Goal: Task Accomplishment & Management: Complete application form

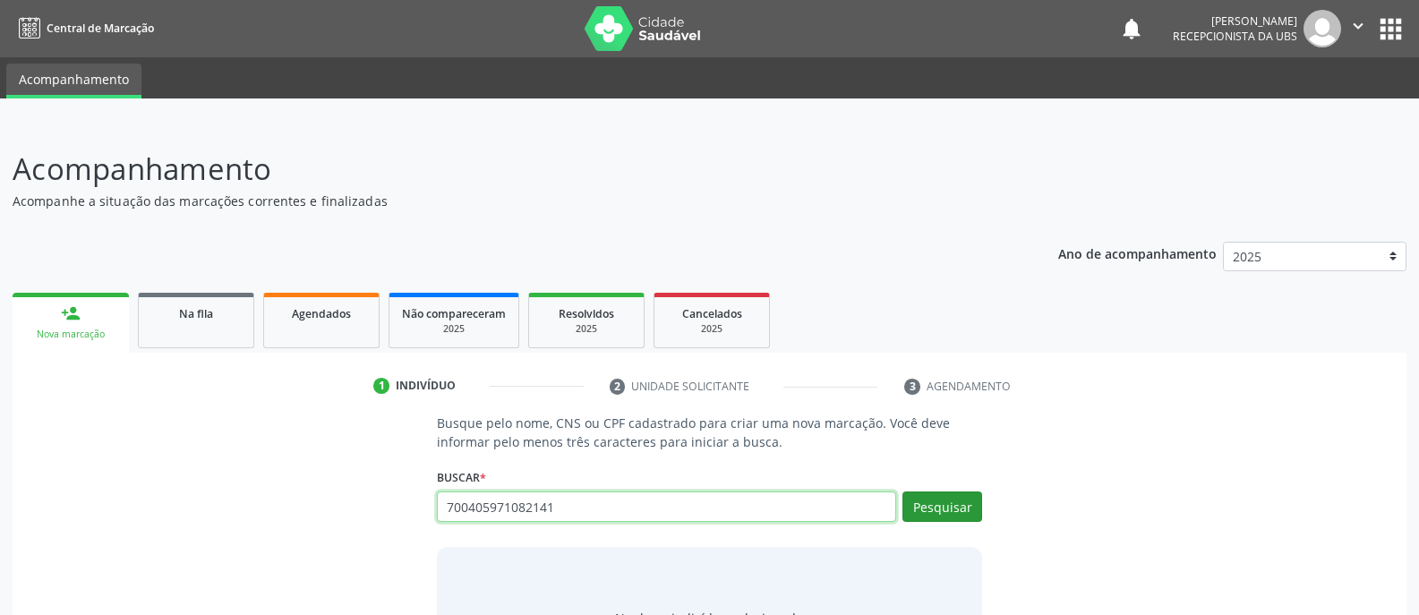
type input "700405971082141"
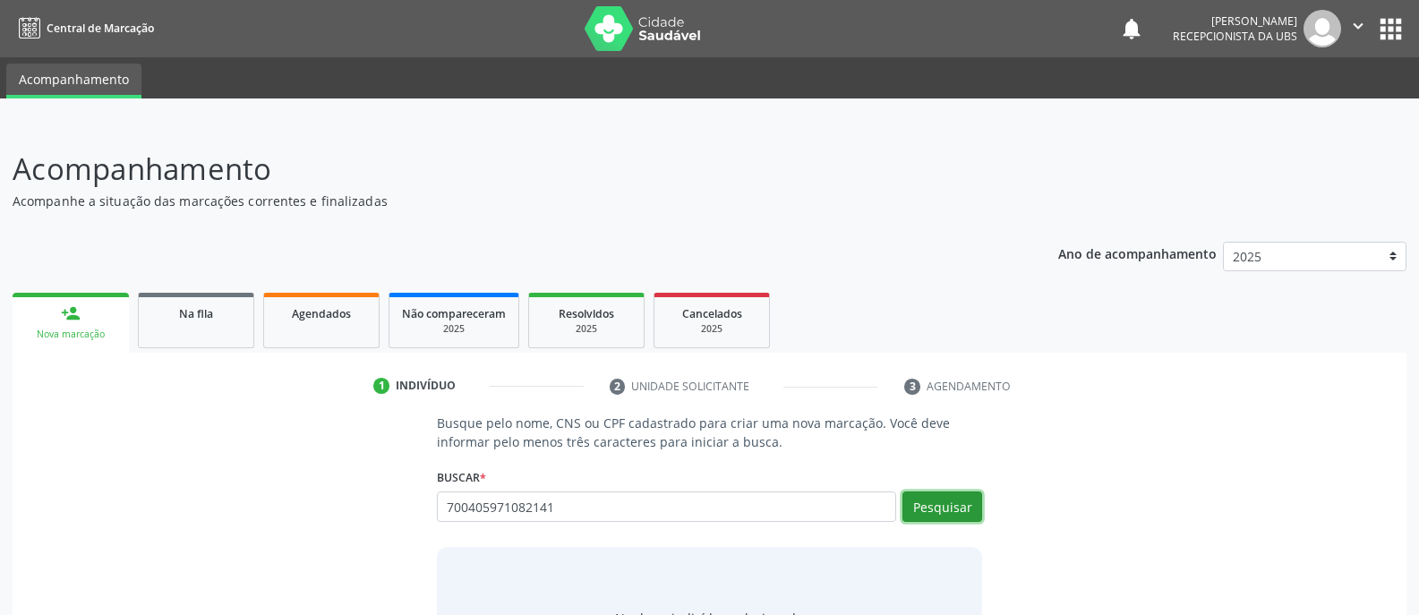
click at [944, 508] on button "Pesquisar" at bounding box center [942, 506] width 80 height 30
type input "700405971082141"
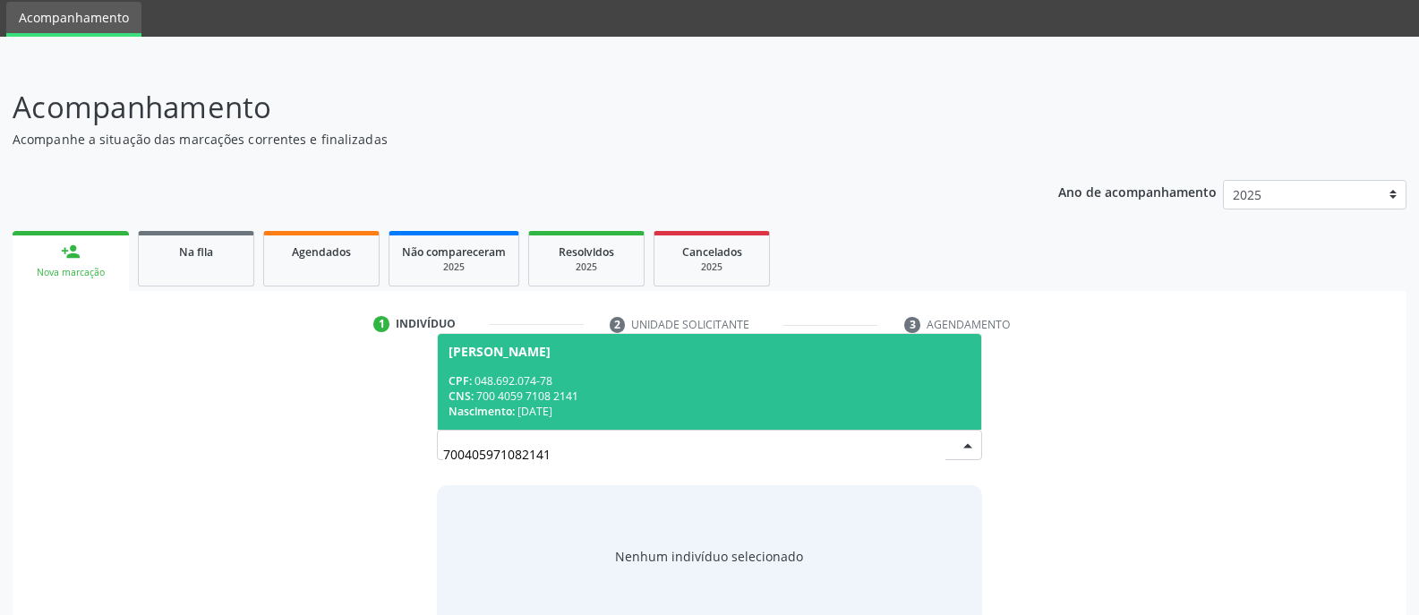
scroll to position [90, 0]
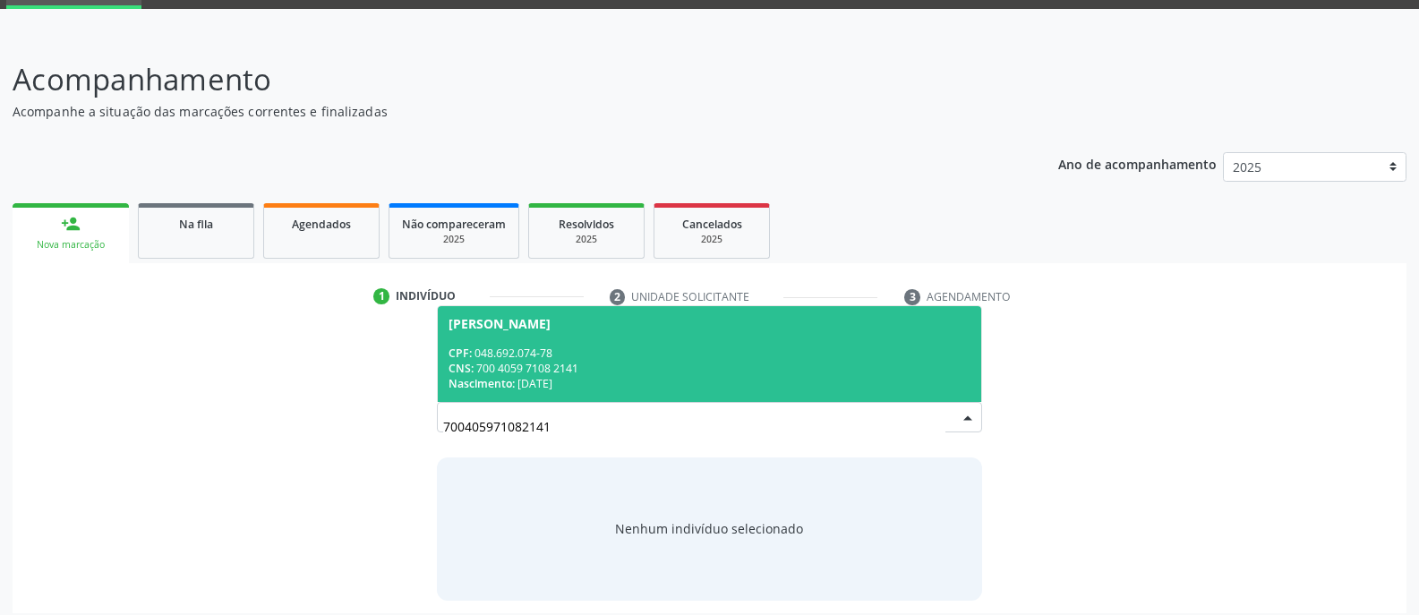
click at [625, 361] on div "CNS: 700 4059 7108 2141" at bounding box center [709, 368] width 522 height 15
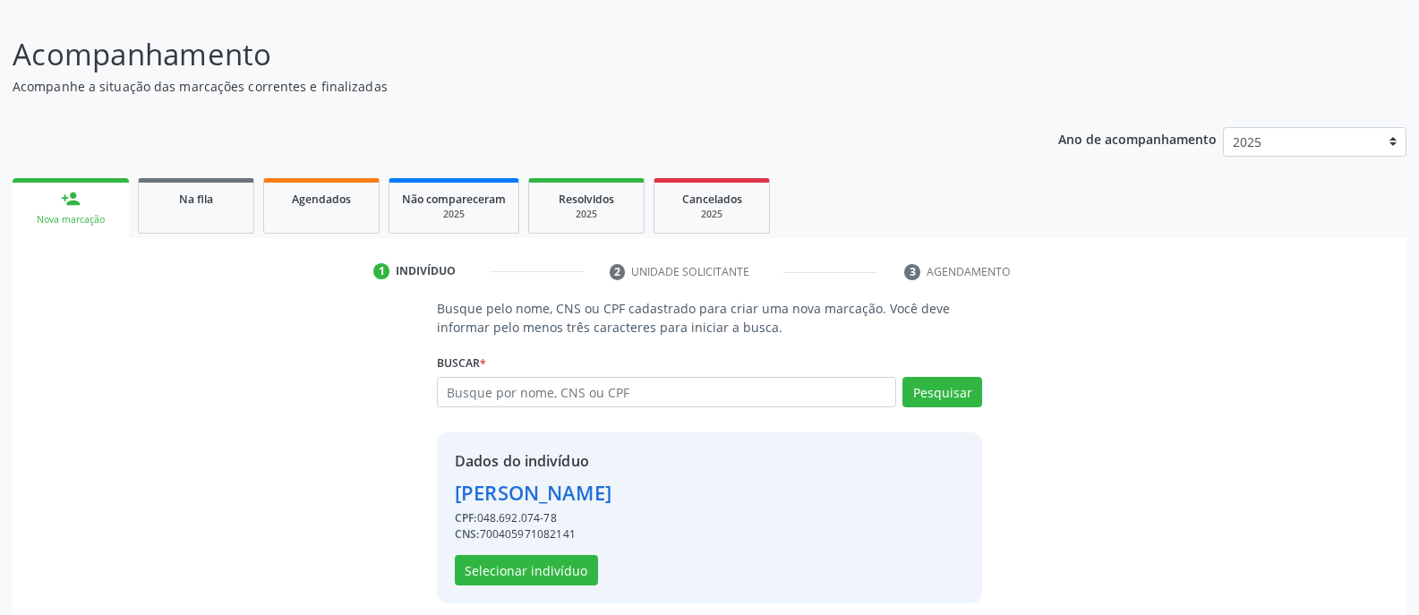
scroll to position [128, 0]
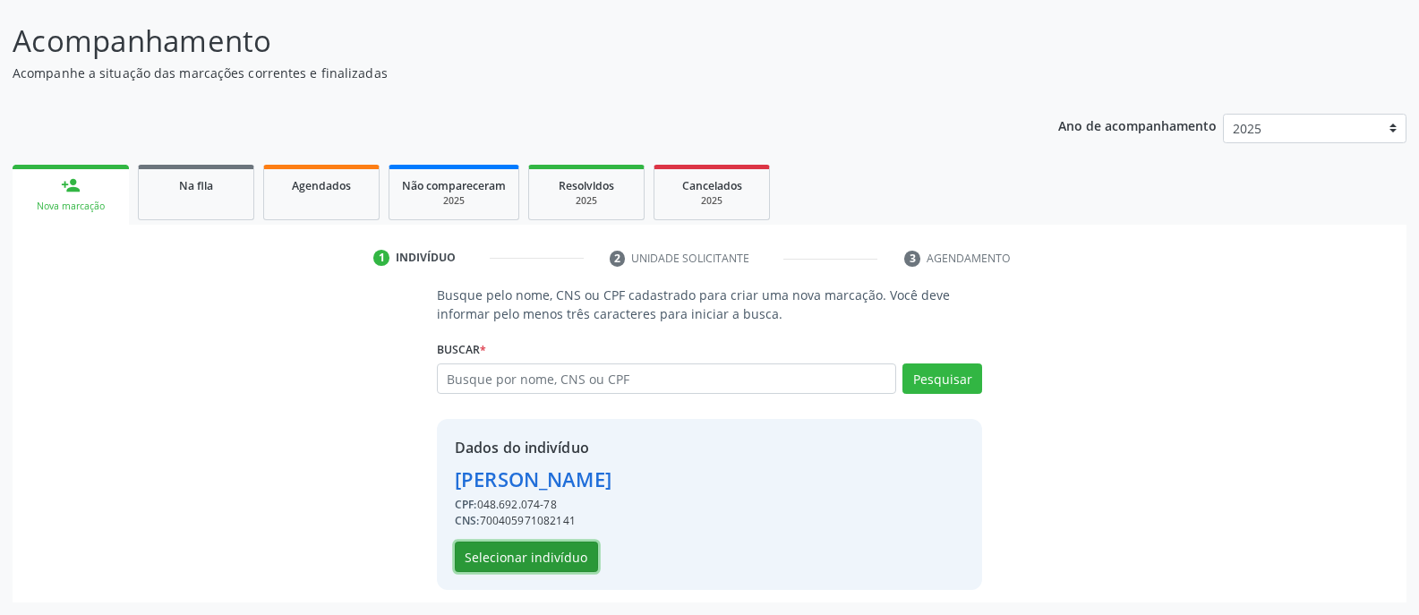
click at [531, 558] on button "Selecionar indivíduo" at bounding box center [526, 557] width 143 height 30
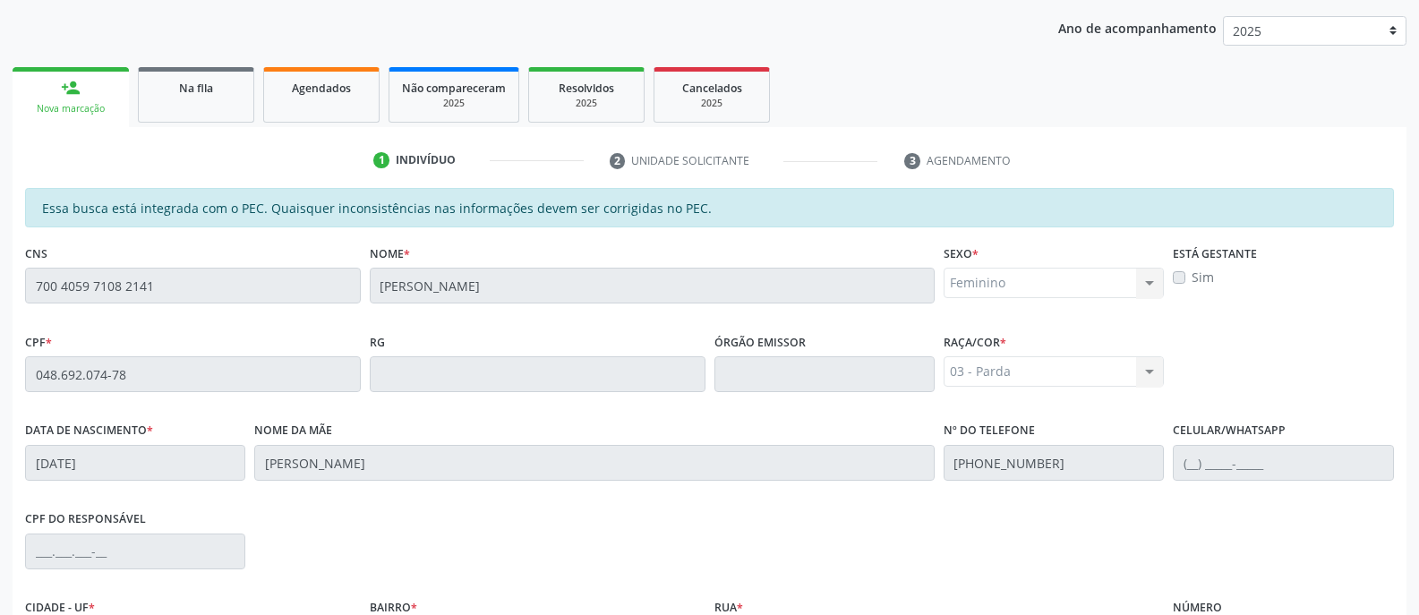
scroll to position [432, 0]
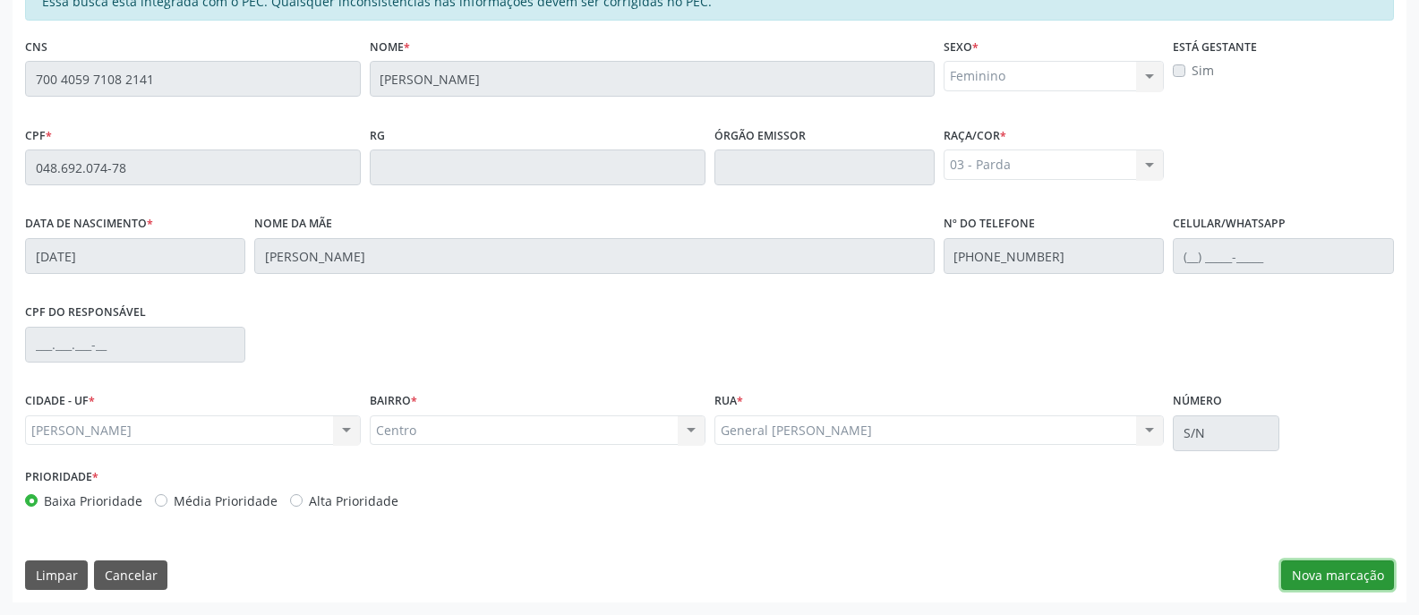
click at [1353, 581] on button "Nova marcação" at bounding box center [1337, 575] width 113 height 30
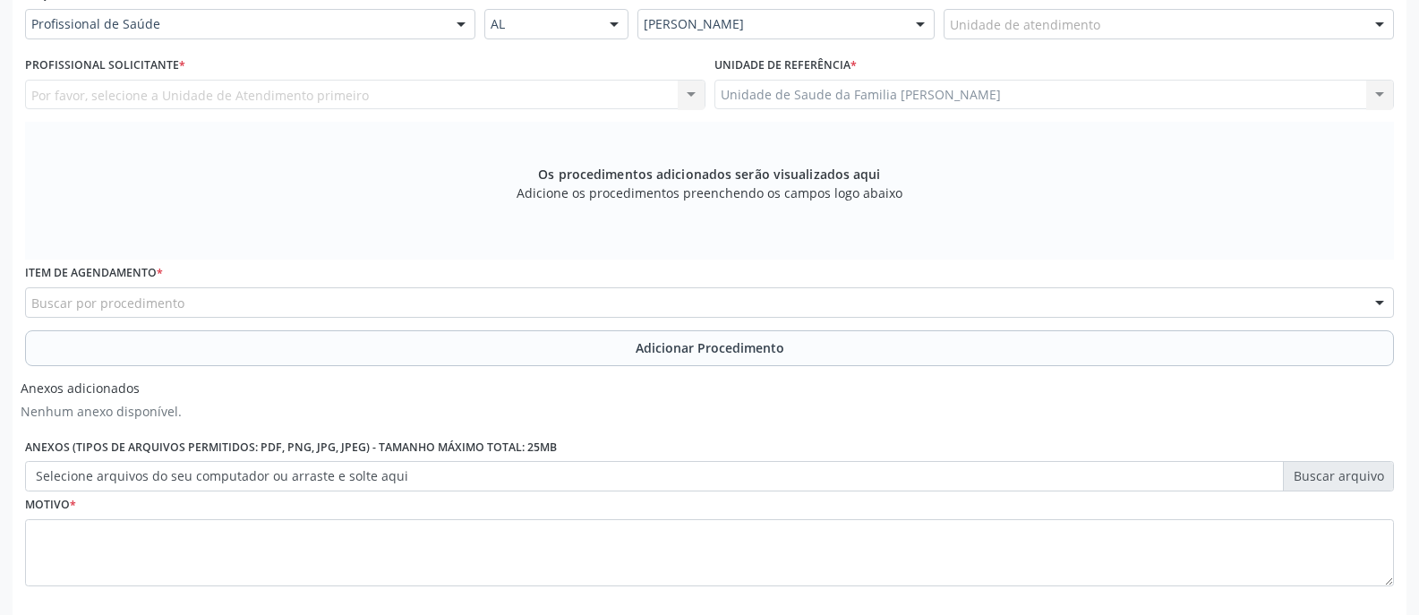
click at [456, 26] on div at bounding box center [461, 25] width 27 height 30
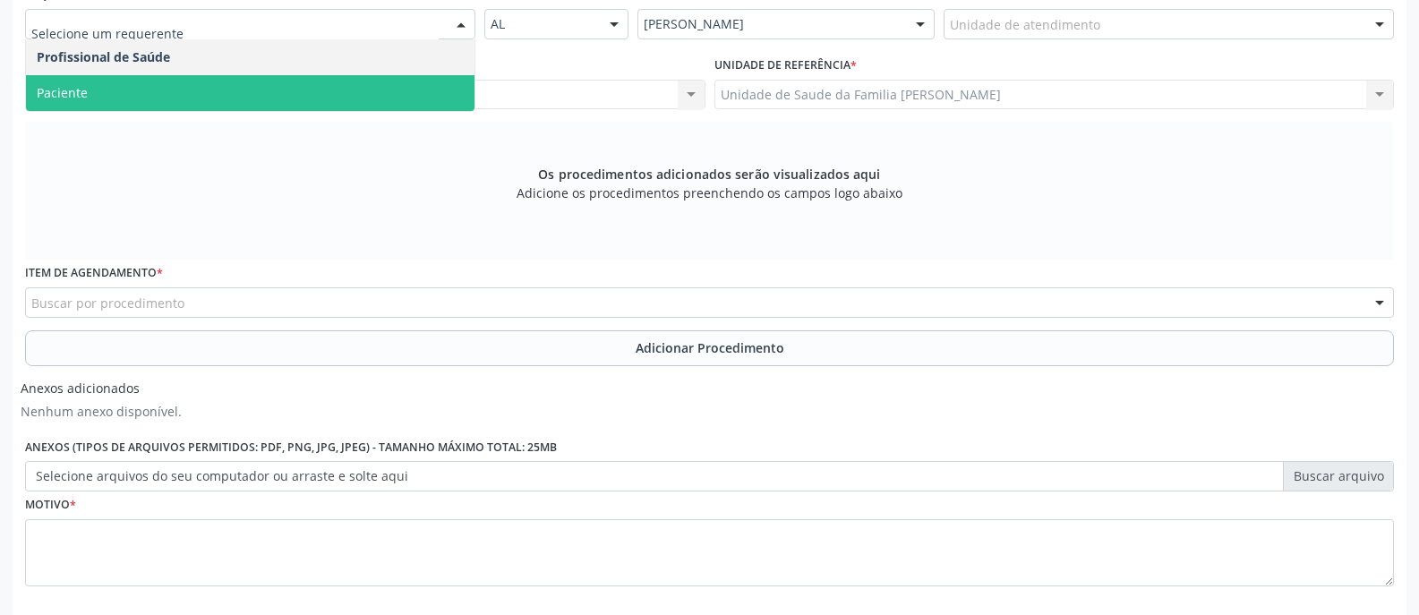
click at [419, 98] on span "Paciente" at bounding box center [250, 93] width 448 height 36
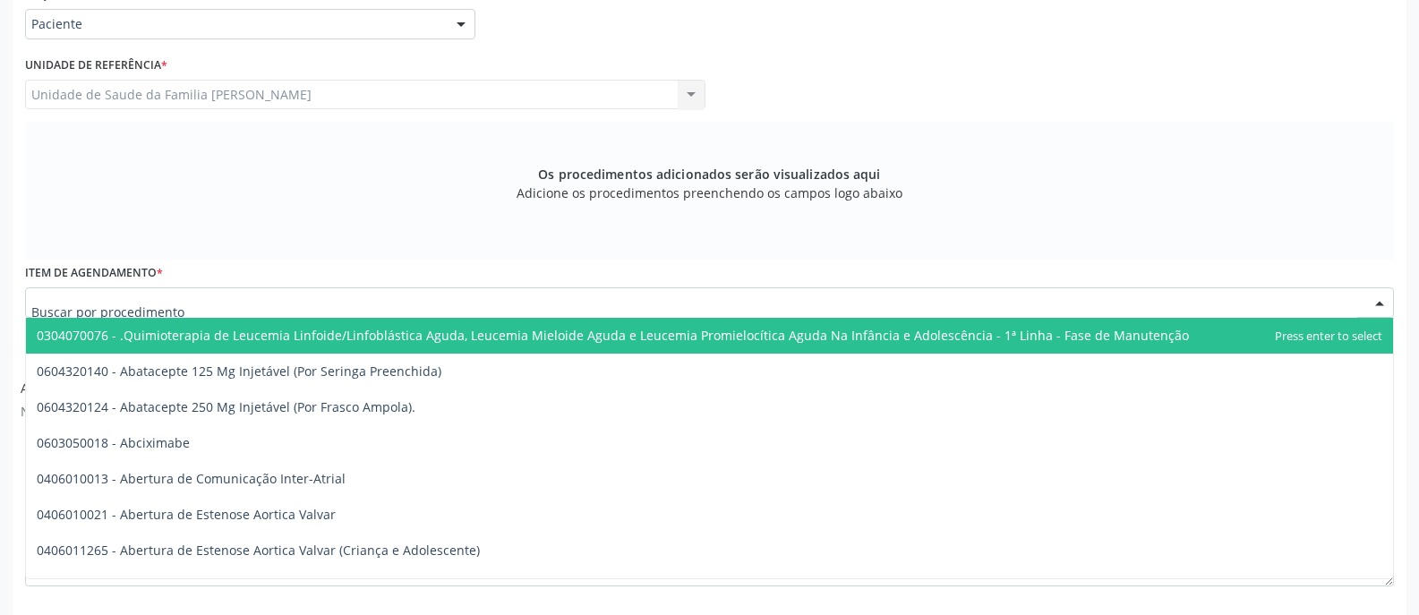
click at [380, 303] on div at bounding box center [709, 302] width 1369 height 30
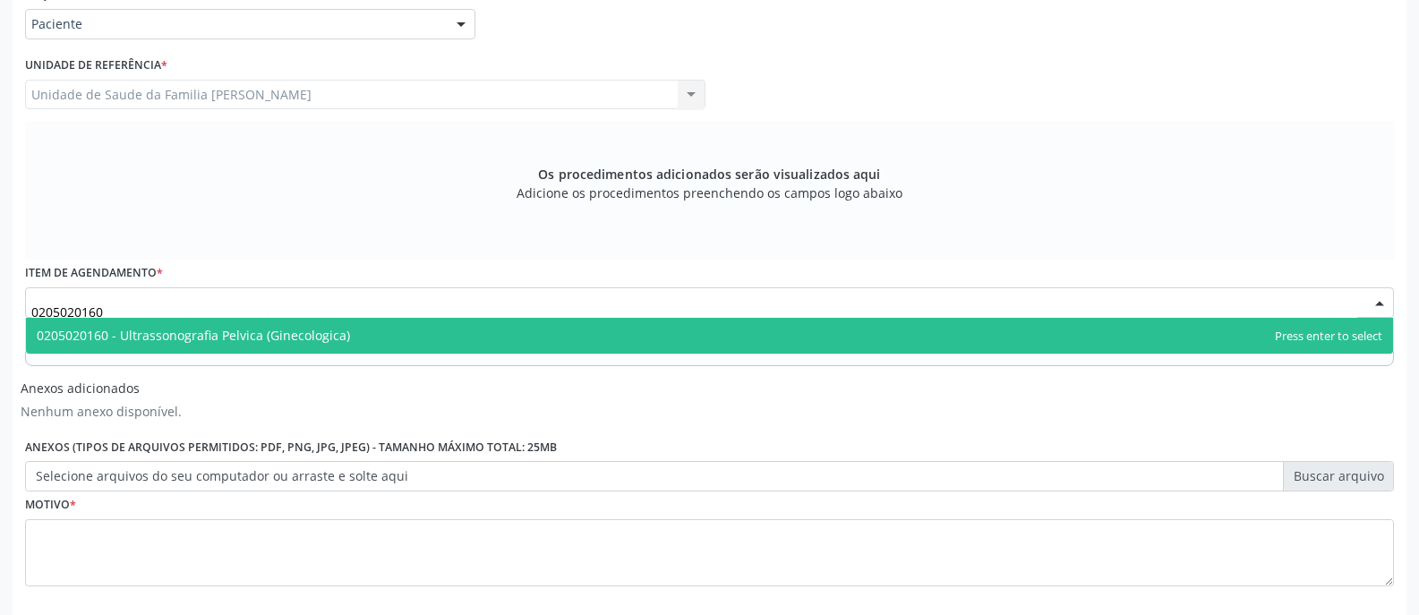
click at [484, 343] on span "0205020160 - Ultrassonografia Pelvica (Ginecologica)" at bounding box center [709, 336] width 1367 height 36
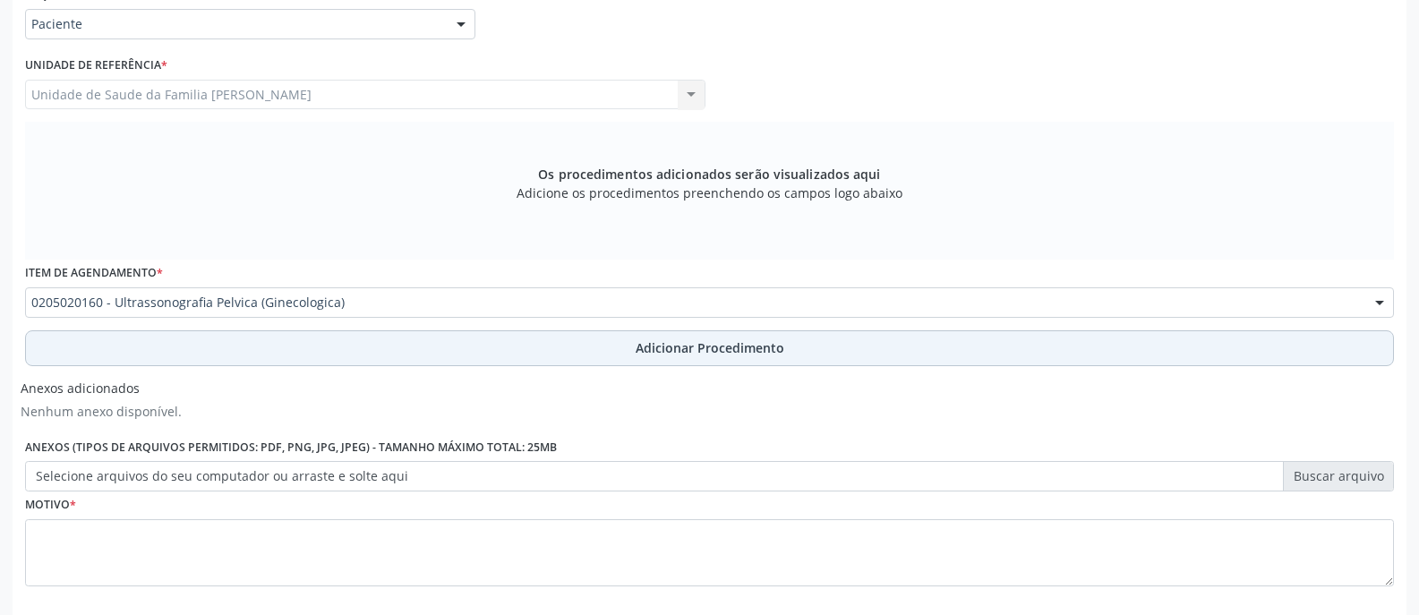
click at [685, 353] on span "Adicionar Procedimento" at bounding box center [710, 347] width 149 height 19
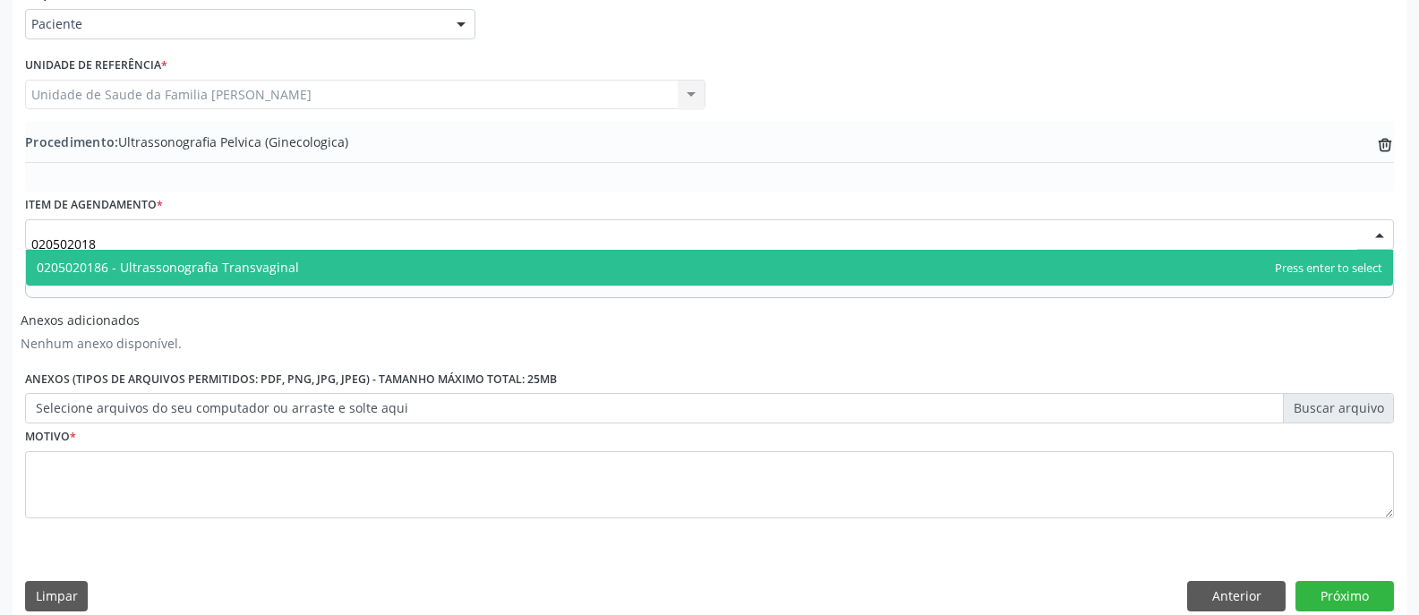
type input "0205020186"
click at [449, 275] on span "0205020186 - Ultrassonografia Transvaginal" at bounding box center [709, 268] width 1367 height 36
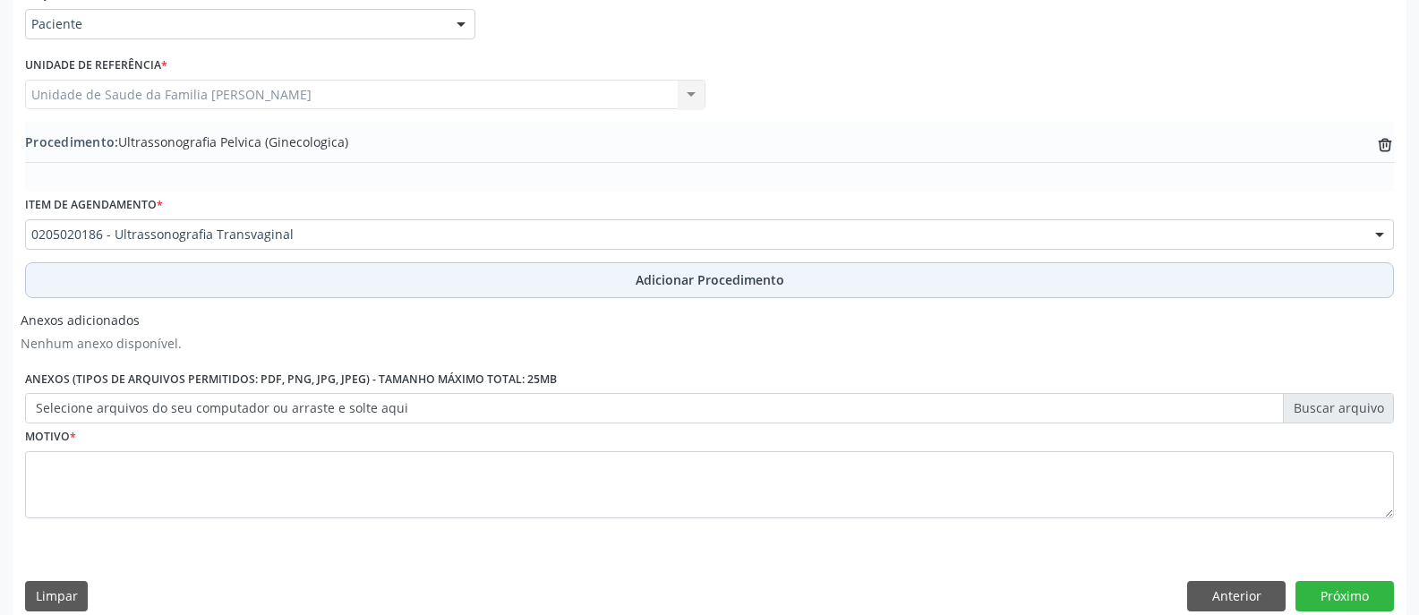
click at [670, 286] on span "Adicionar Procedimento" at bounding box center [710, 279] width 149 height 19
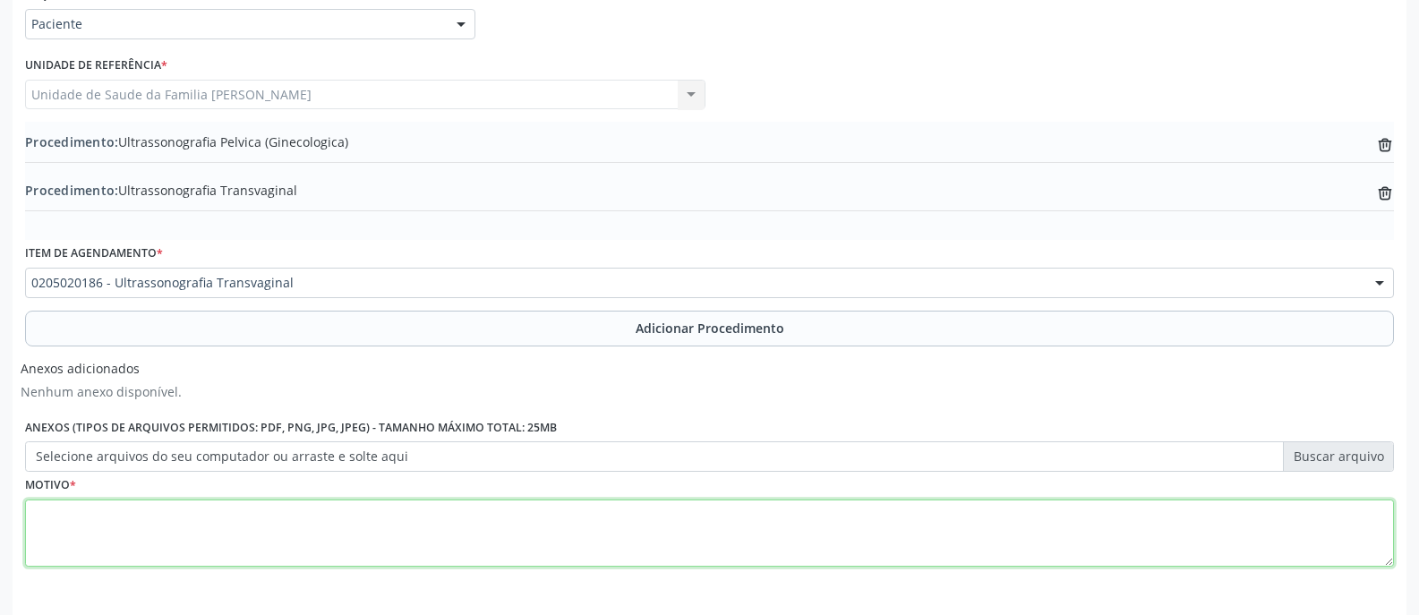
click at [600, 526] on textarea at bounding box center [709, 533] width 1369 height 68
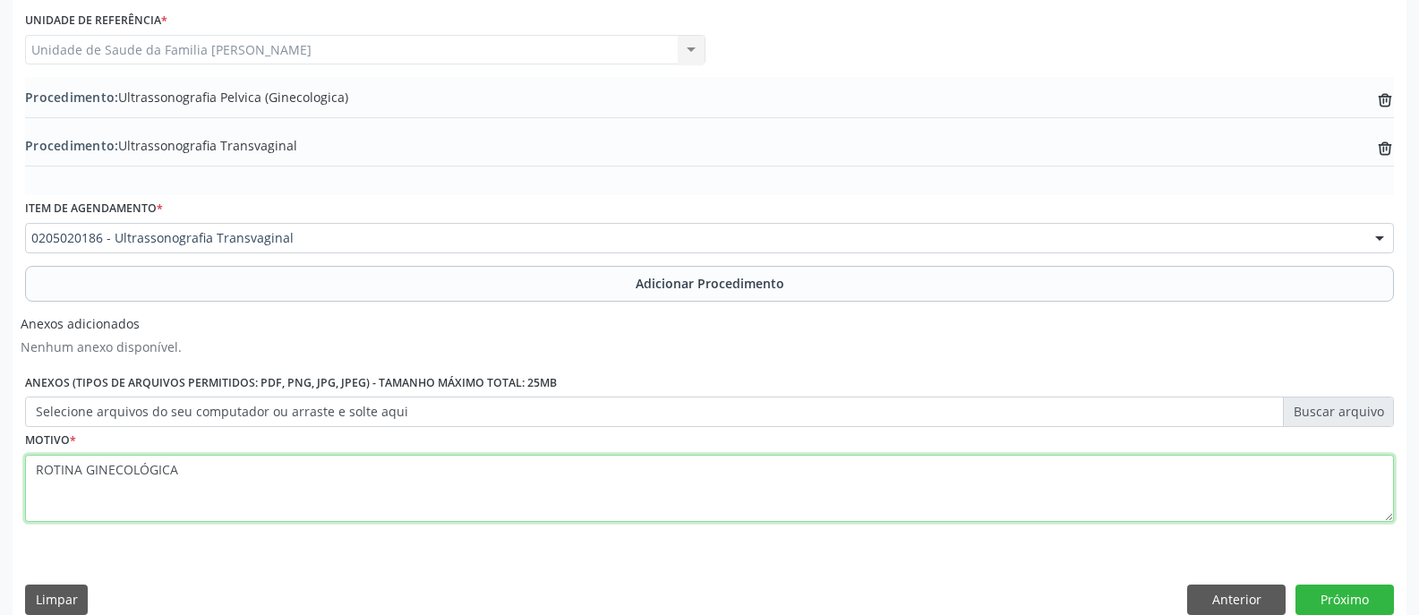
scroll to position [502, 0]
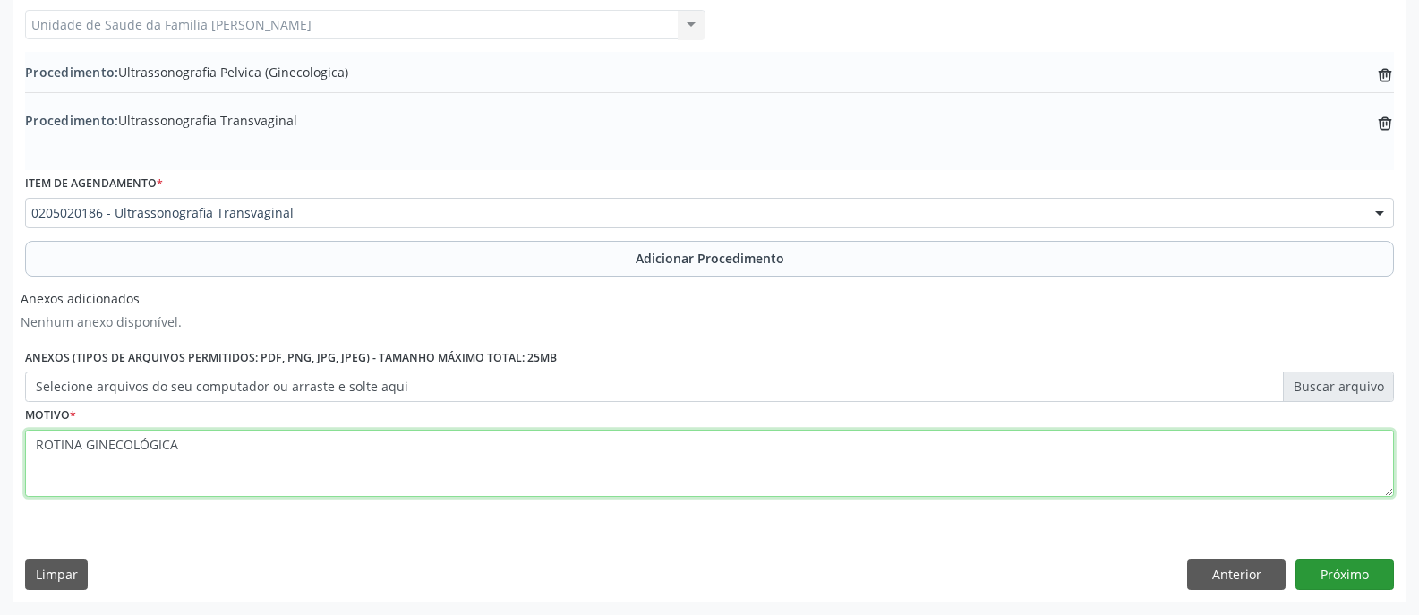
type textarea "ROTINA GINECOLÓGICA"
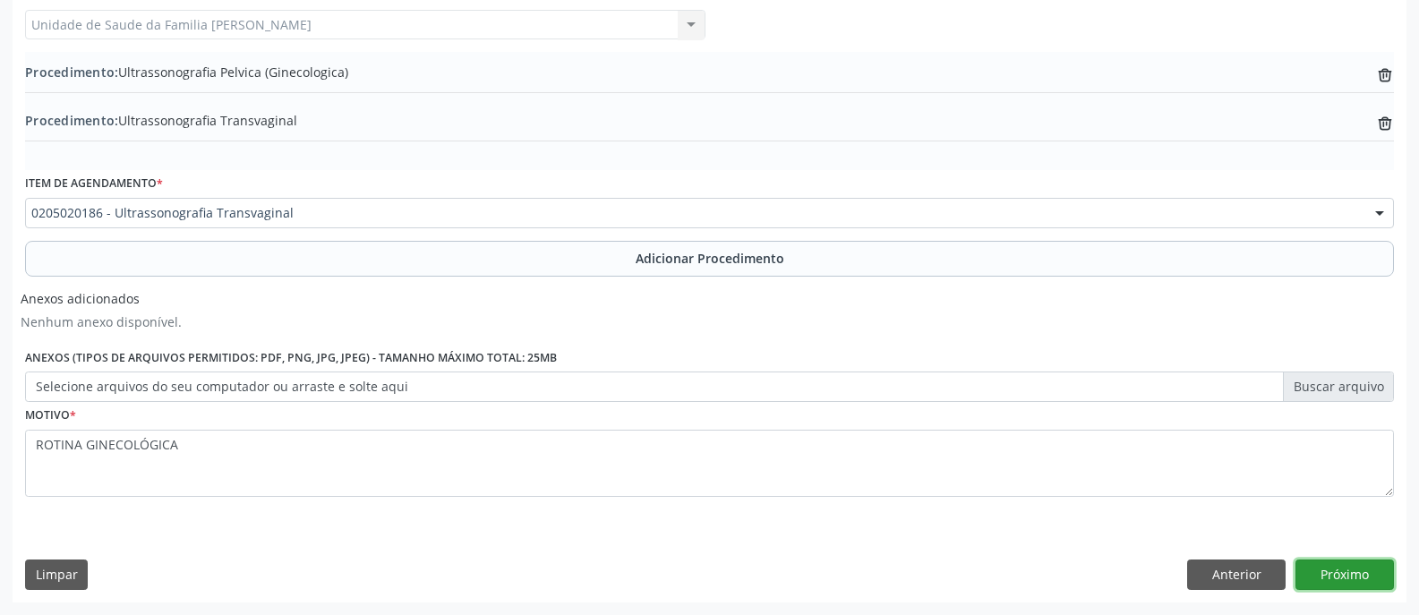
click at [1329, 573] on button "Próximo" at bounding box center [1344, 574] width 98 height 30
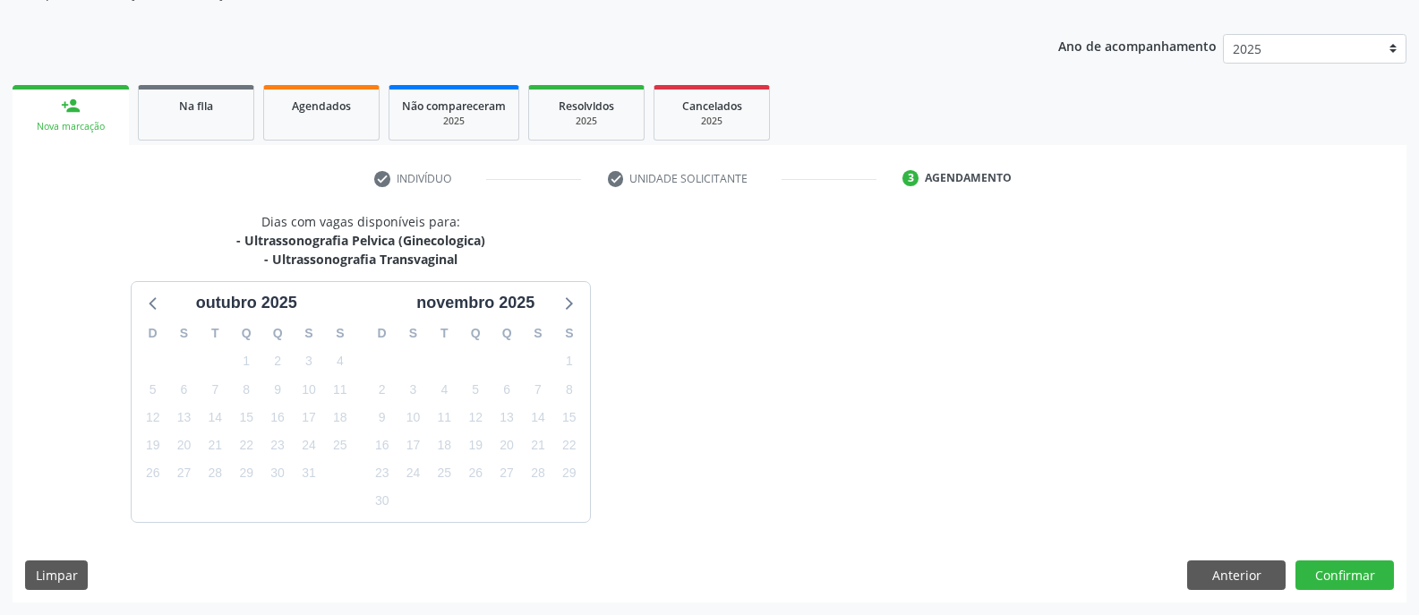
scroll to position [260, 0]
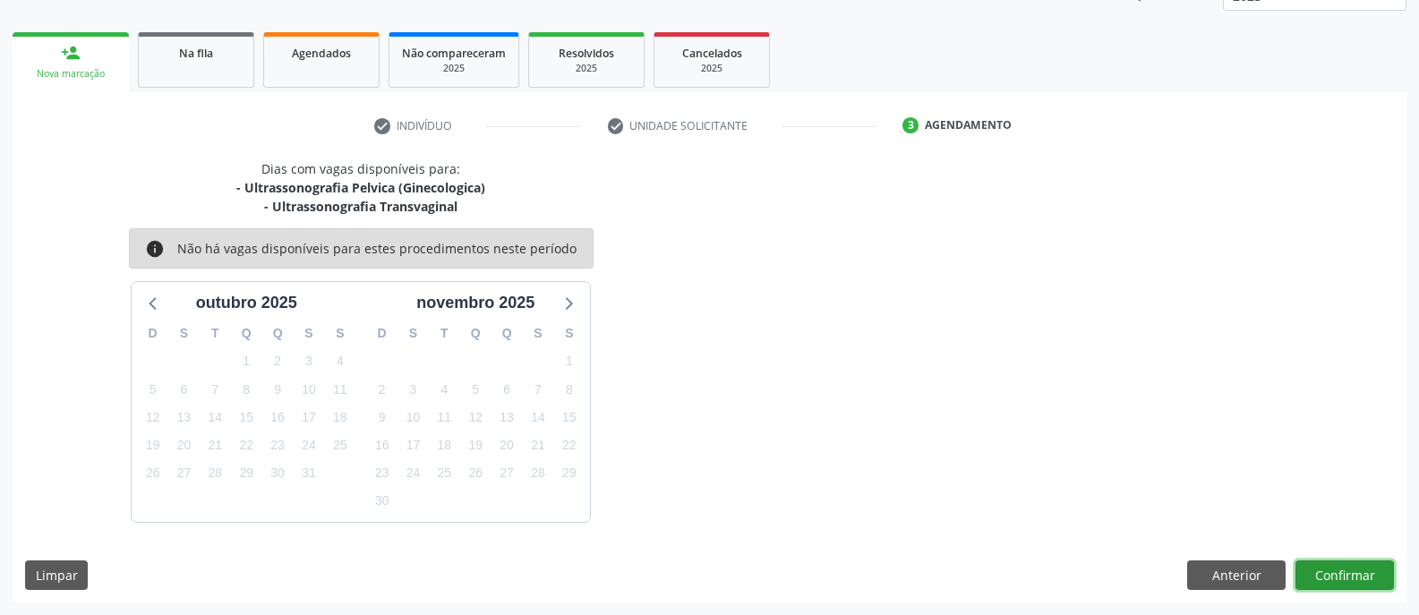
click at [1329, 573] on button "Confirmar" at bounding box center [1344, 575] width 98 height 30
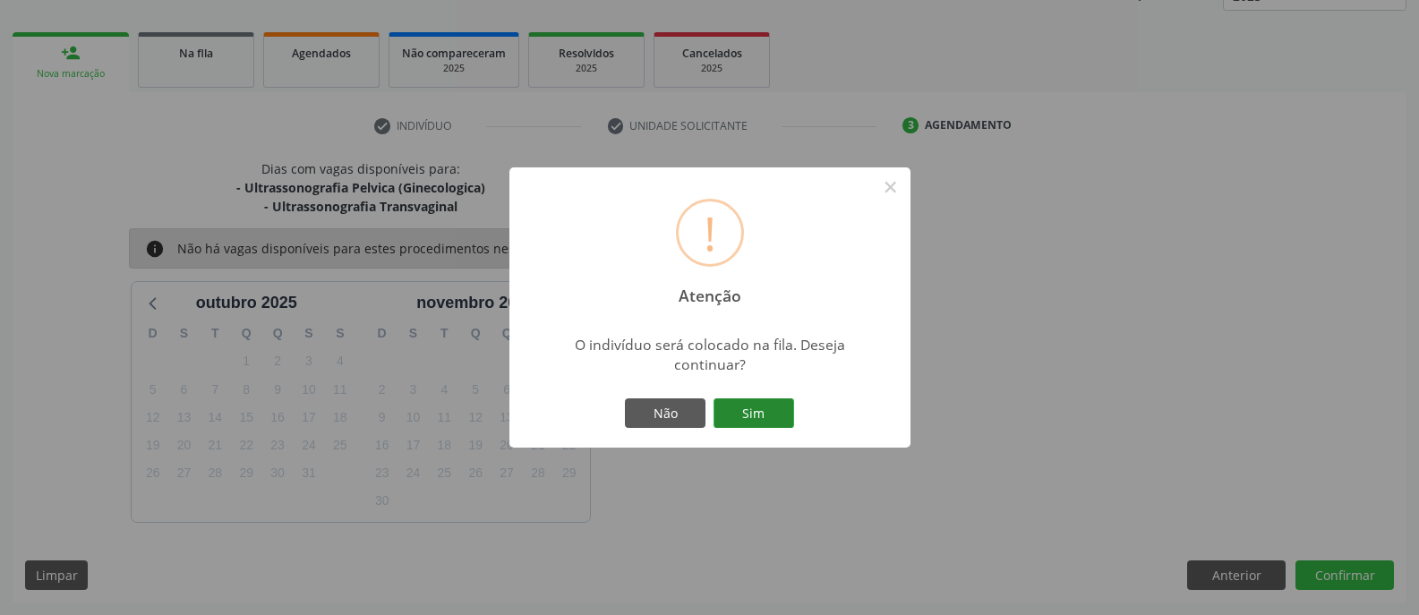
click at [750, 411] on button "Sim" at bounding box center [753, 413] width 81 height 30
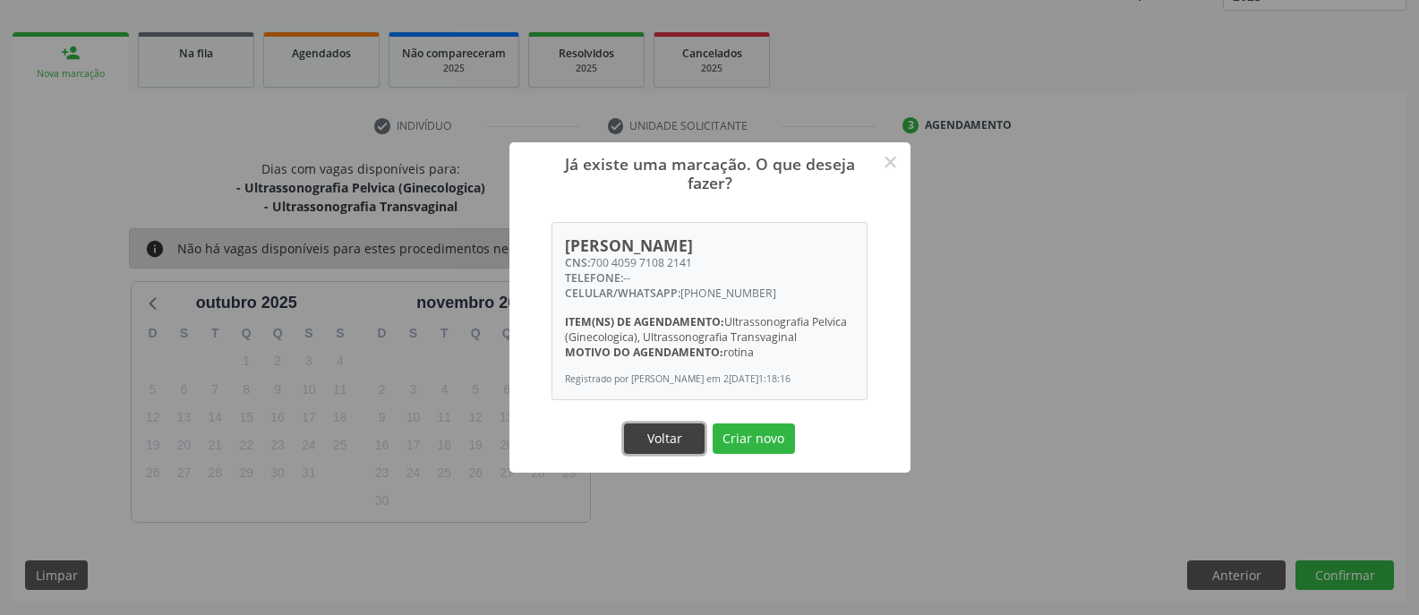
click at [639, 440] on button "Voltar" at bounding box center [664, 438] width 81 height 30
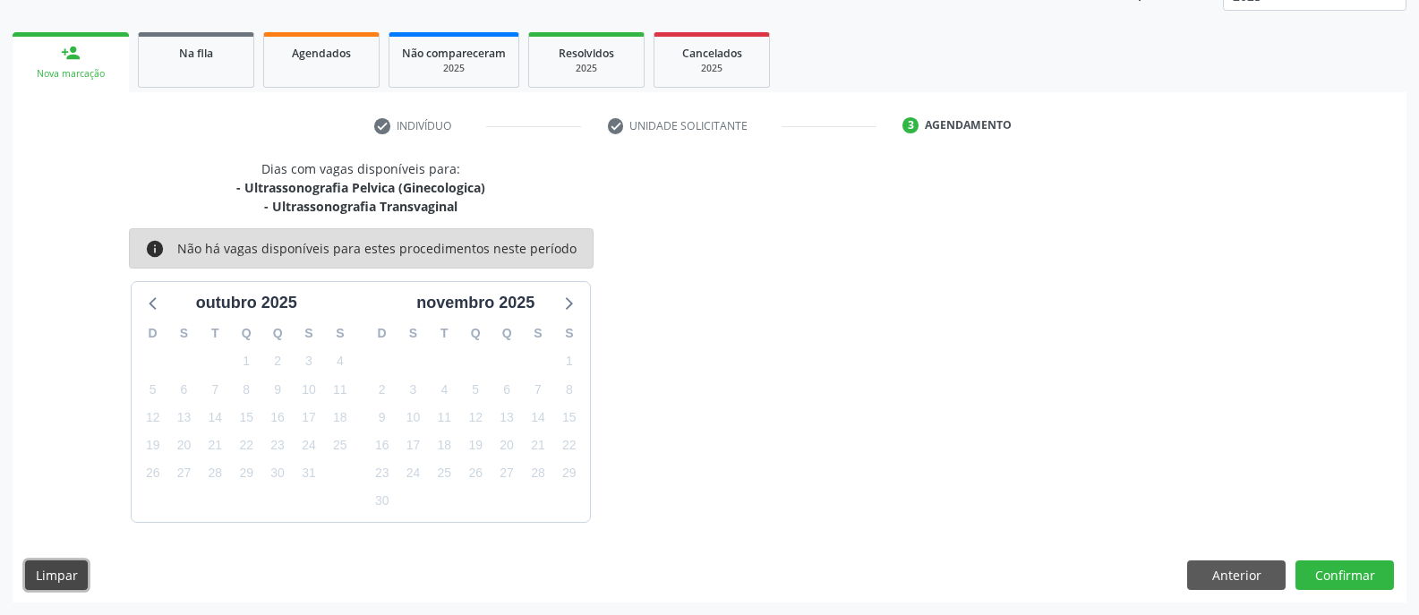
click at [64, 579] on button "Limpar" at bounding box center [56, 575] width 63 height 30
click at [1265, 576] on button "Anterior" at bounding box center [1236, 575] width 98 height 30
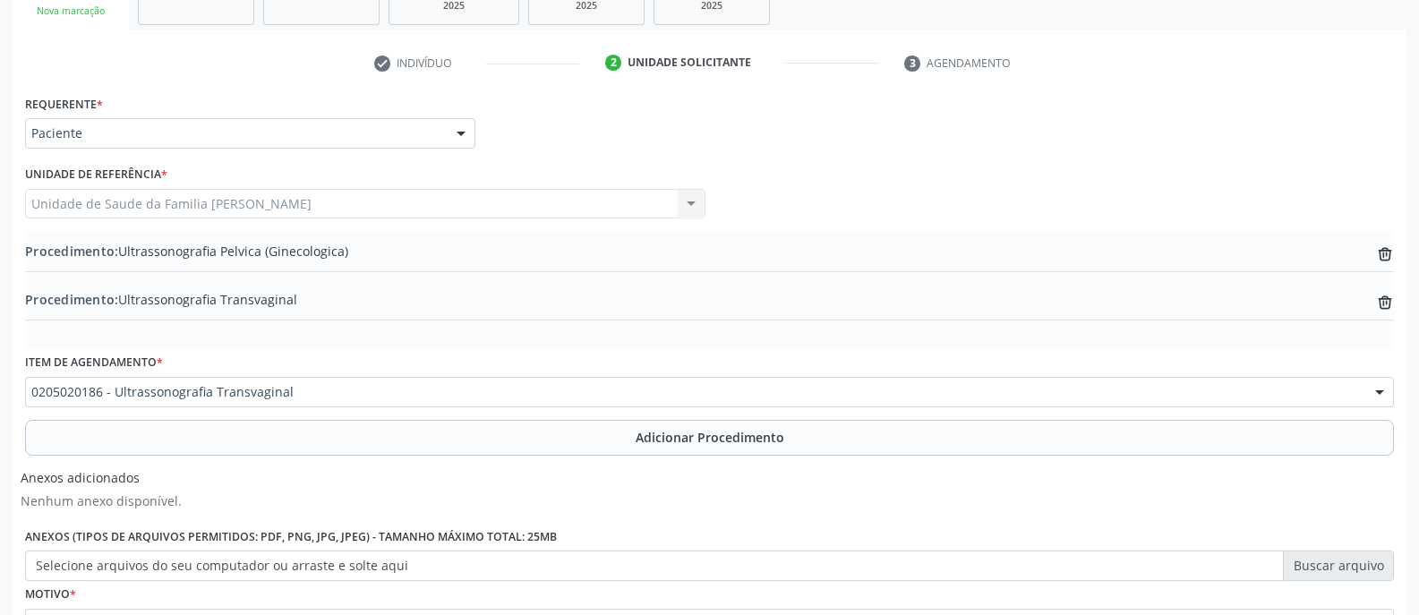
scroll to position [502, 0]
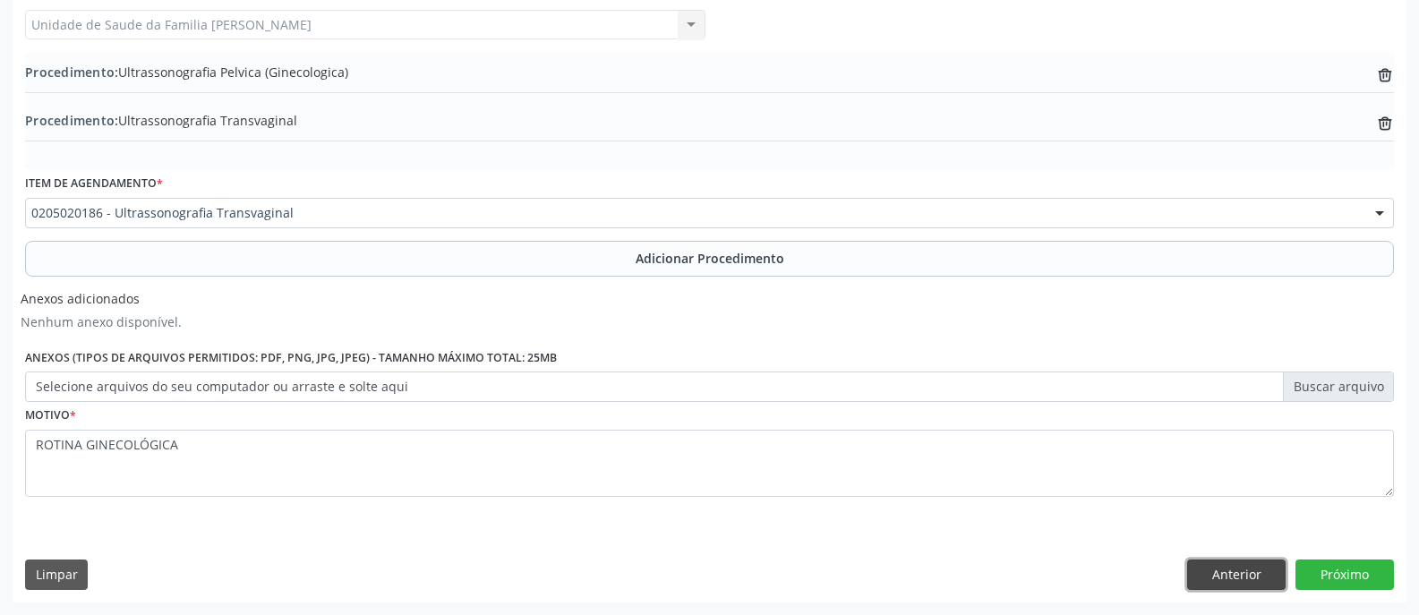
click at [1229, 573] on button "Anterior" at bounding box center [1236, 574] width 98 height 30
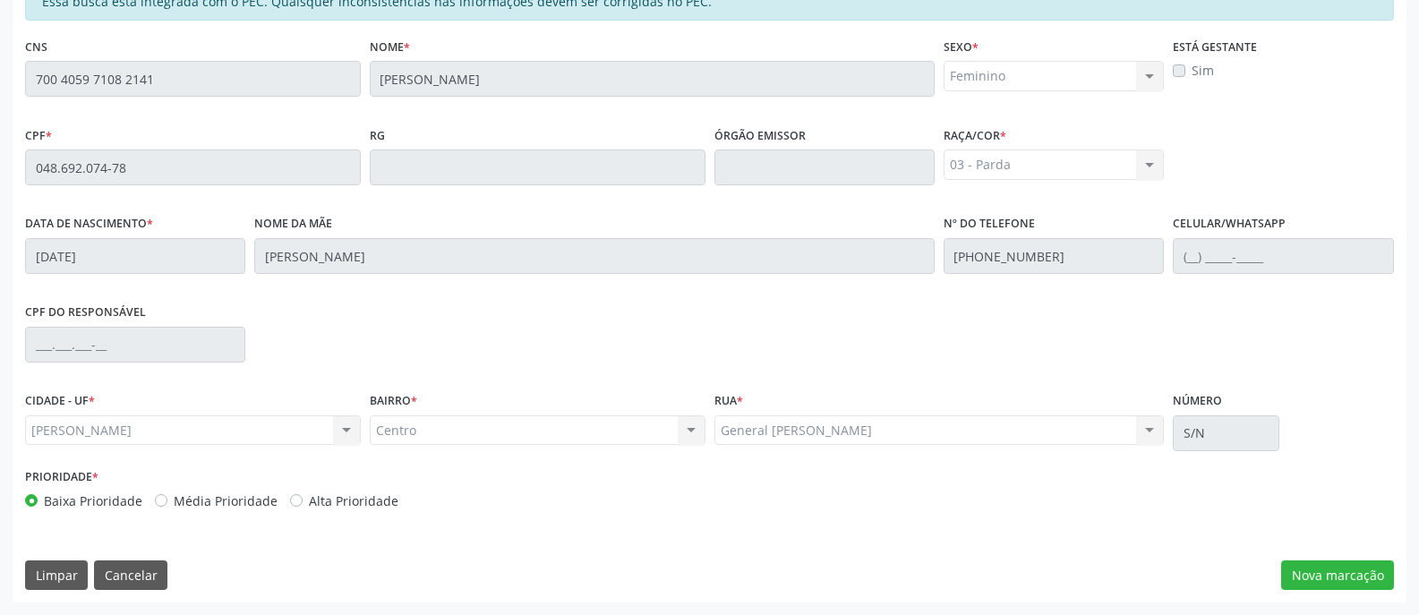
scroll to position [432, 0]
click at [135, 571] on button "Cancelar" at bounding box center [130, 575] width 73 height 30
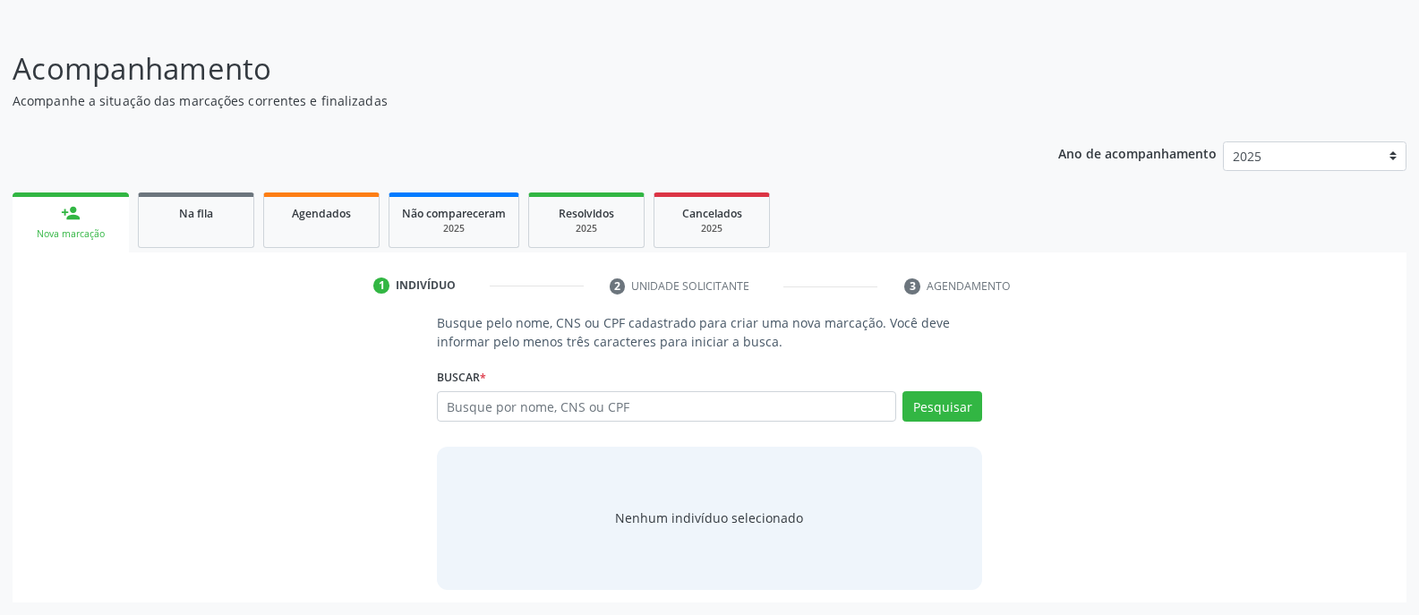
scroll to position [100, 0]
click at [678, 401] on input "text" at bounding box center [666, 406] width 459 height 30
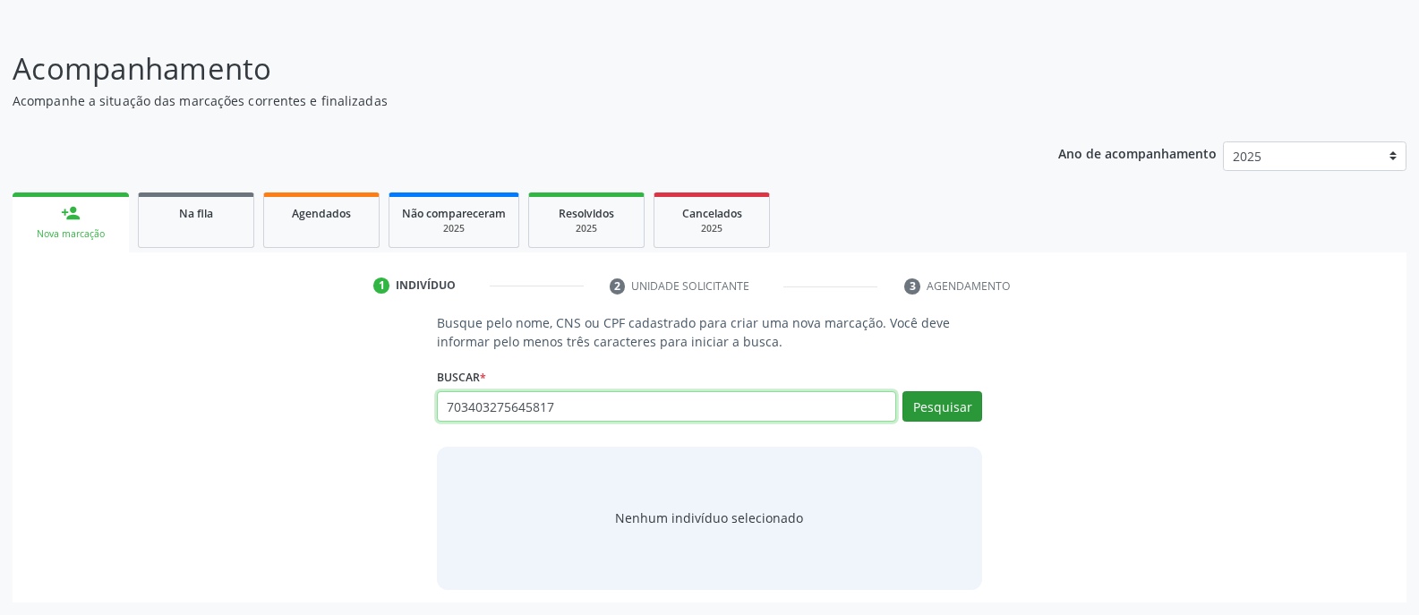
type input "703403275645817"
click at [958, 408] on button "Pesquisar" at bounding box center [942, 406] width 80 height 30
type input "703403275645817"
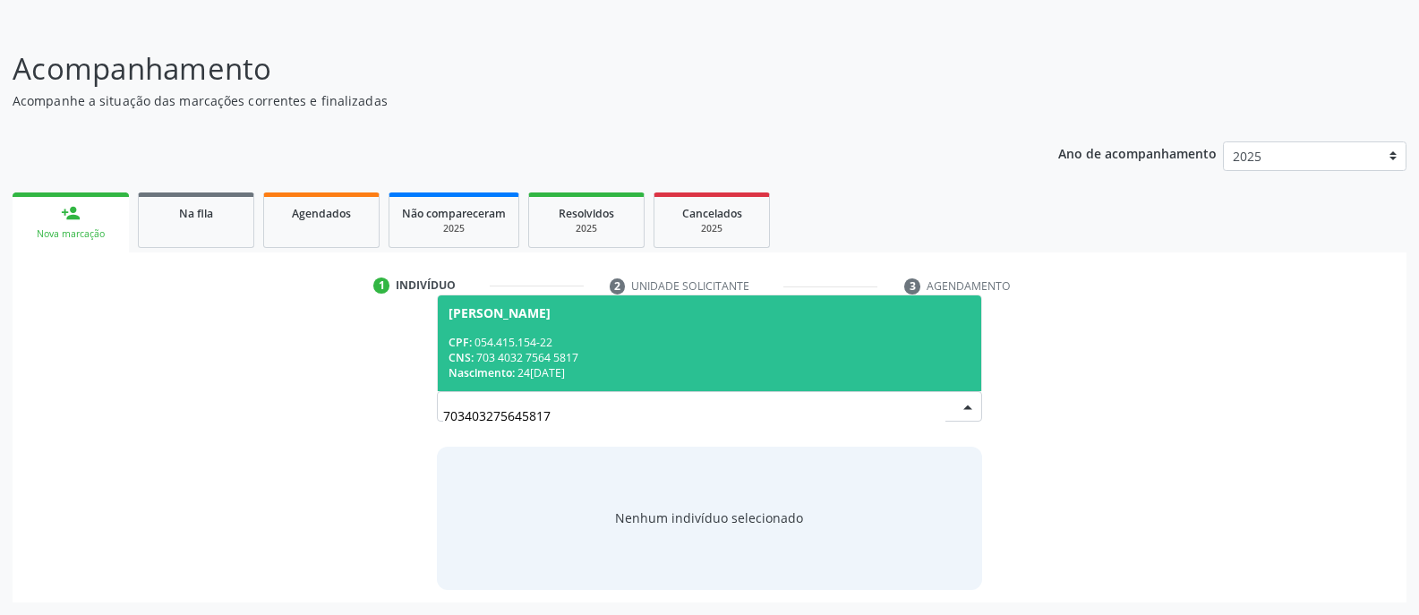
click at [629, 335] on div "CPF: 054.415.154-22" at bounding box center [709, 342] width 522 height 15
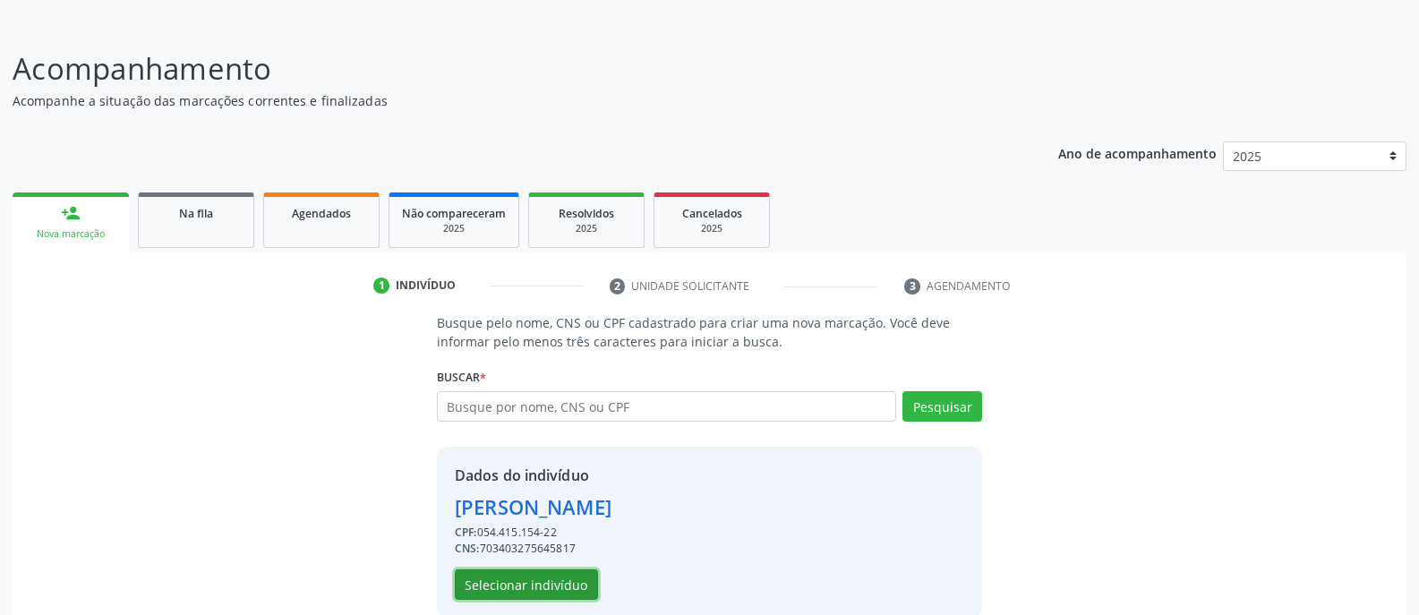
click at [554, 585] on button "Selecionar indivíduo" at bounding box center [526, 584] width 143 height 30
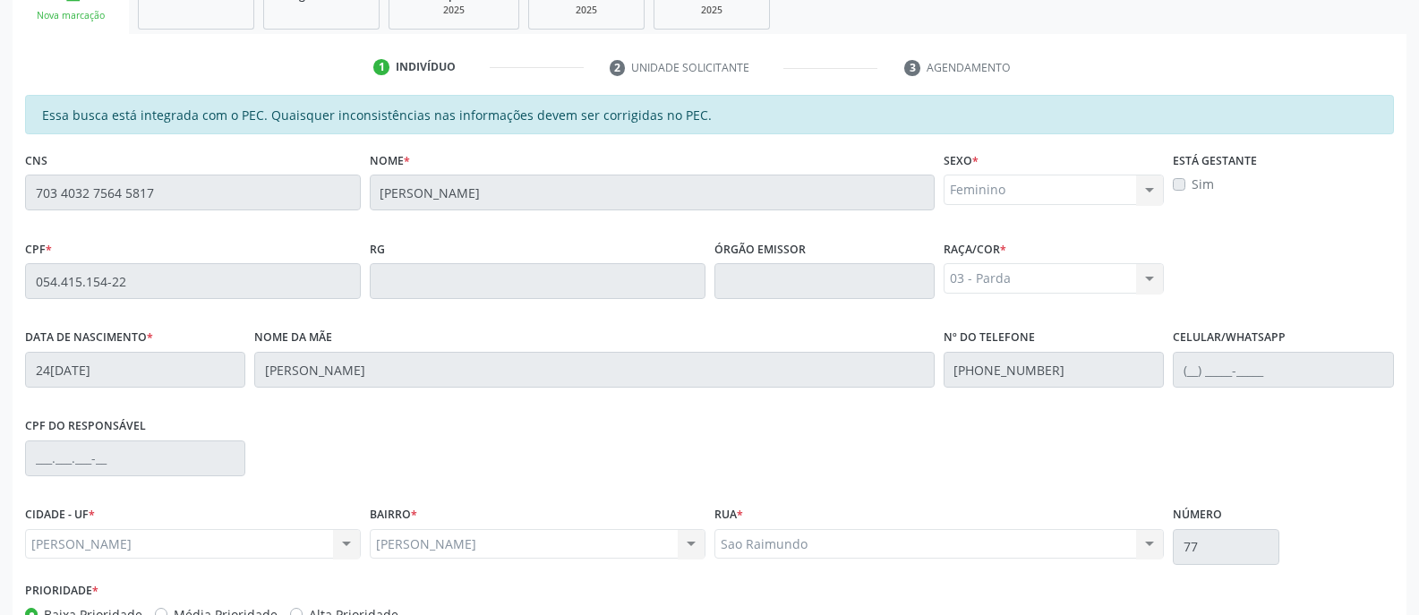
scroll to position [432, 0]
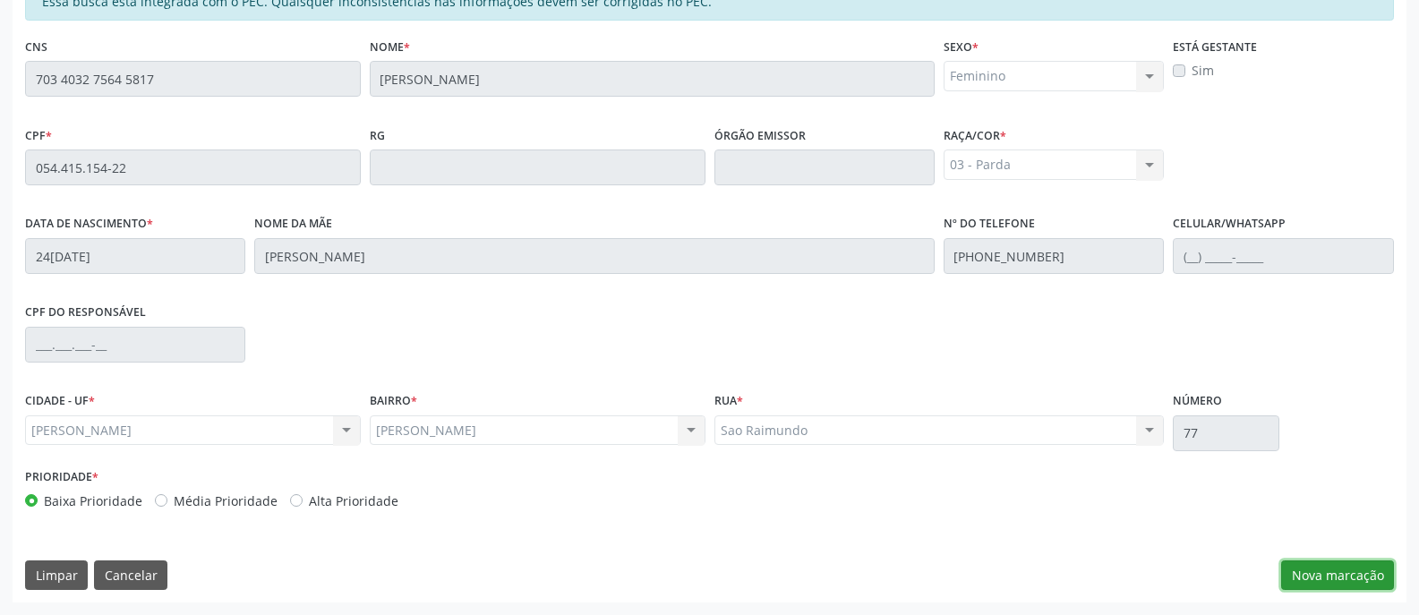
click at [1336, 577] on button "Nova marcação" at bounding box center [1337, 575] width 113 height 30
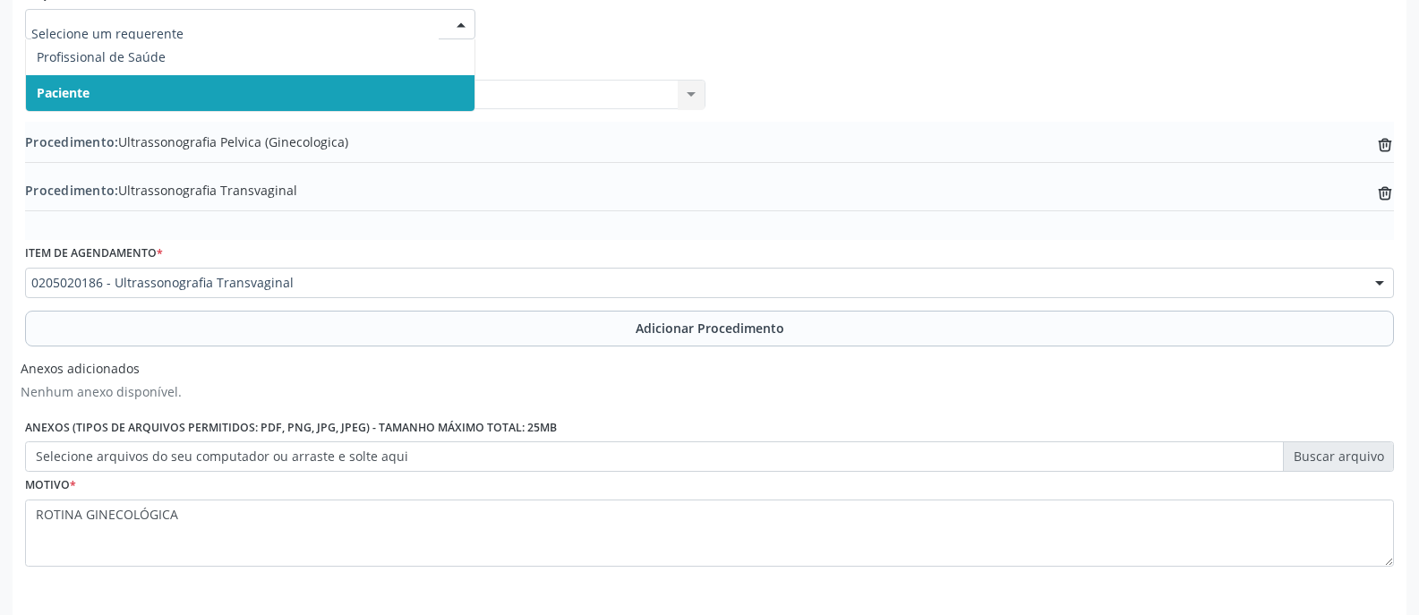
click at [462, 23] on div at bounding box center [461, 25] width 27 height 30
click at [371, 99] on span "Paciente" at bounding box center [250, 93] width 448 height 36
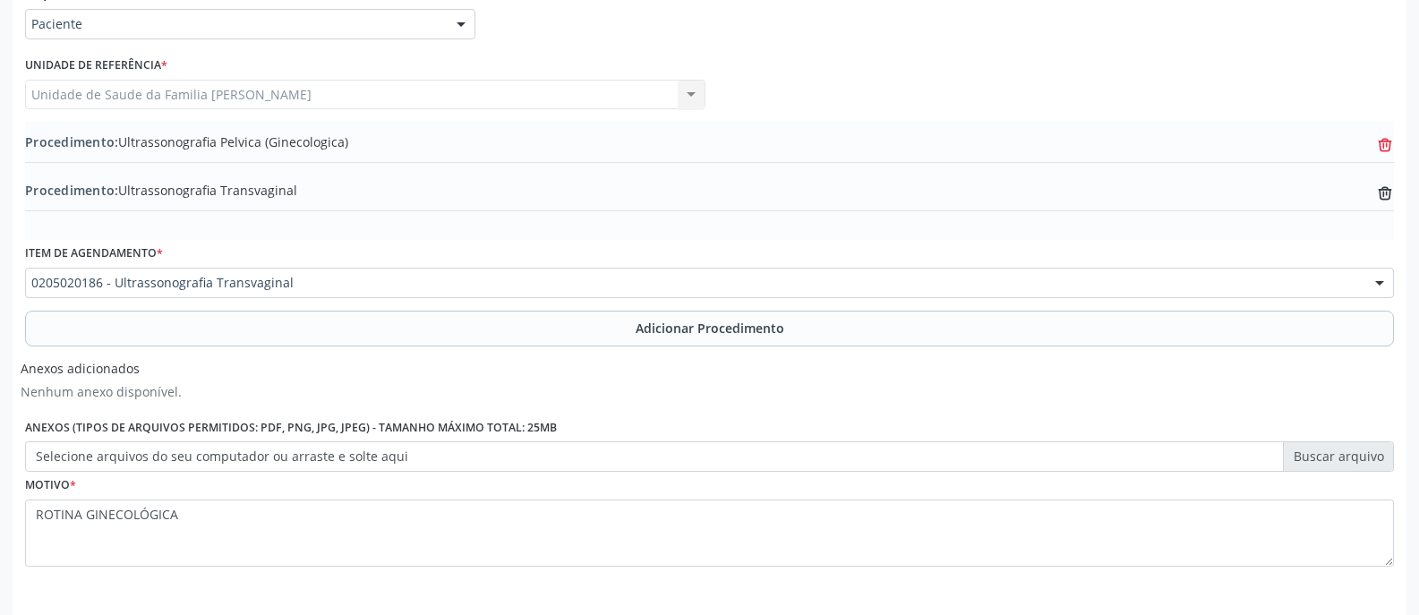
click at [1384, 147] on icon at bounding box center [1385, 145] width 13 height 8
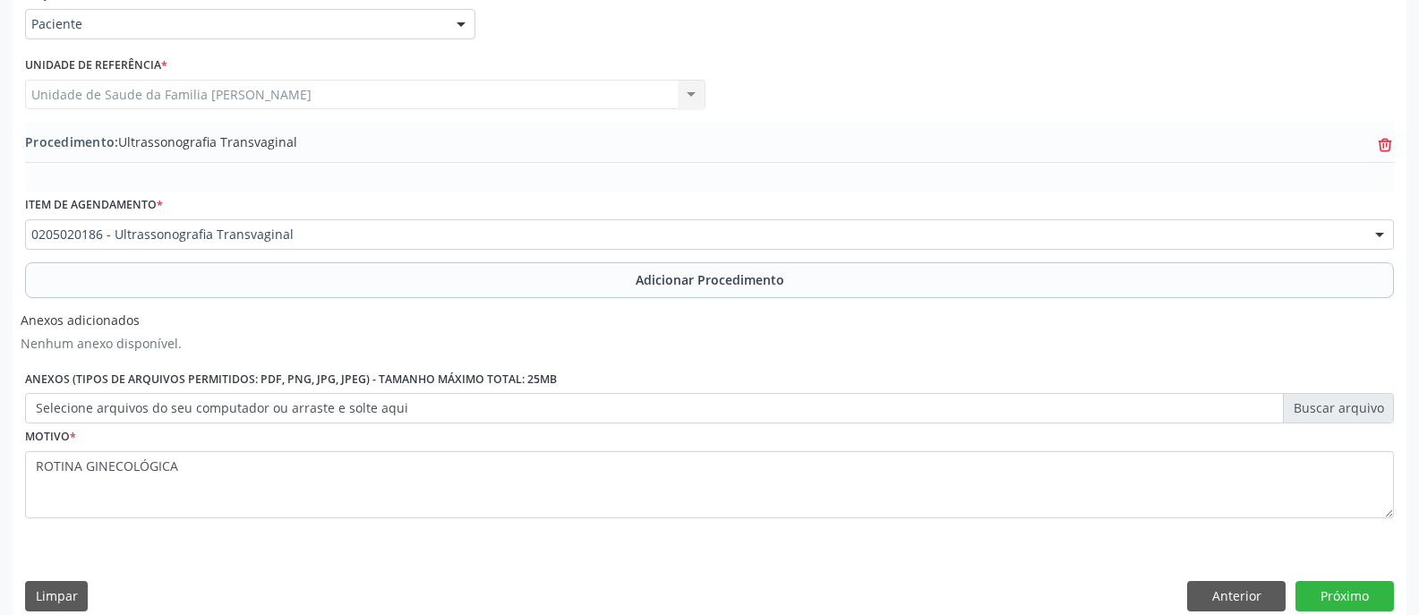
click at [1385, 143] on icon "trash-outline icon" at bounding box center [1385, 145] width 18 height 18
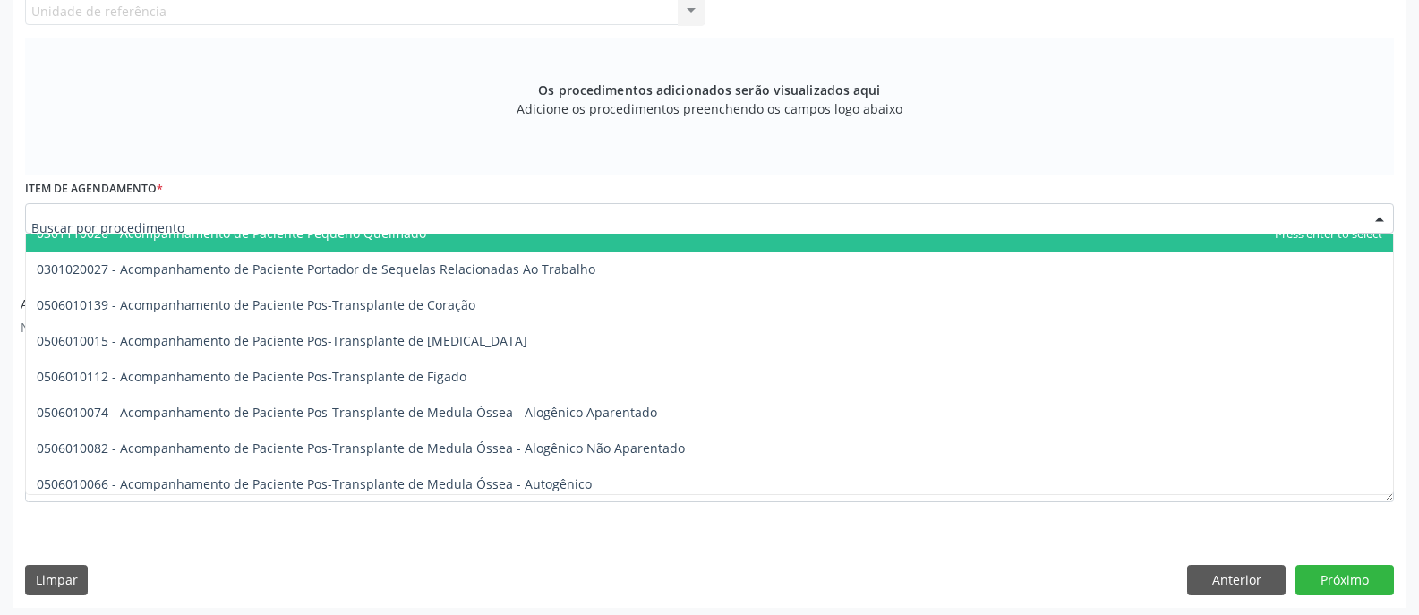
scroll to position [522, 0]
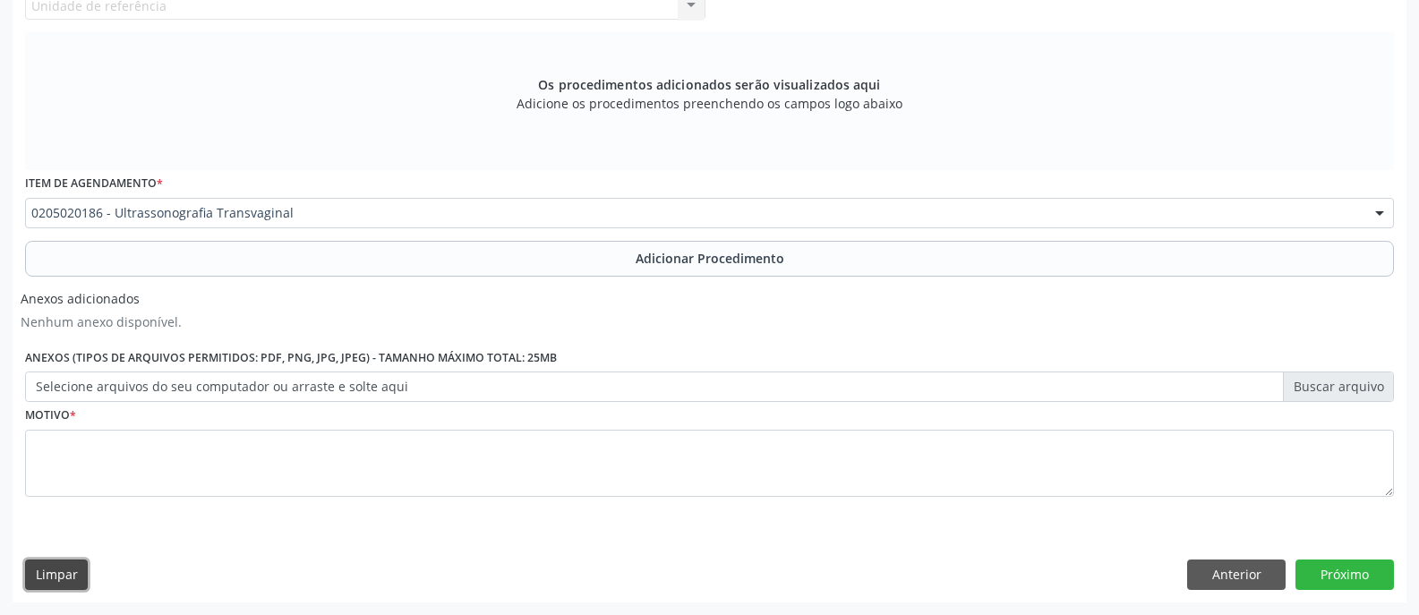
click at [71, 576] on button "Limpar" at bounding box center [56, 574] width 63 height 30
click at [1254, 585] on button "Anterior" at bounding box center [1236, 574] width 98 height 30
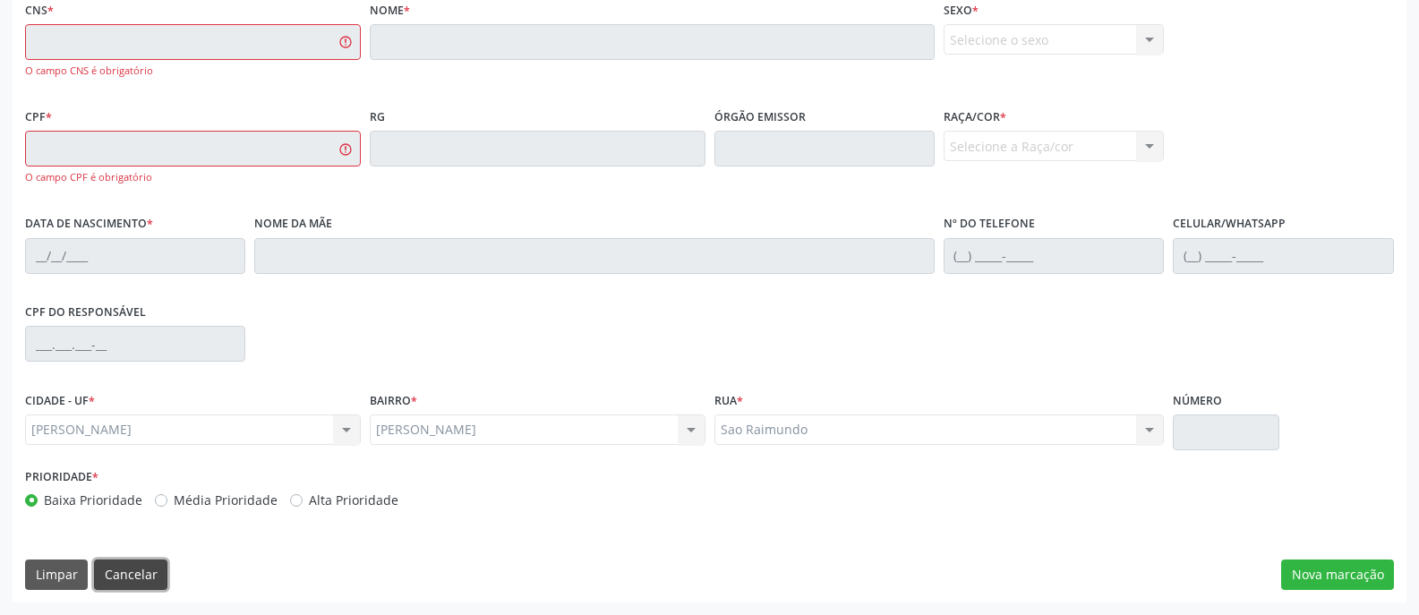
click at [145, 568] on button "Cancelar" at bounding box center [130, 574] width 73 height 30
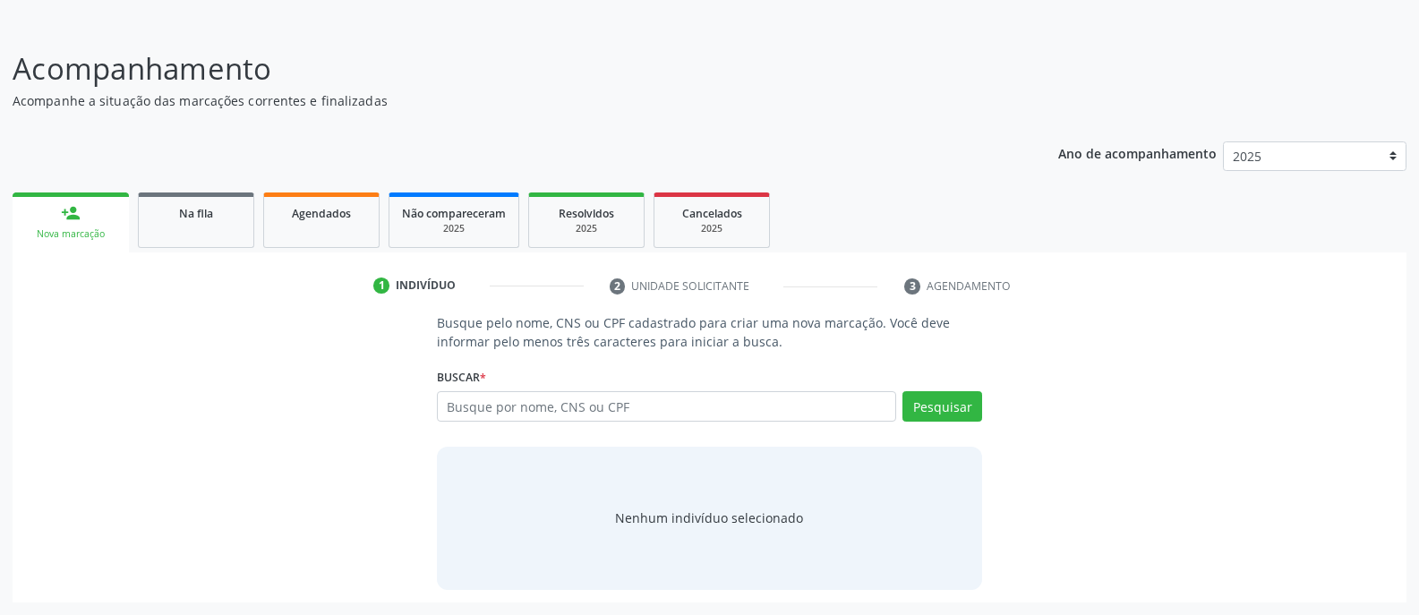
scroll to position [100, 0]
click at [671, 415] on input "text" at bounding box center [666, 406] width 459 height 30
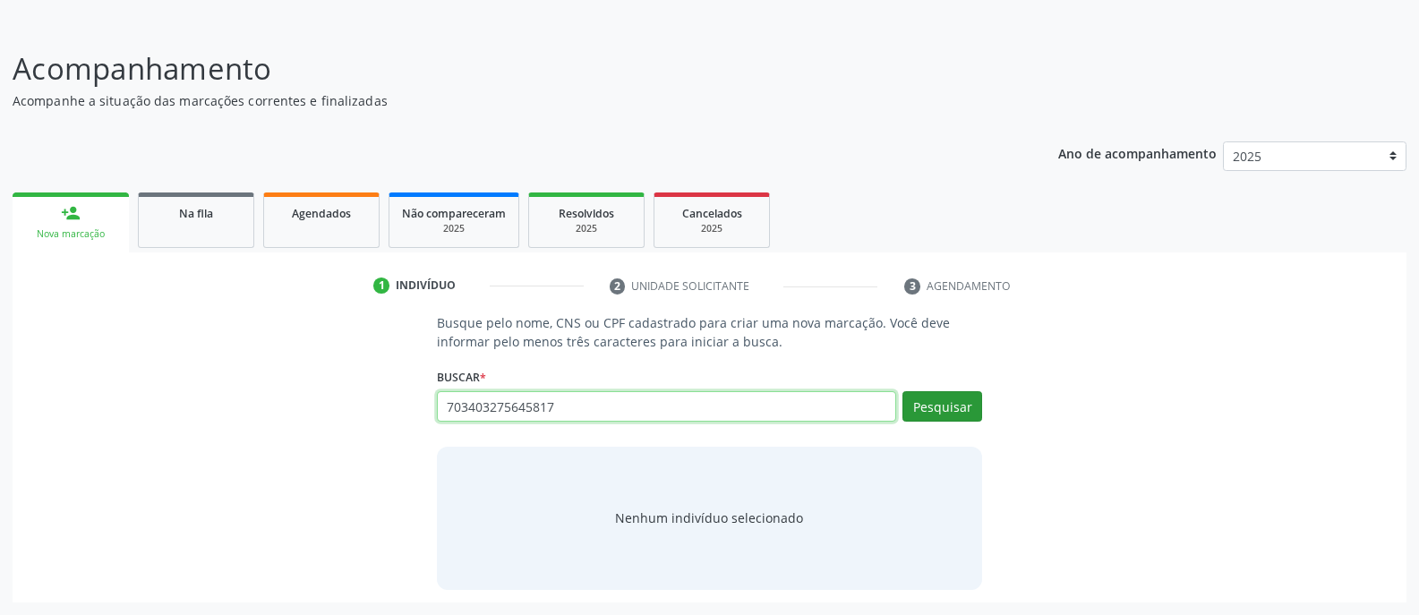
type input "703403275645817"
click at [935, 405] on button "Pesquisar" at bounding box center [942, 406] width 80 height 30
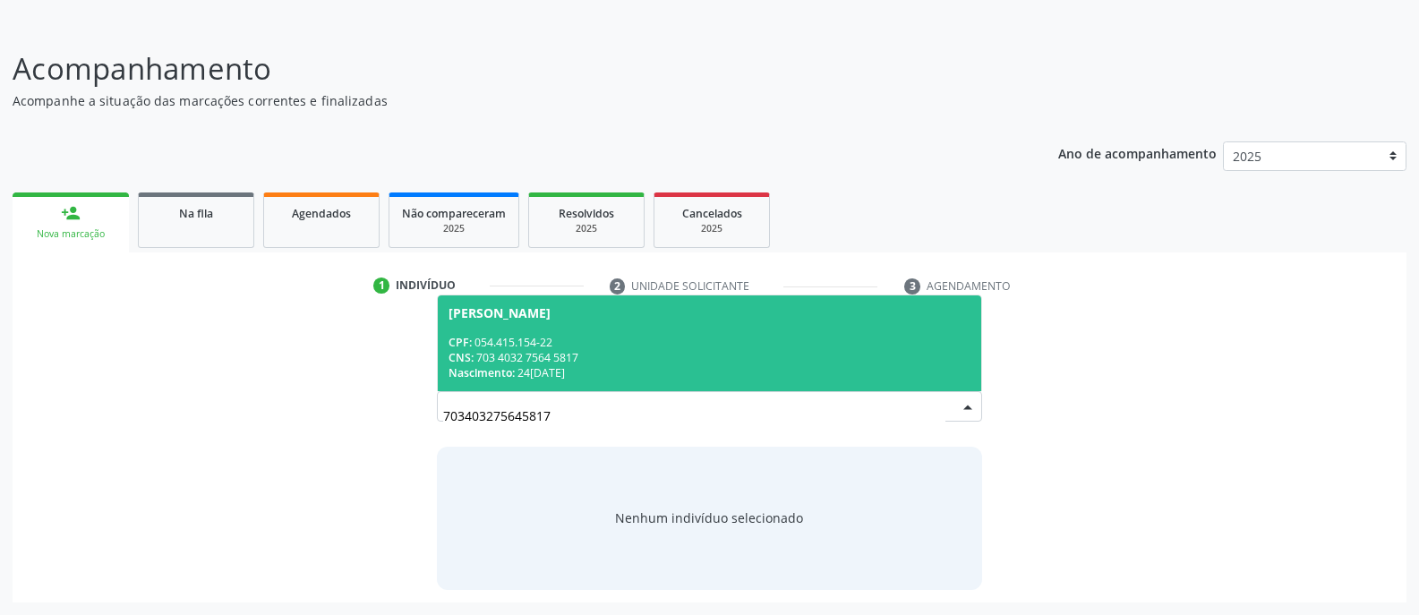
click at [619, 336] on div "CPF: 054.415.154-22" at bounding box center [709, 342] width 522 height 15
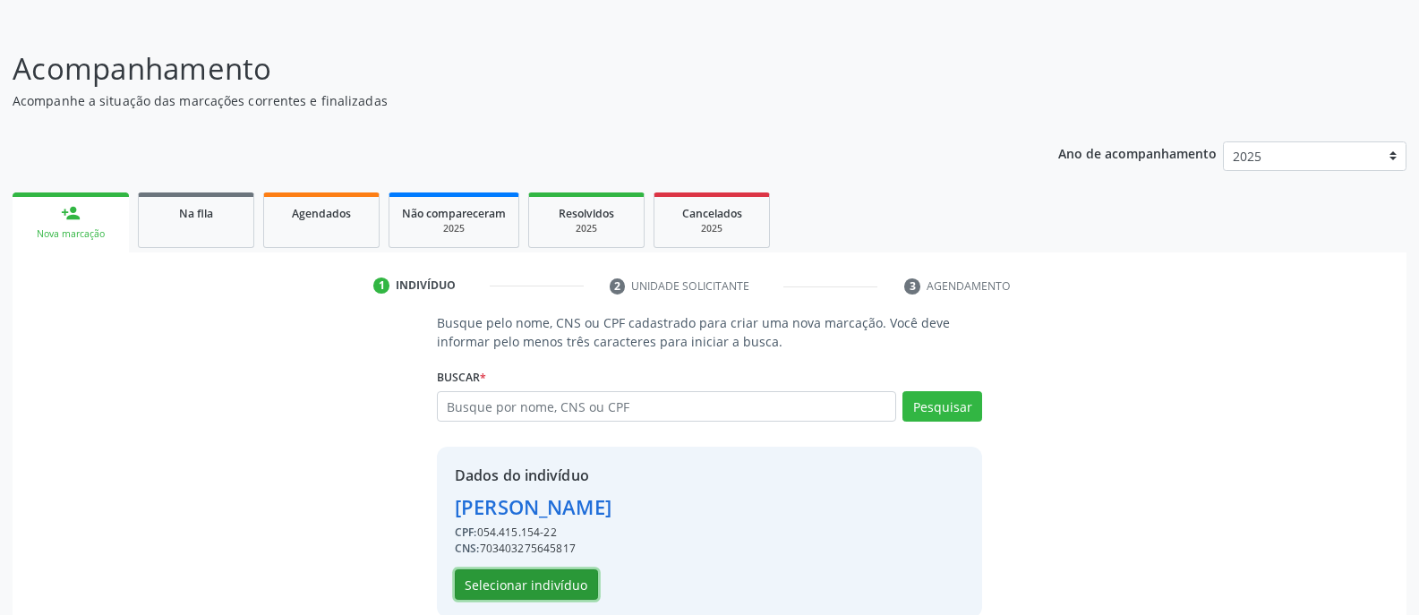
click at [525, 582] on button "Selecionar indivíduo" at bounding box center [526, 584] width 143 height 30
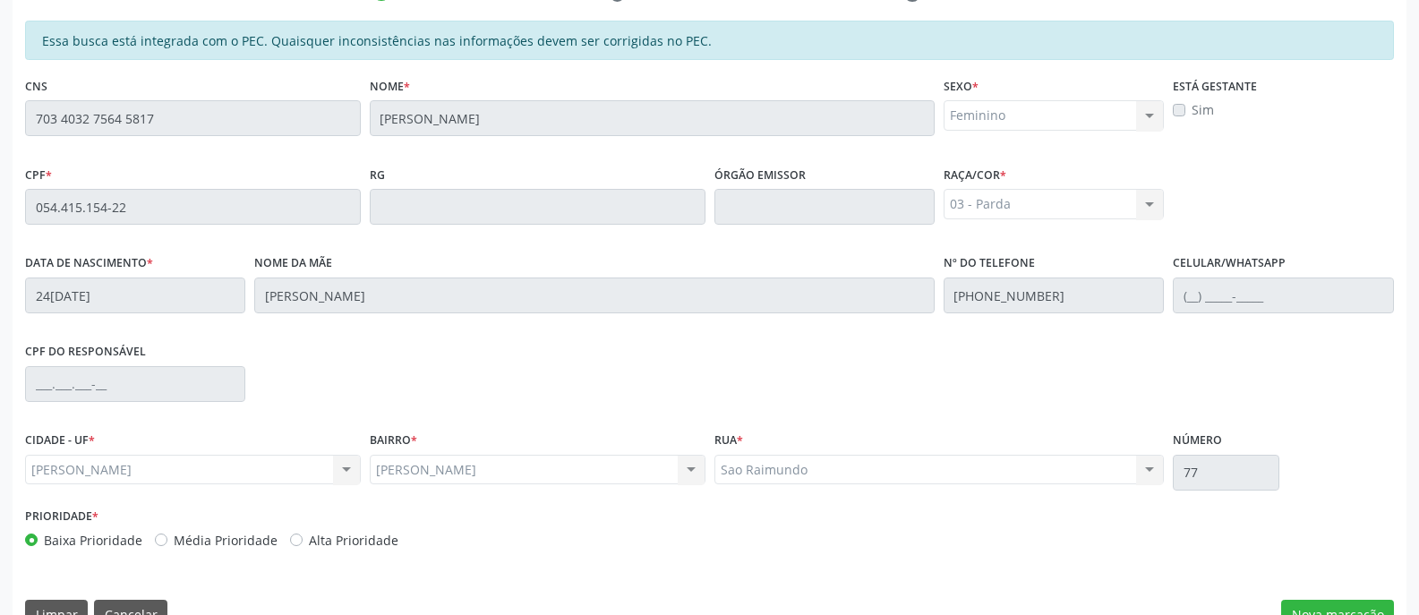
scroll to position [432, 0]
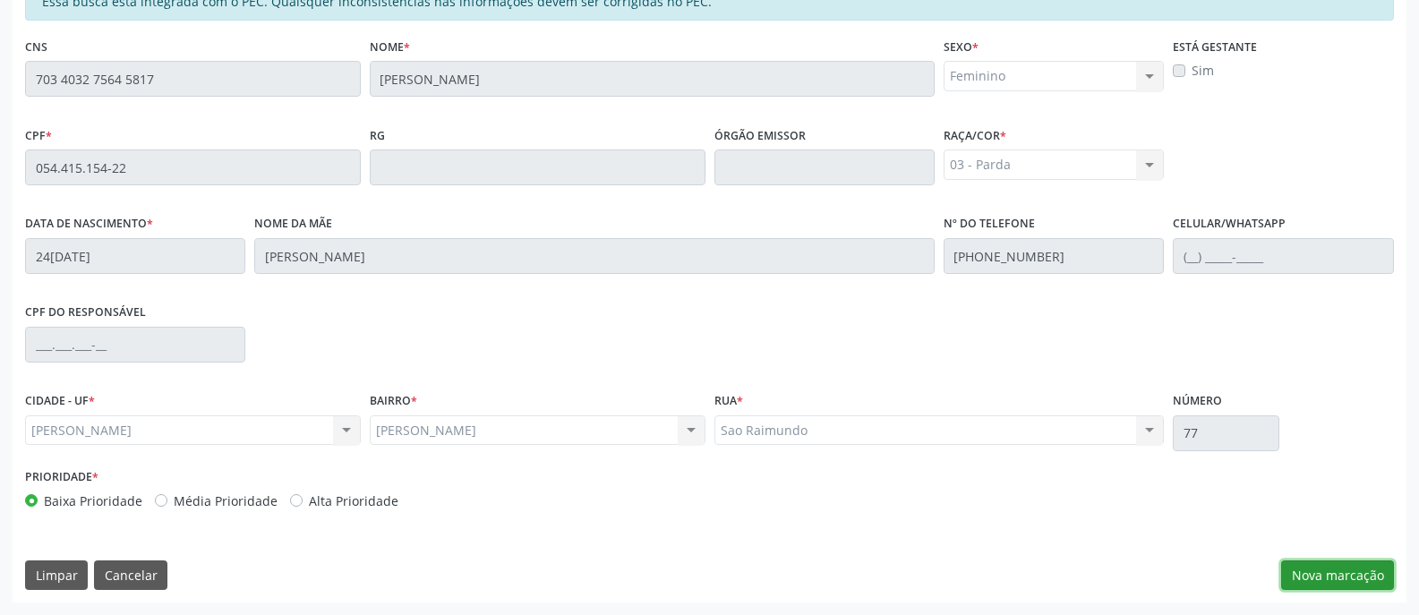
click at [1321, 575] on button "Nova marcação" at bounding box center [1337, 575] width 113 height 30
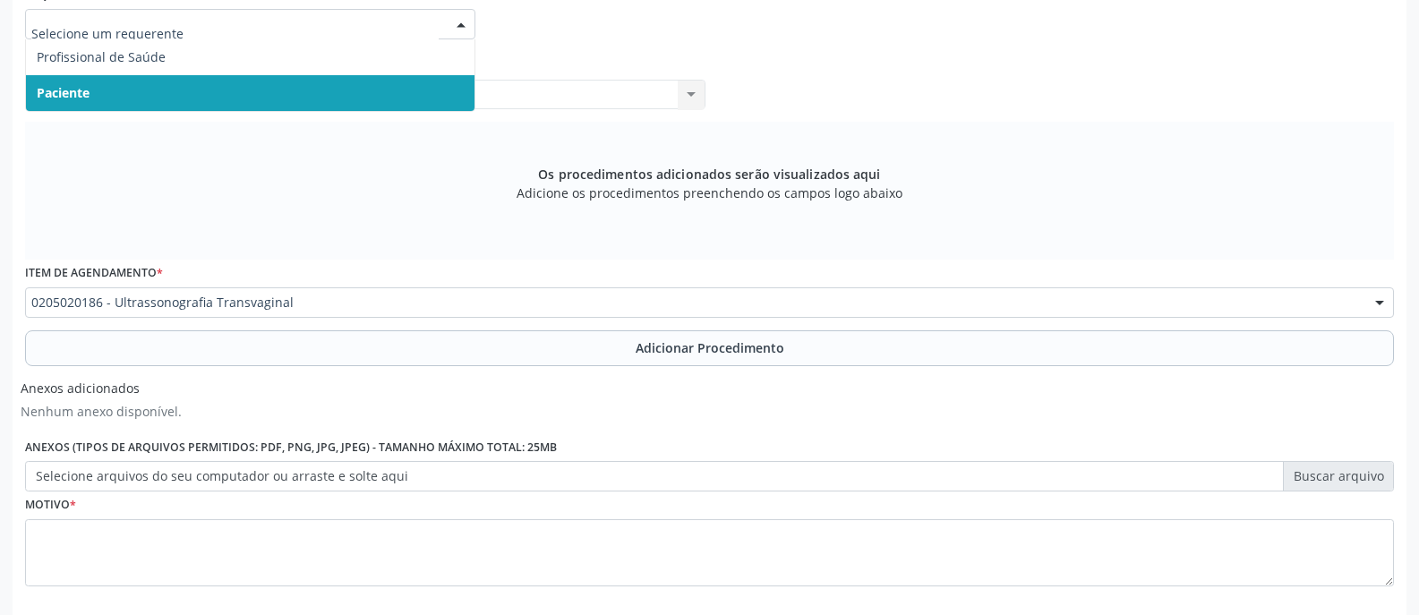
click at [464, 22] on div at bounding box center [461, 25] width 27 height 30
click at [392, 102] on span "Paciente" at bounding box center [250, 93] width 448 height 36
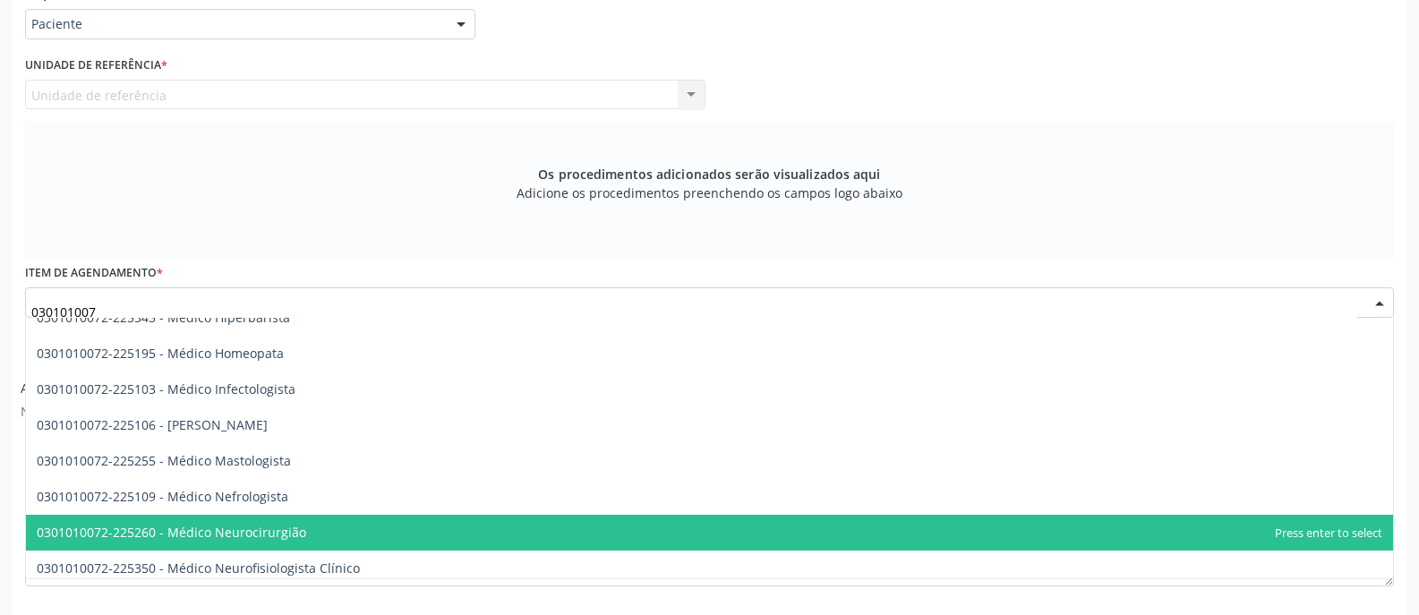
type input "0301010072"
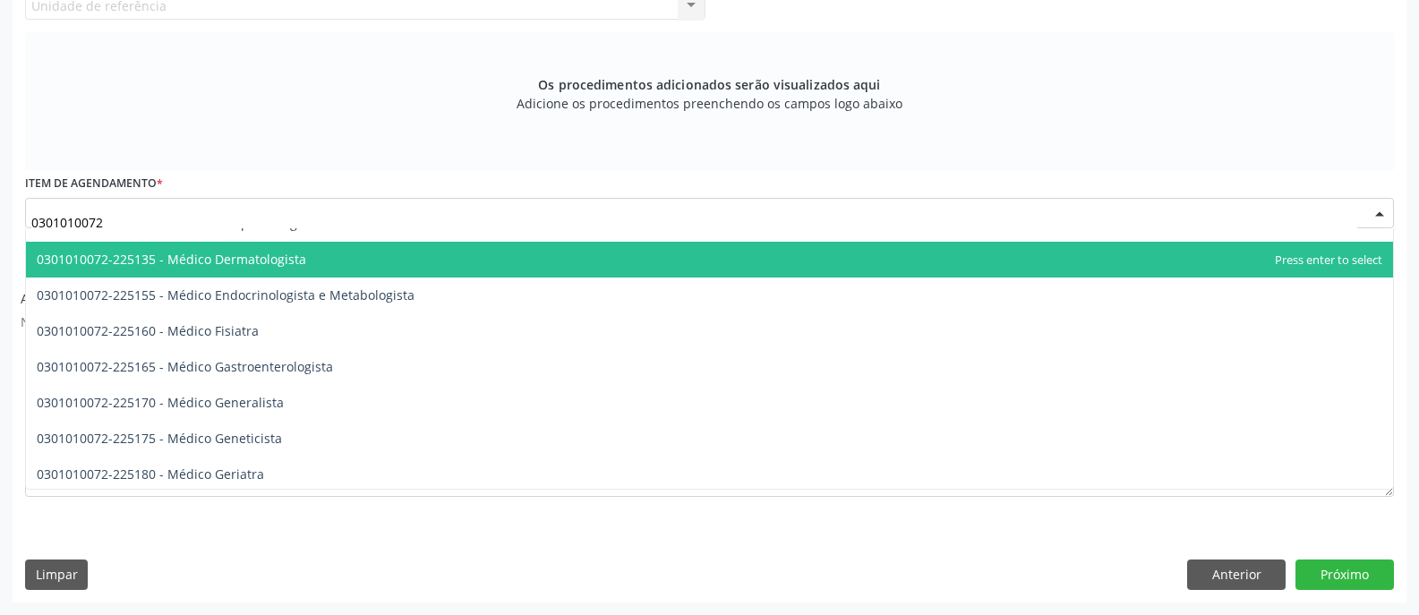
scroll to position [806, 0]
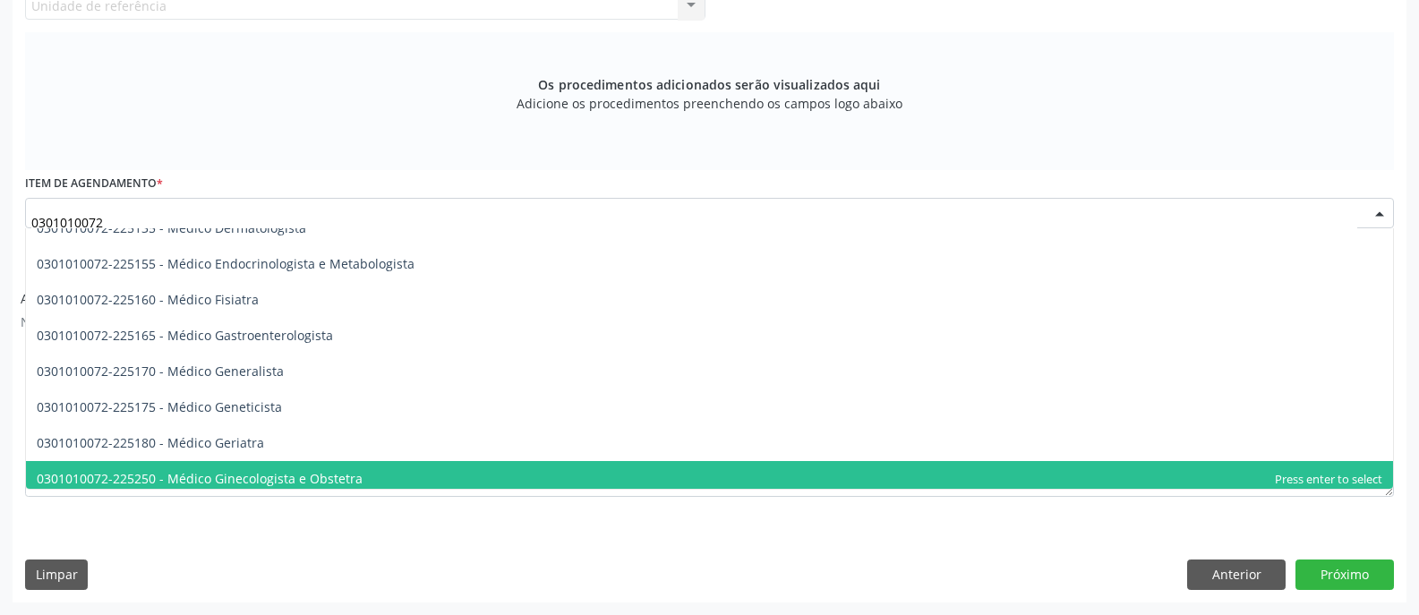
click at [366, 475] on span "0301010072-225250 - Médico Ginecologista e Obstetra" at bounding box center [709, 479] width 1367 height 36
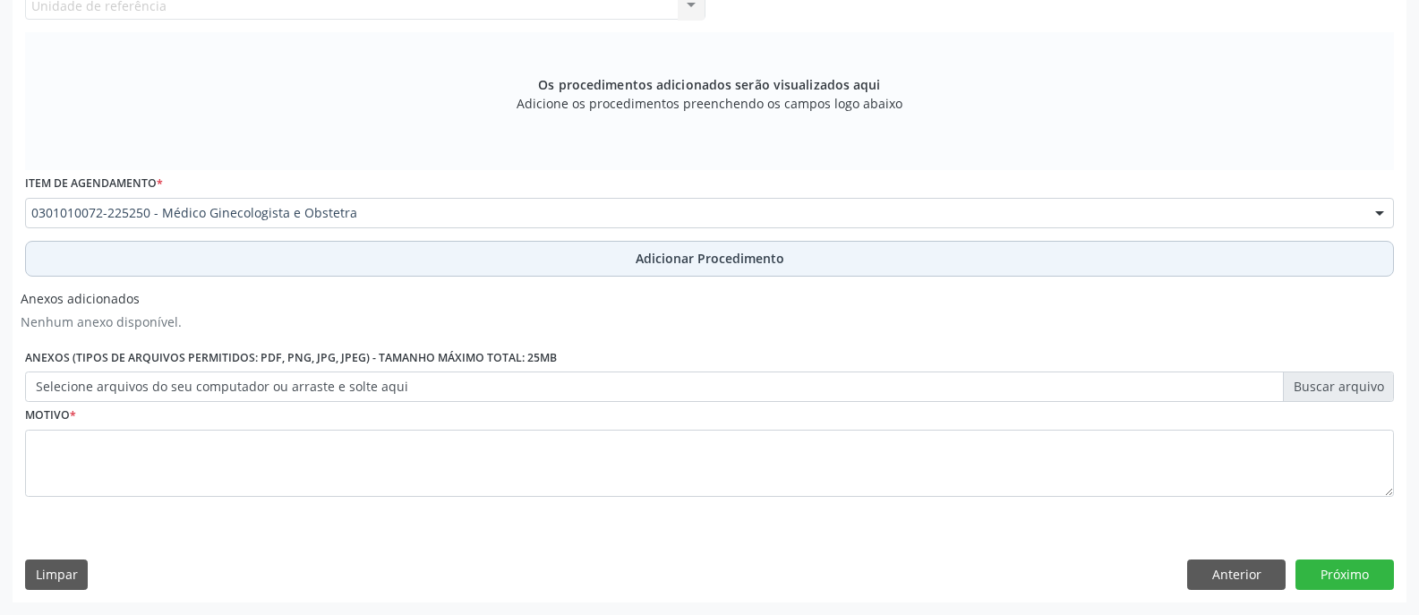
click at [664, 257] on span "Adicionar Procedimento" at bounding box center [710, 258] width 149 height 19
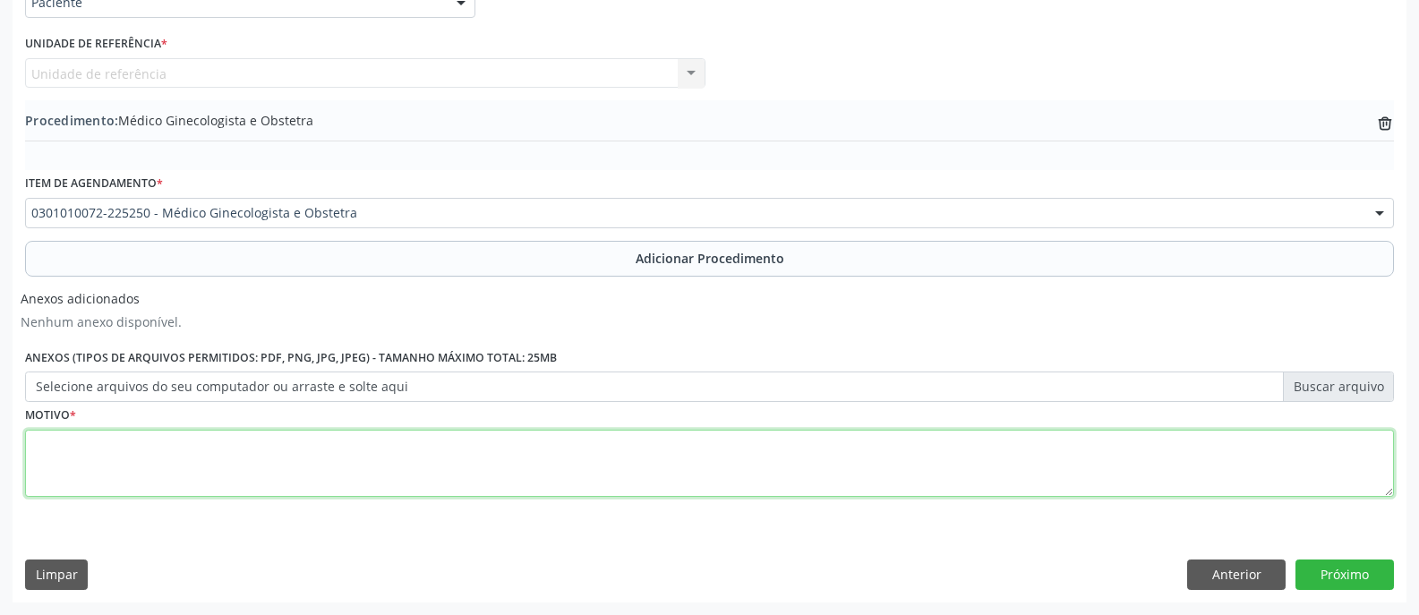
click at [649, 470] on textarea at bounding box center [709, 464] width 1369 height 68
type textarea "PACIENTE QUEIXA-SE DE SANGRAMENTOA MAIS DE 15 DIAS."
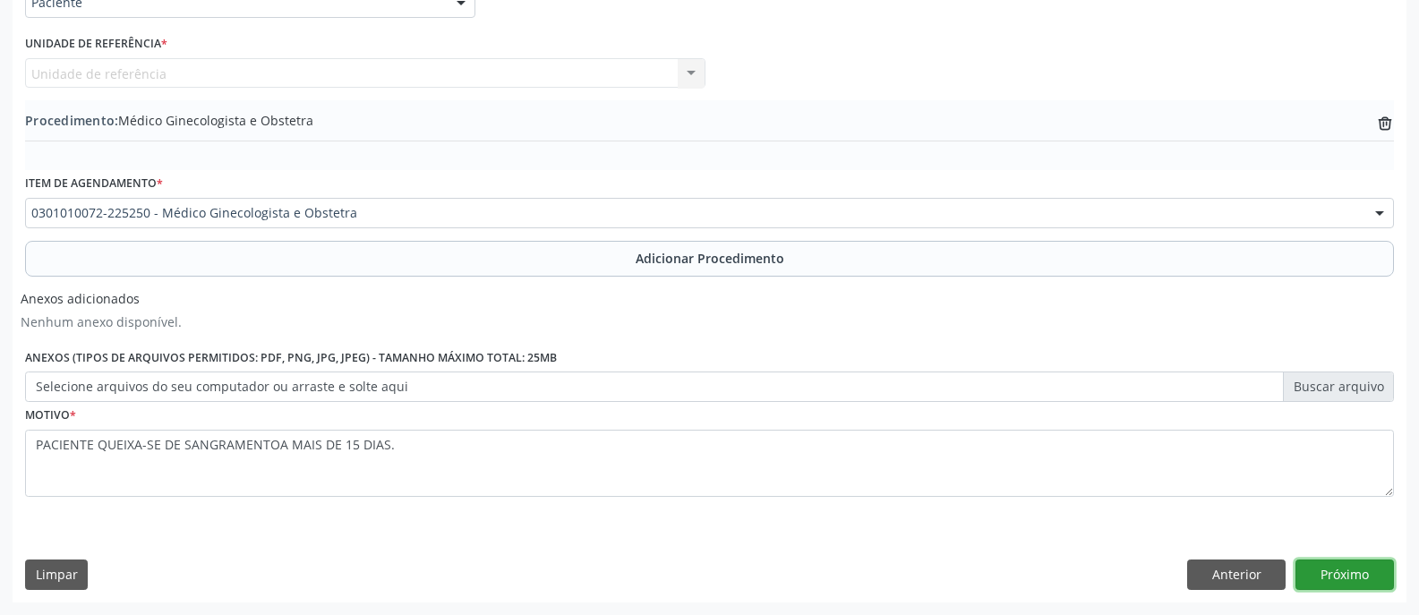
click at [1328, 578] on button "Próximo" at bounding box center [1344, 574] width 98 height 30
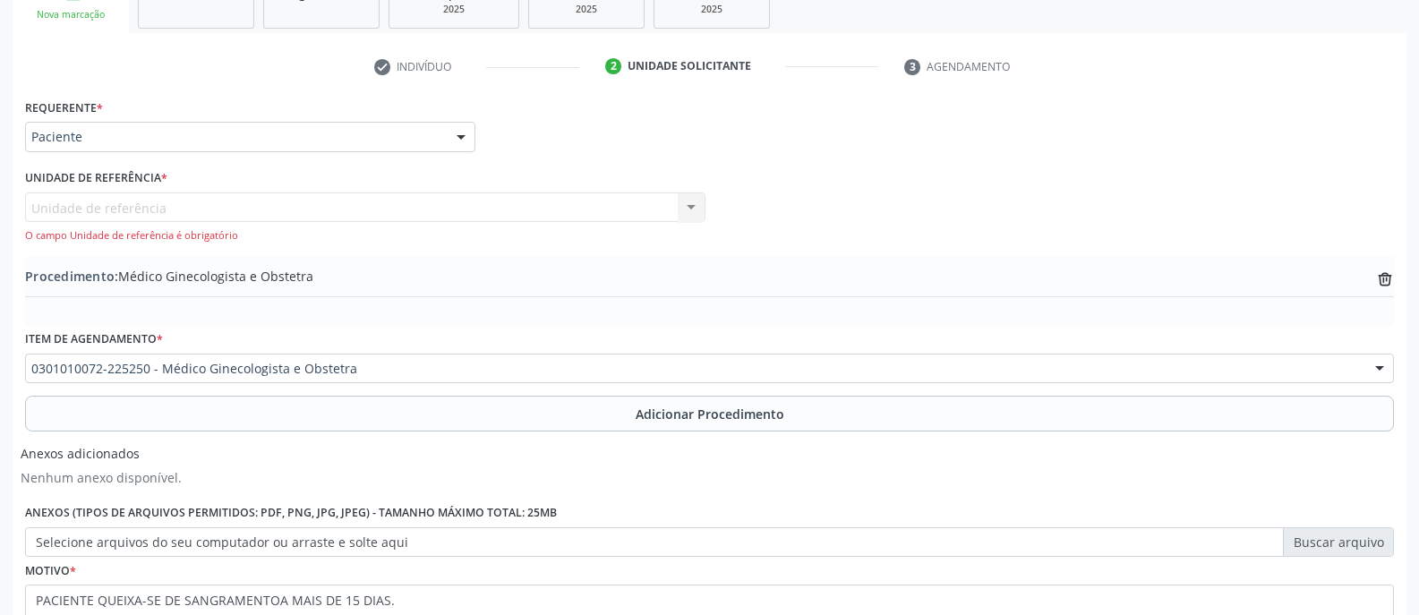
scroll to position [275, 0]
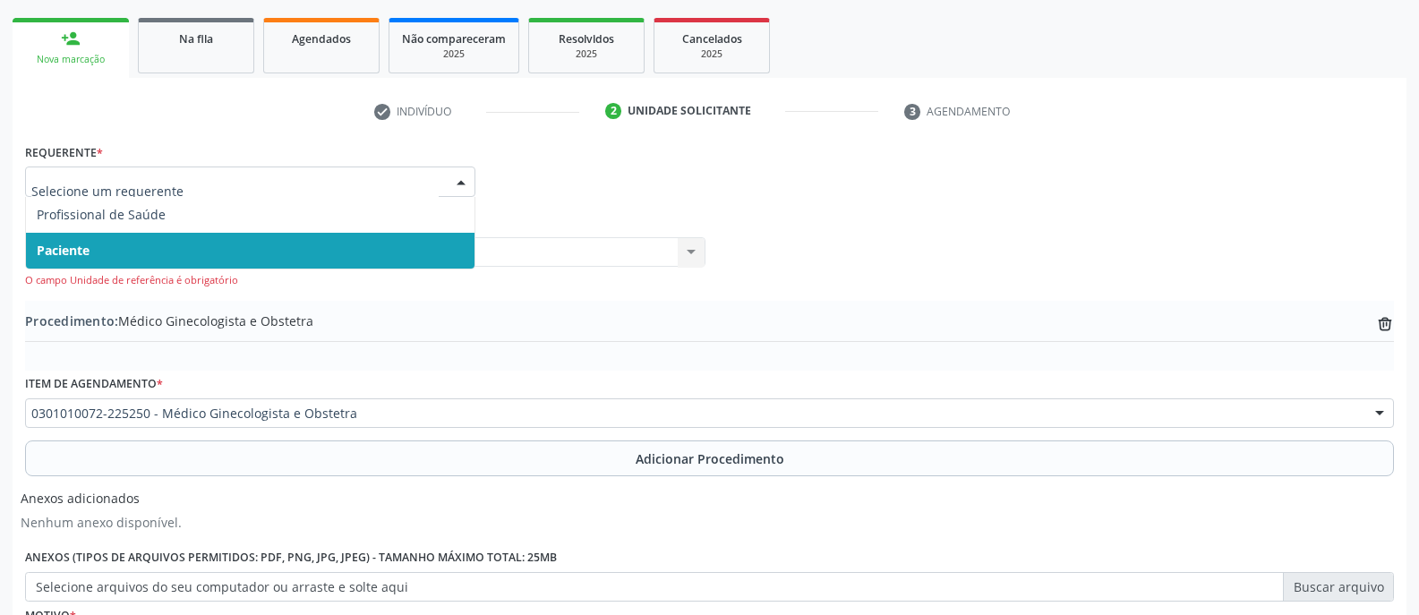
click at [459, 178] on div at bounding box center [461, 182] width 27 height 30
click at [429, 242] on span "Paciente" at bounding box center [250, 251] width 448 height 36
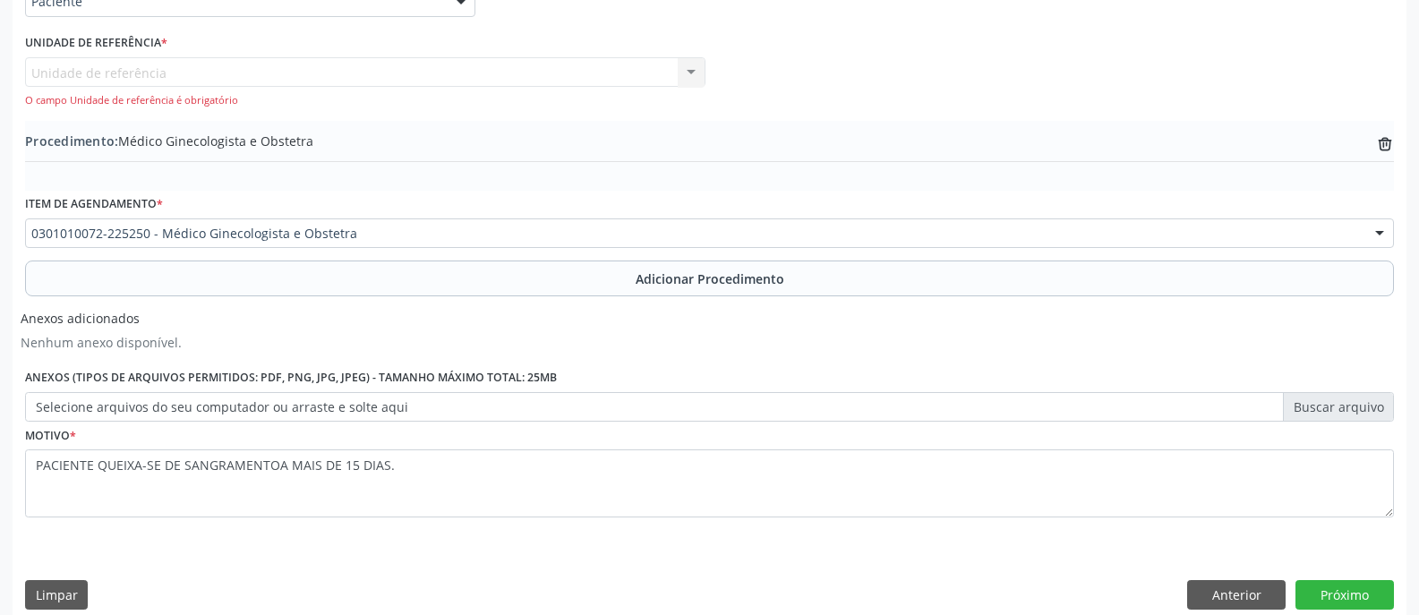
scroll to position [474, 0]
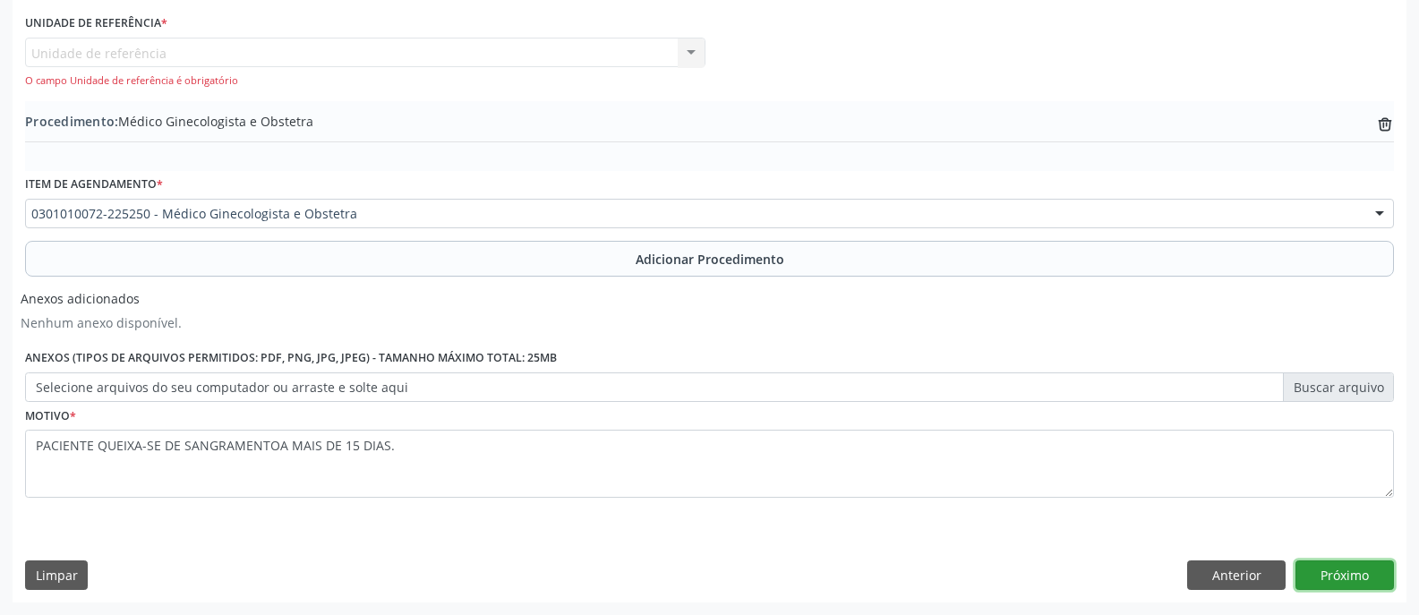
click at [1351, 575] on button "Próximo" at bounding box center [1344, 575] width 98 height 30
click at [66, 575] on button "Limpar" at bounding box center [56, 575] width 63 height 30
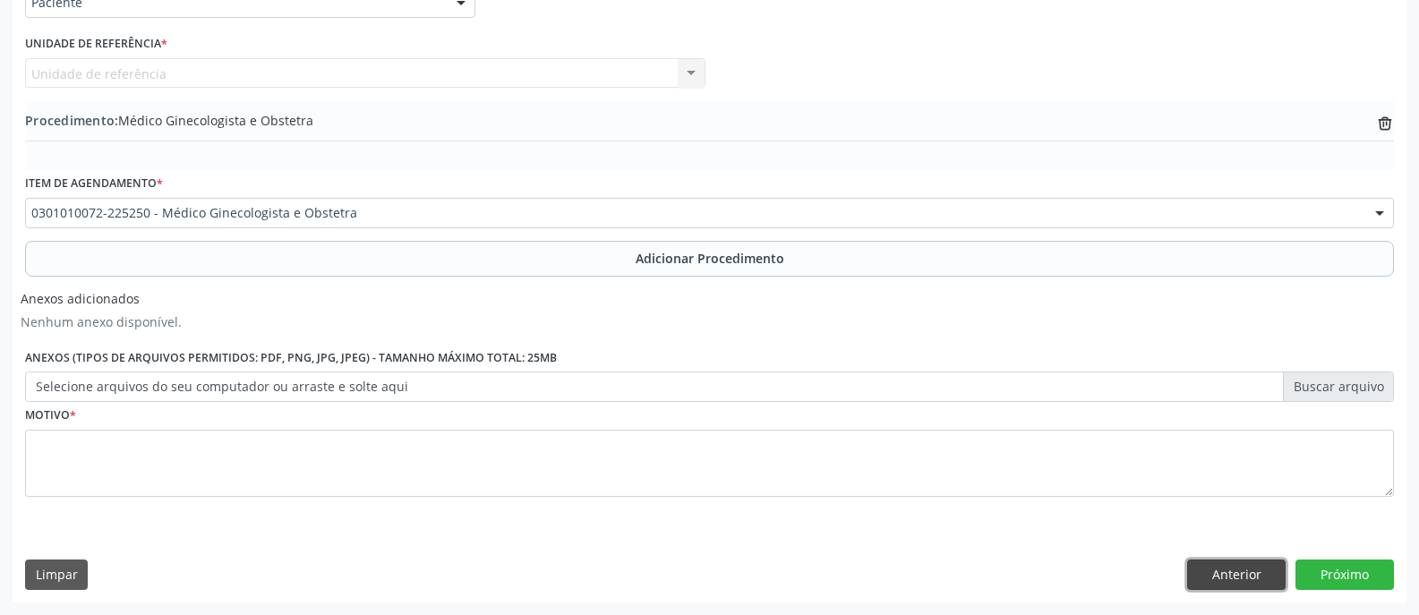
click at [1240, 578] on button "Anterior" at bounding box center [1236, 574] width 98 height 30
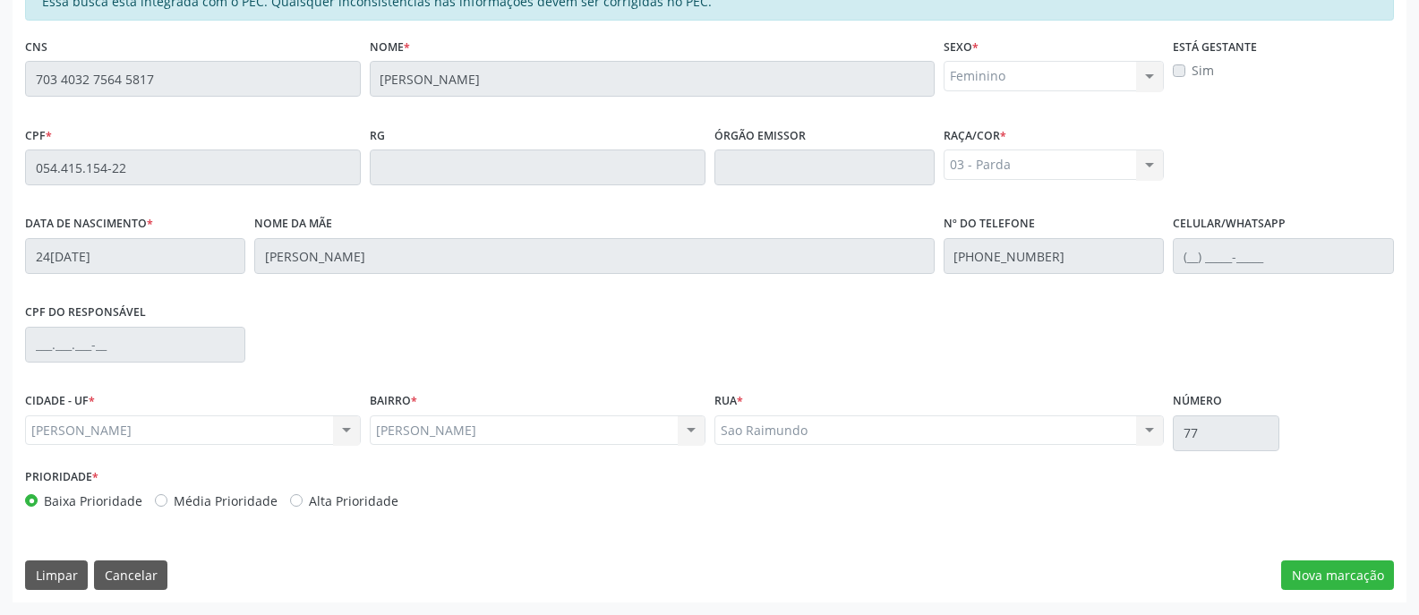
scroll to position [432, 0]
click at [136, 573] on button "Cancelar" at bounding box center [130, 575] width 73 height 30
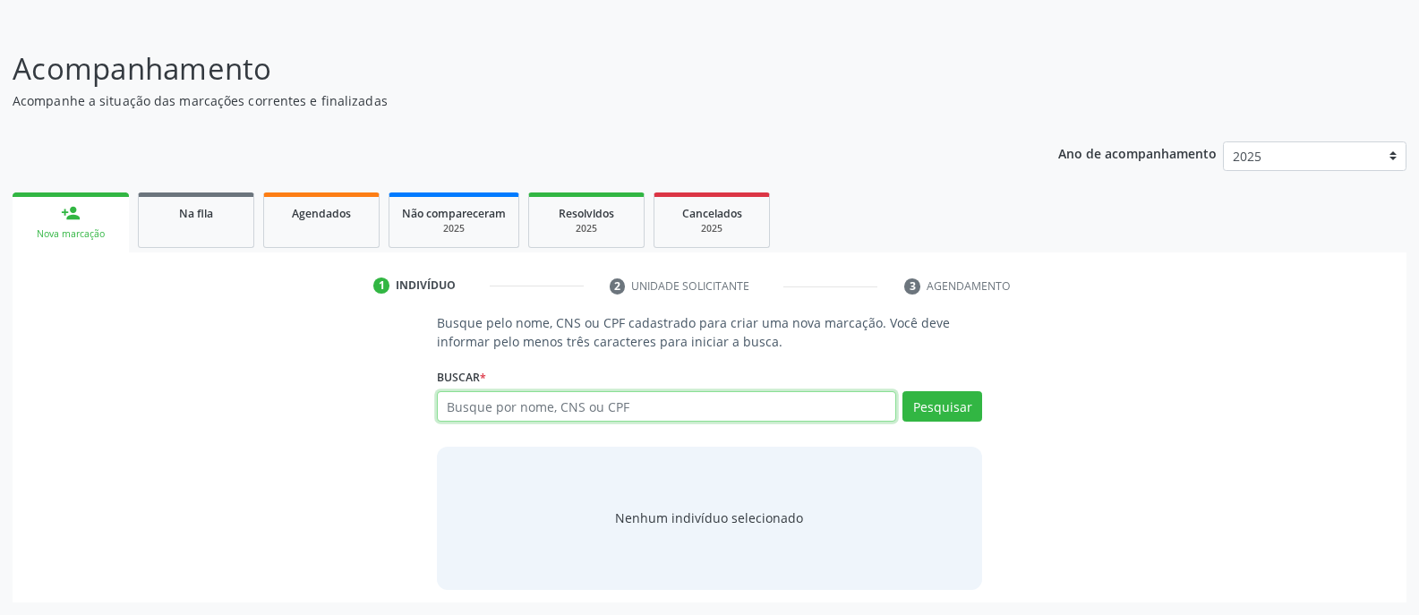
click at [615, 403] on input "text" at bounding box center [666, 406] width 459 height 30
type input "703403275645817"
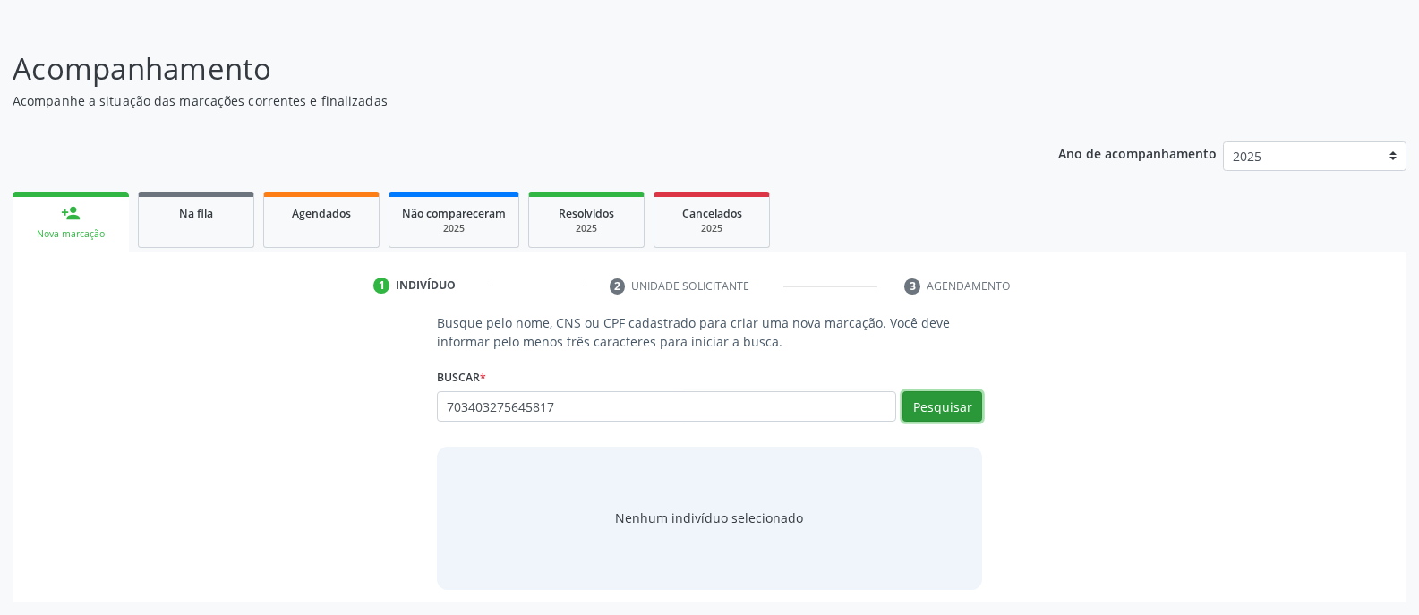
click at [947, 406] on button "Pesquisar" at bounding box center [942, 406] width 80 height 30
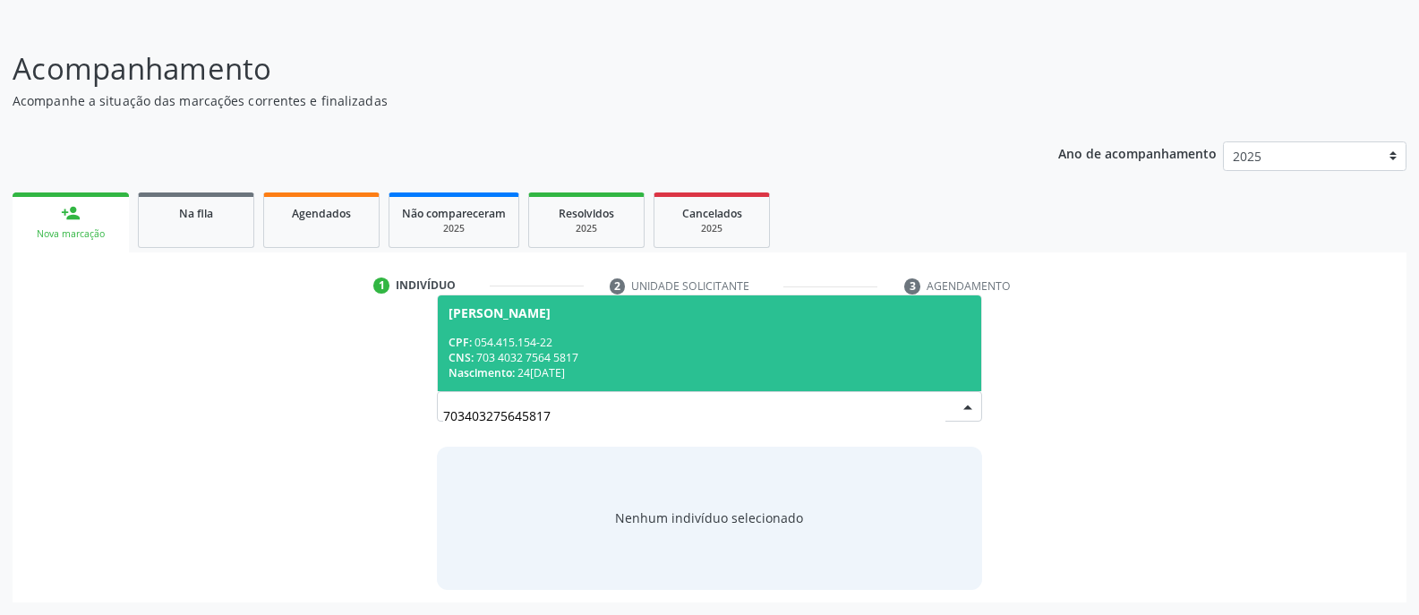
click at [623, 344] on div "CPF: 054.415.154-22" at bounding box center [709, 342] width 522 height 15
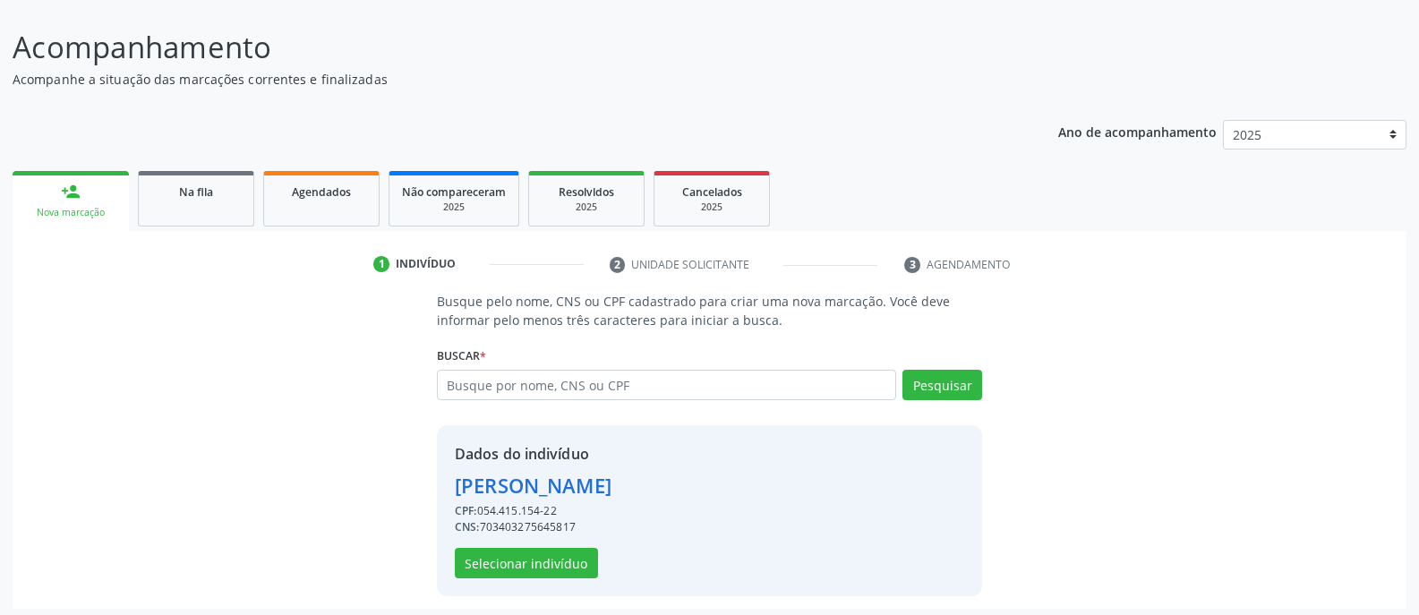
scroll to position [128, 0]
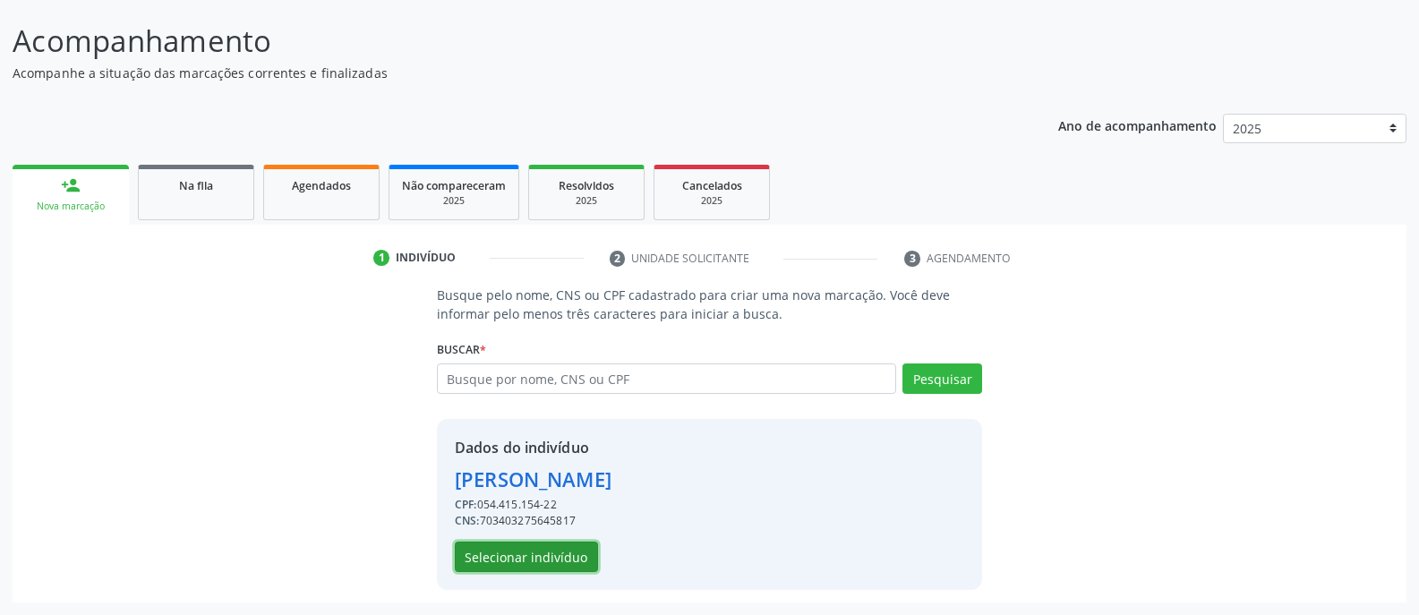
click at [562, 554] on button "Selecionar indivíduo" at bounding box center [526, 557] width 143 height 30
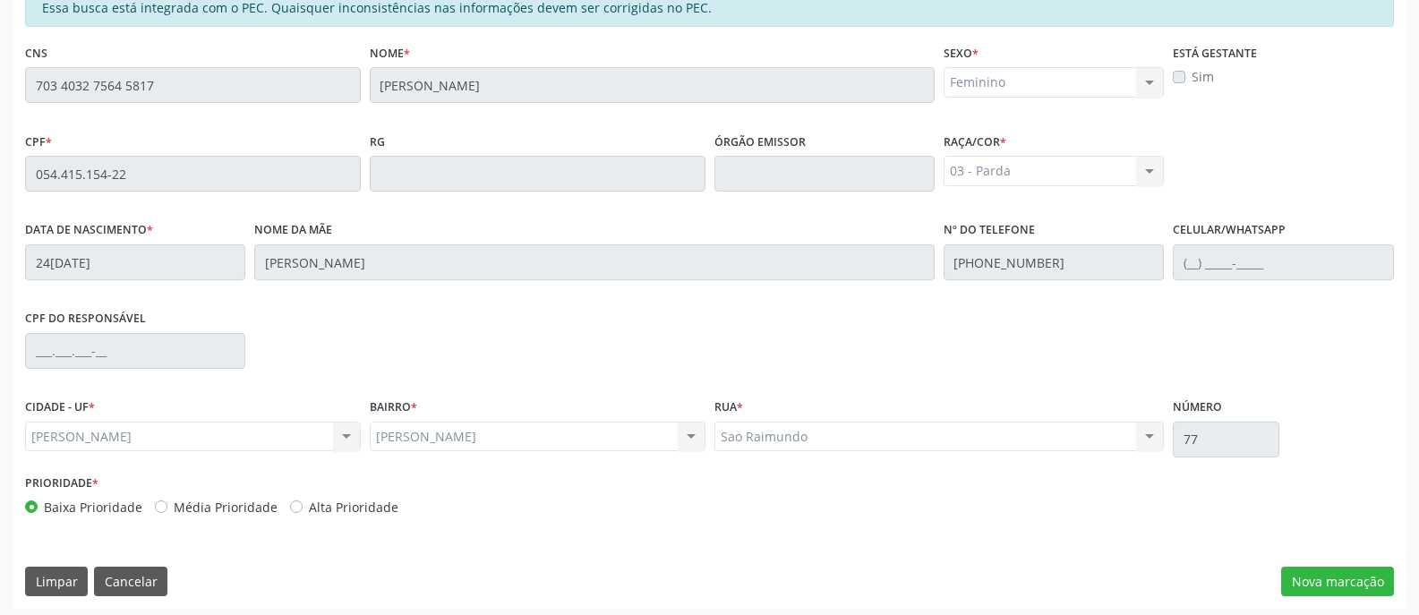
scroll to position [432, 0]
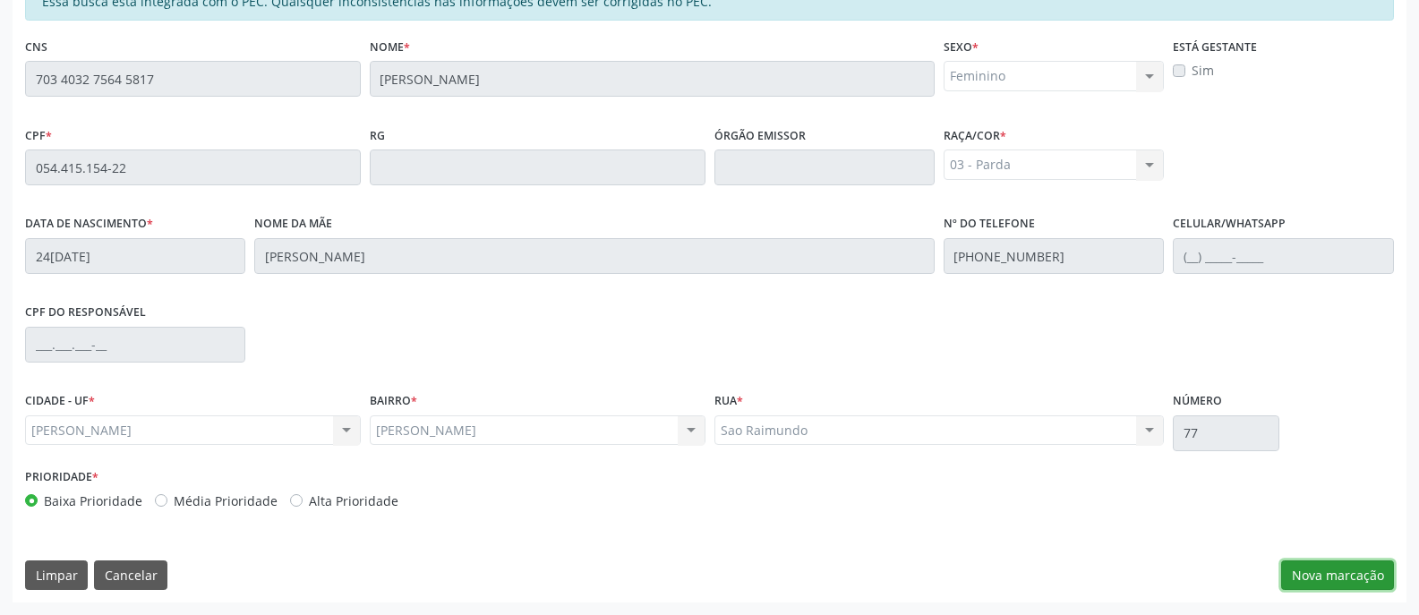
click at [1318, 576] on button "Nova marcação" at bounding box center [1337, 575] width 113 height 30
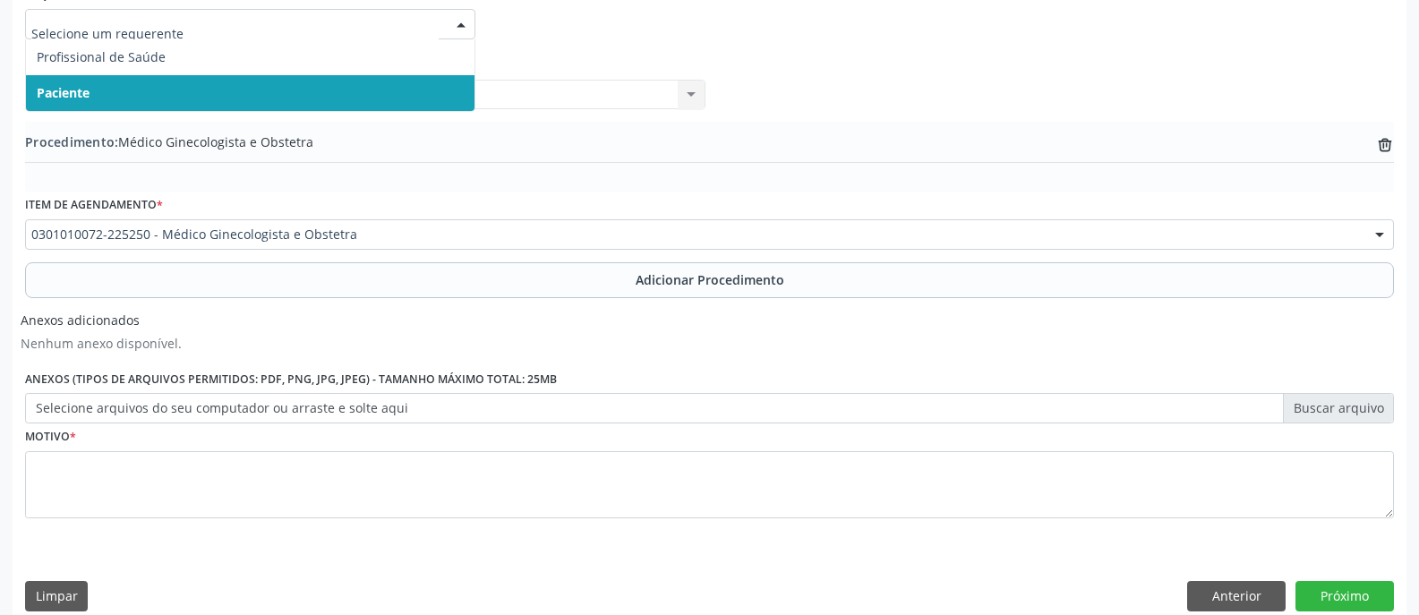
click at [461, 20] on div at bounding box center [461, 25] width 27 height 30
click at [427, 90] on span "Paciente" at bounding box center [250, 93] width 448 height 36
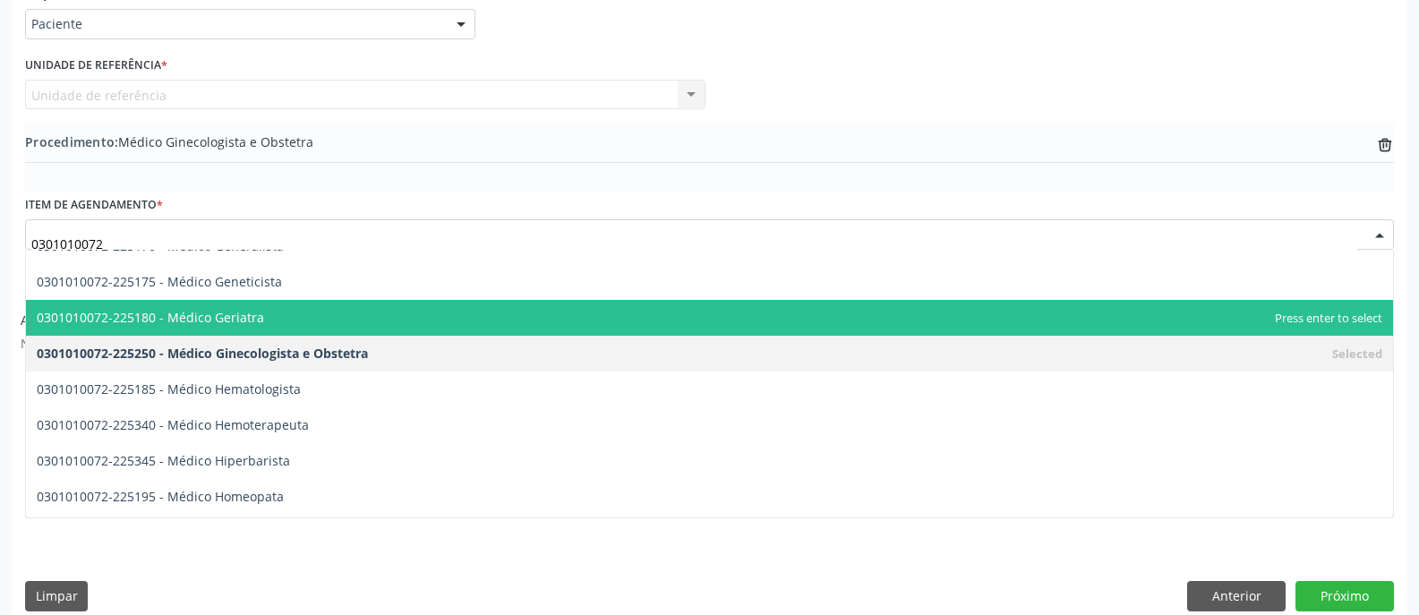
scroll to position [985, 0]
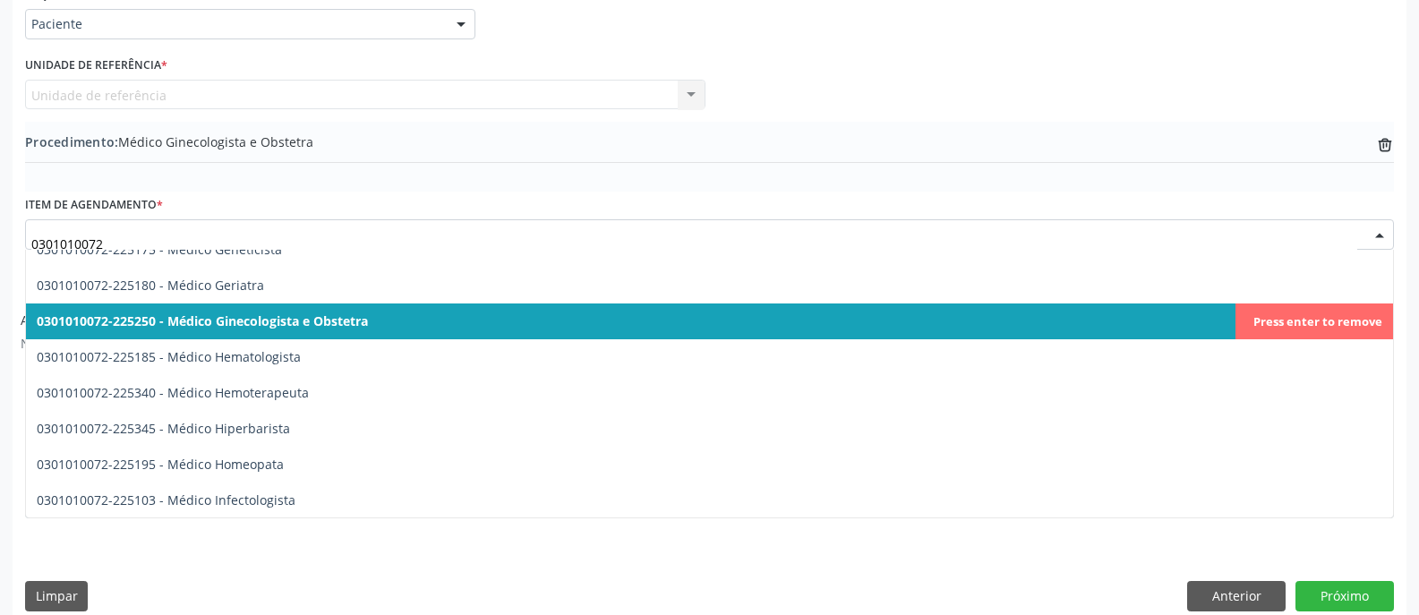
click at [379, 323] on span "0301010072-225250 - Médico Ginecologista e Obstetra" at bounding box center [709, 321] width 1367 height 36
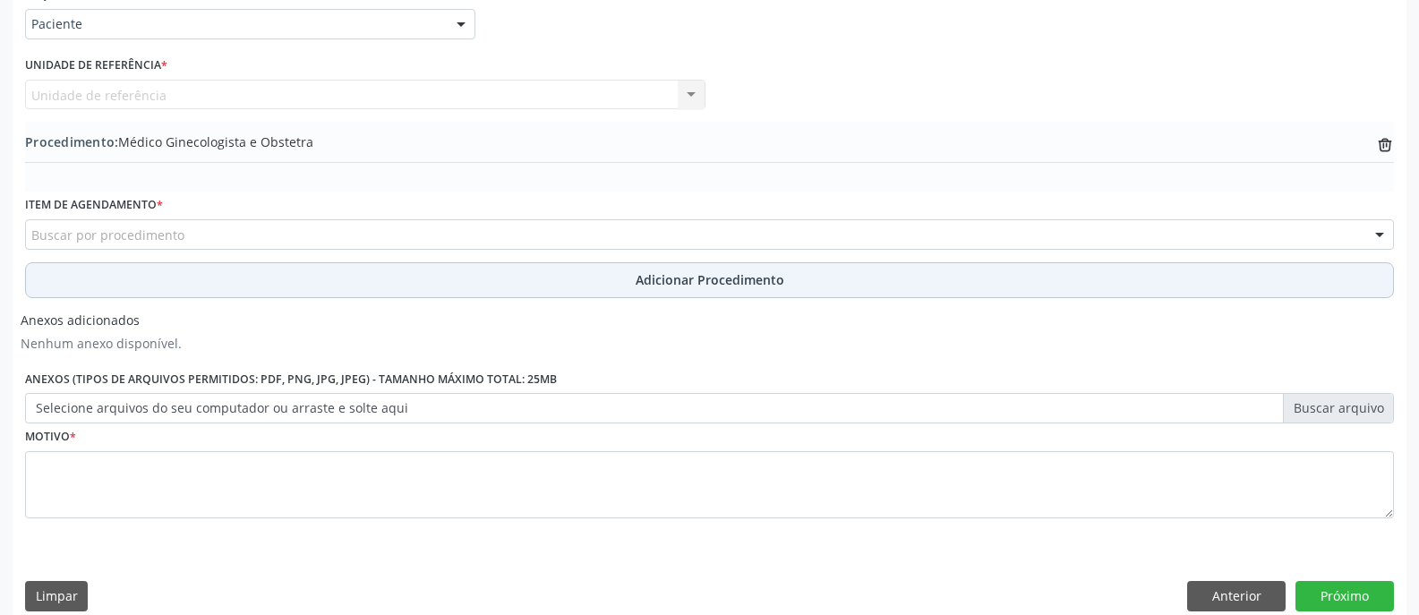
click at [670, 277] on span "Adicionar Procedimento" at bounding box center [710, 279] width 149 height 19
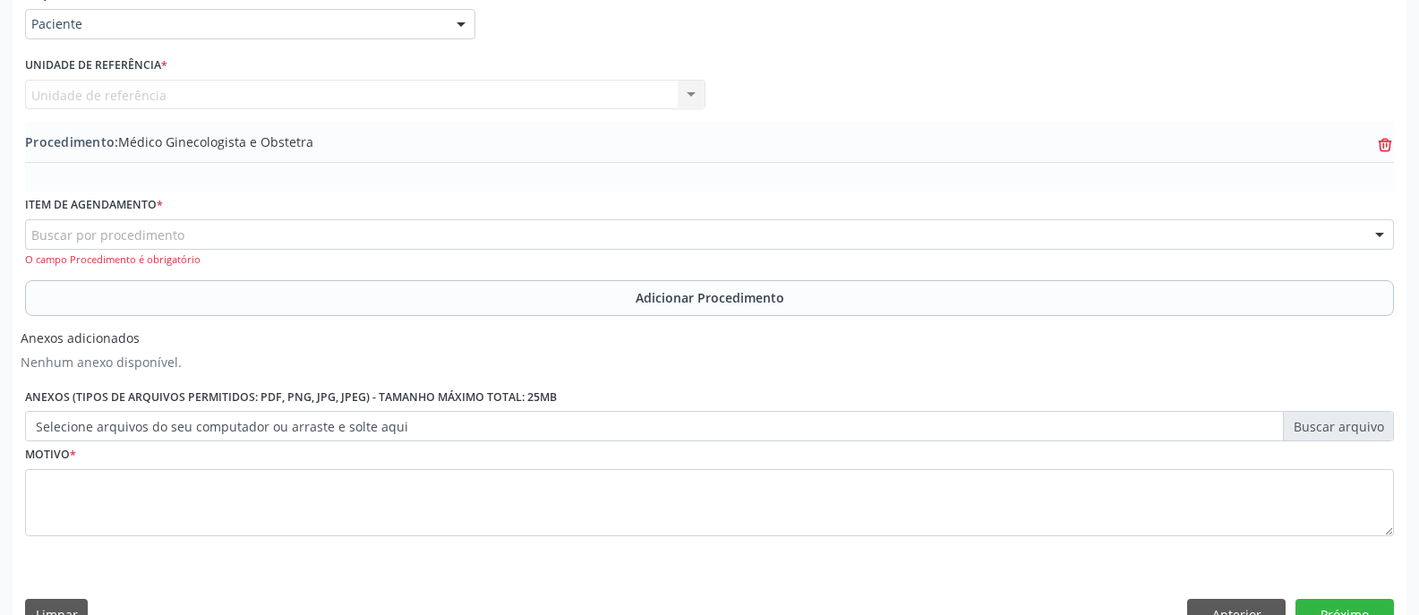
click at [1382, 141] on icon at bounding box center [1384, 140] width 7 height 4
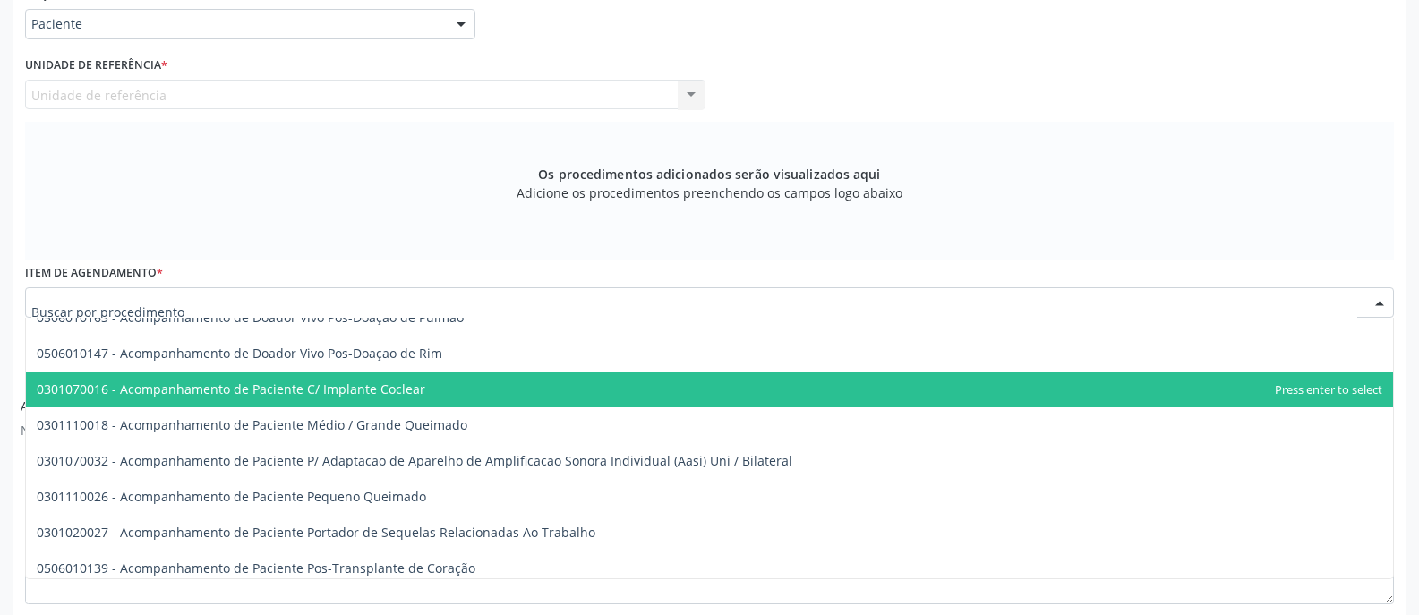
click at [535, 296] on div at bounding box center [709, 302] width 1369 height 30
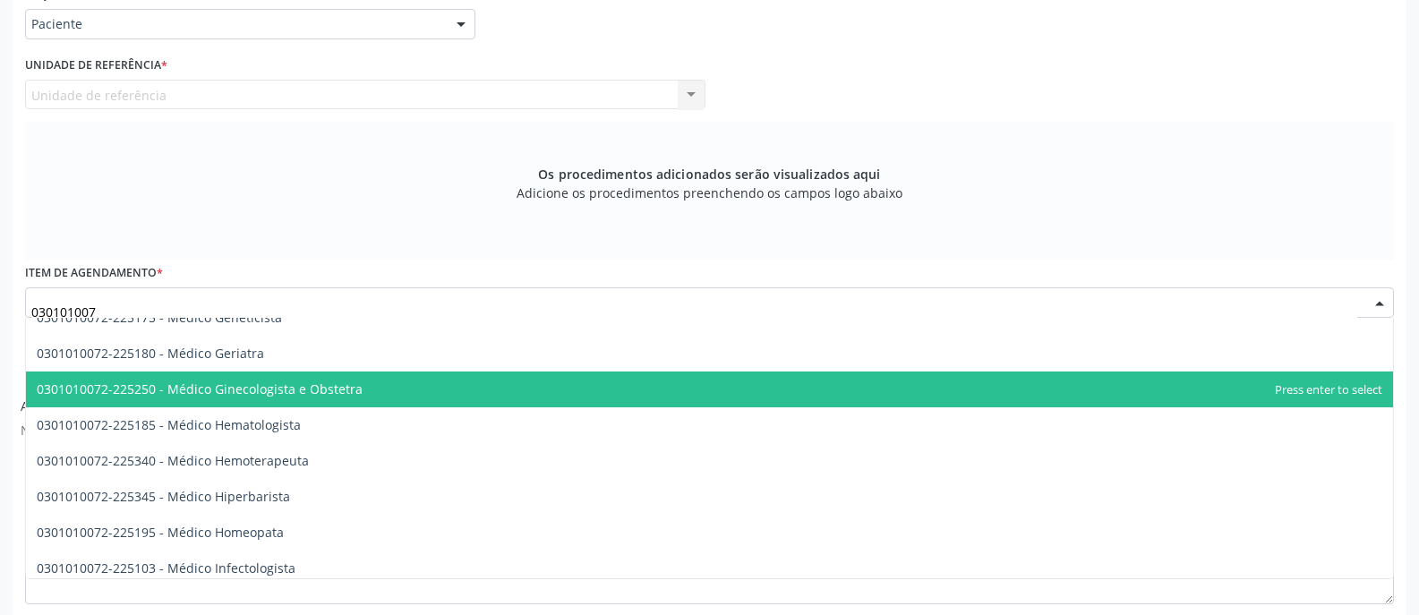
type input "0301010072"
click at [327, 391] on span "0301010072-225250 - Médico Ginecologista e Obstetra" at bounding box center [200, 388] width 326 height 17
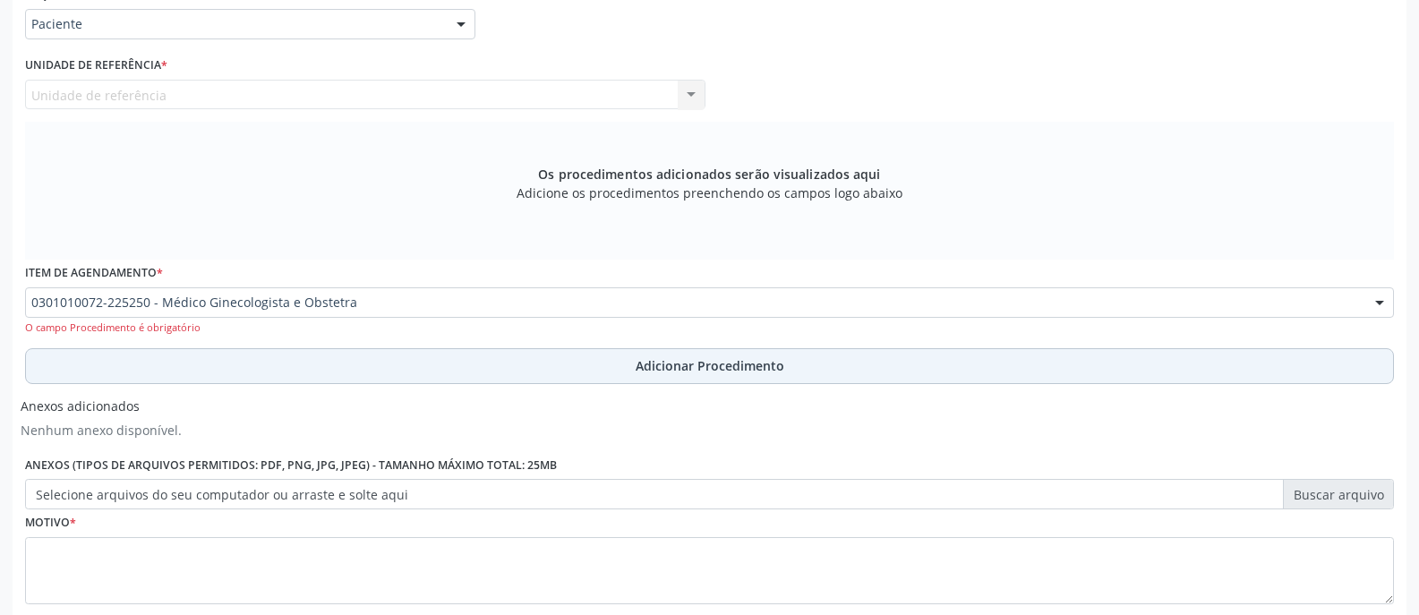
click at [687, 367] on span "Adicionar Procedimento" at bounding box center [710, 365] width 149 height 19
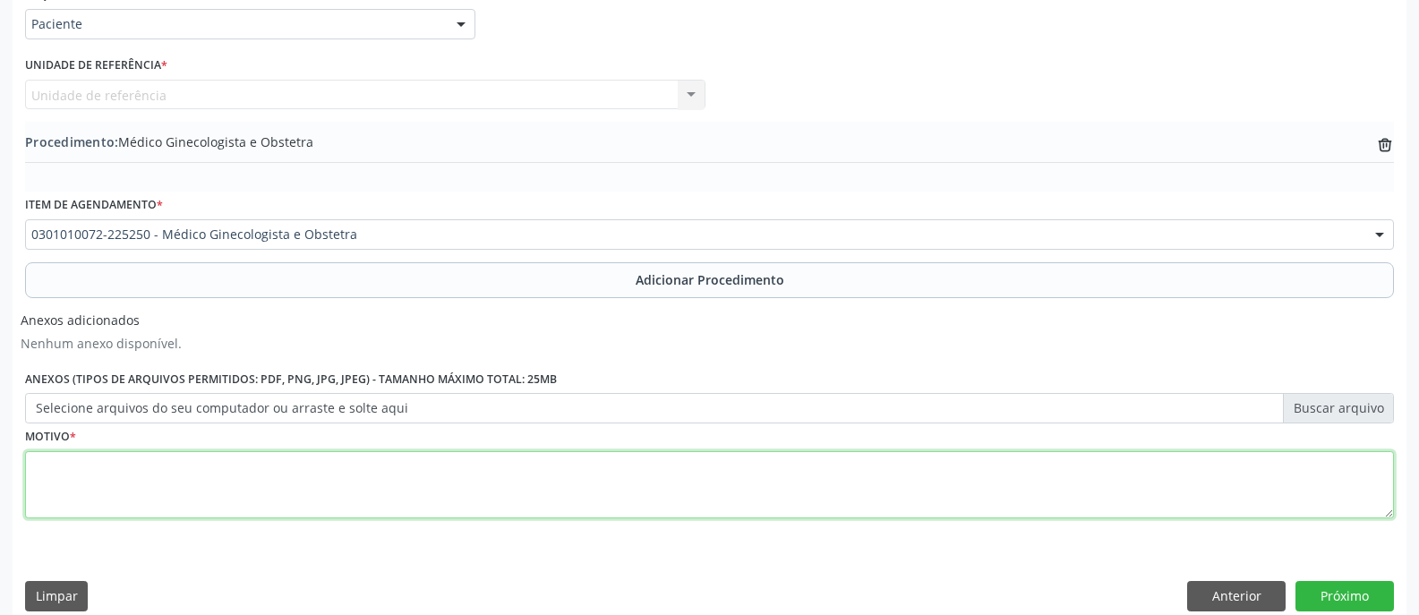
click at [594, 473] on textarea at bounding box center [709, 485] width 1369 height 68
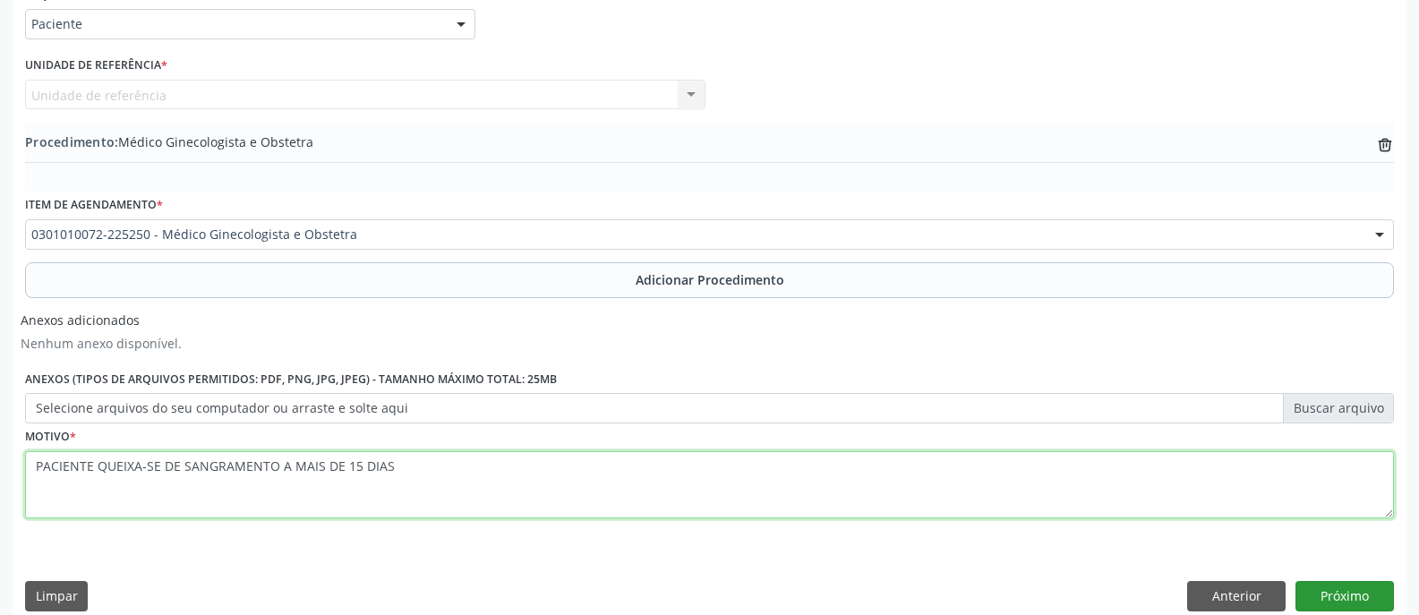
type textarea "PACIENTE QUEIXA-SE DE SANGRAMENTO A MAIS DE 15 DIAS"
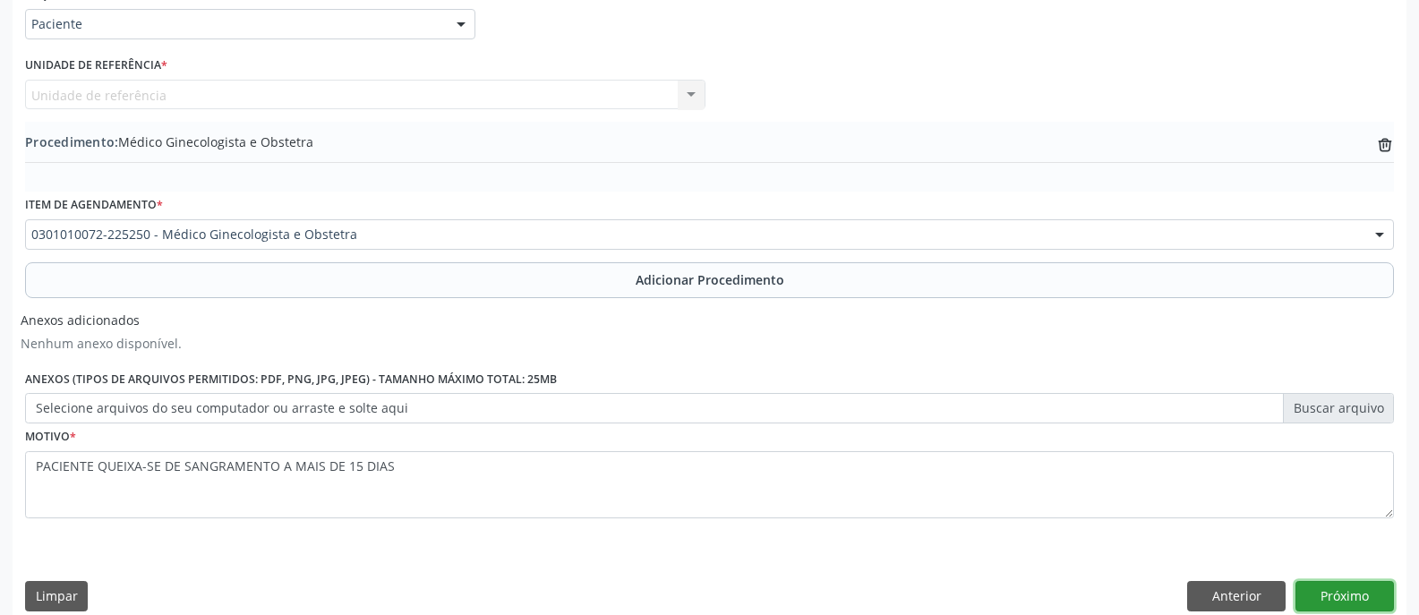
click at [1359, 592] on button "Próximo" at bounding box center [1344, 596] width 98 height 30
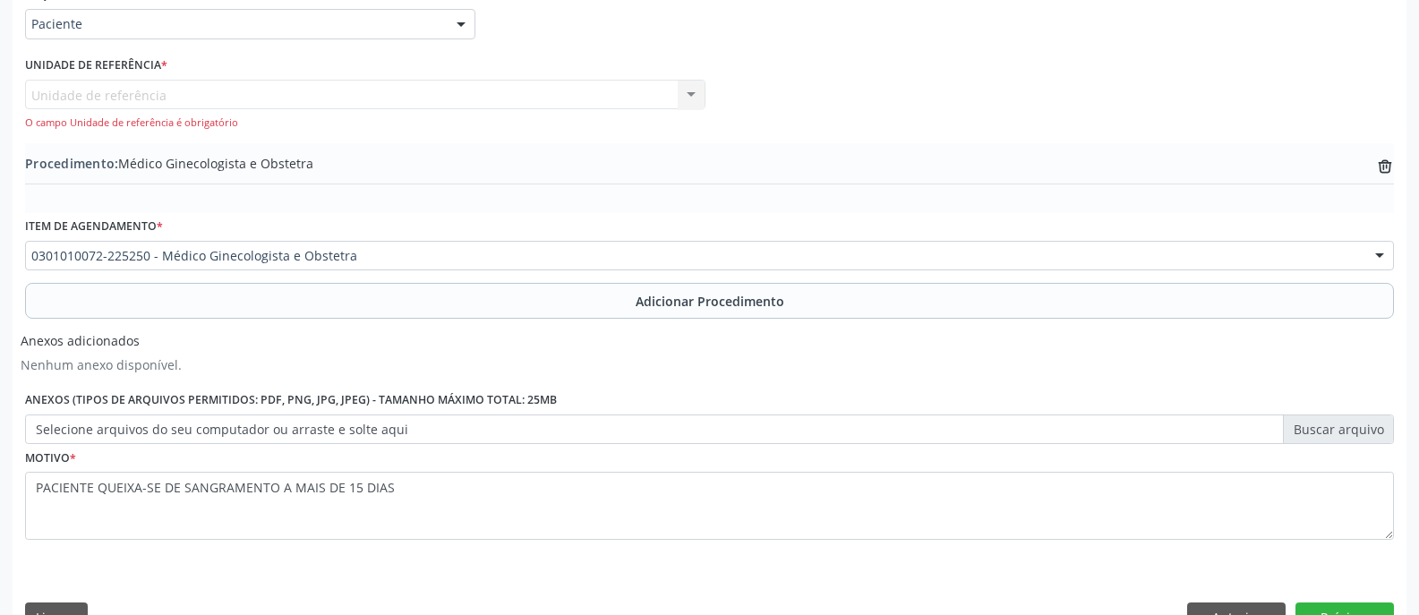
click at [458, 97] on div "Unidade de referência Unidade de Saude da Familia Barro Vermelho Nenhum resulta…" at bounding box center [365, 105] width 680 height 51
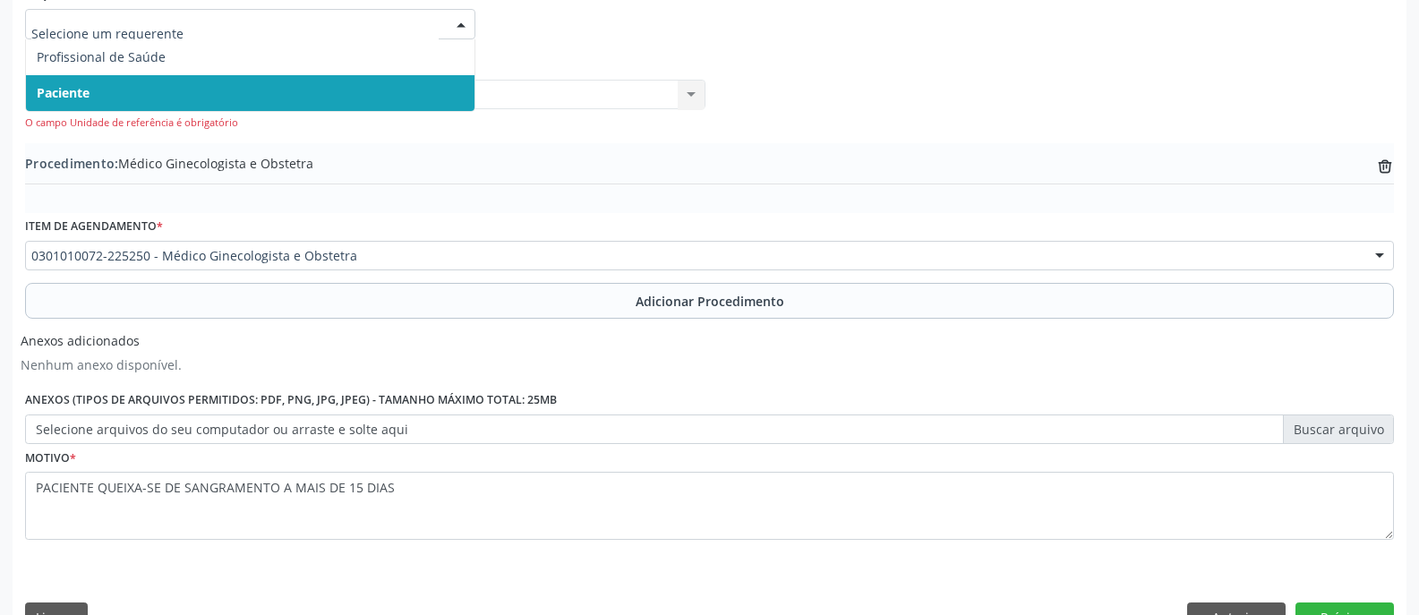
click at [466, 25] on div at bounding box center [461, 25] width 27 height 30
click at [70, 94] on span "Paciente" at bounding box center [63, 92] width 53 height 17
click at [459, 27] on div at bounding box center [461, 25] width 27 height 30
click at [175, 104] on span "Paciente" at bounding box center [250, 93] width 448 height 36
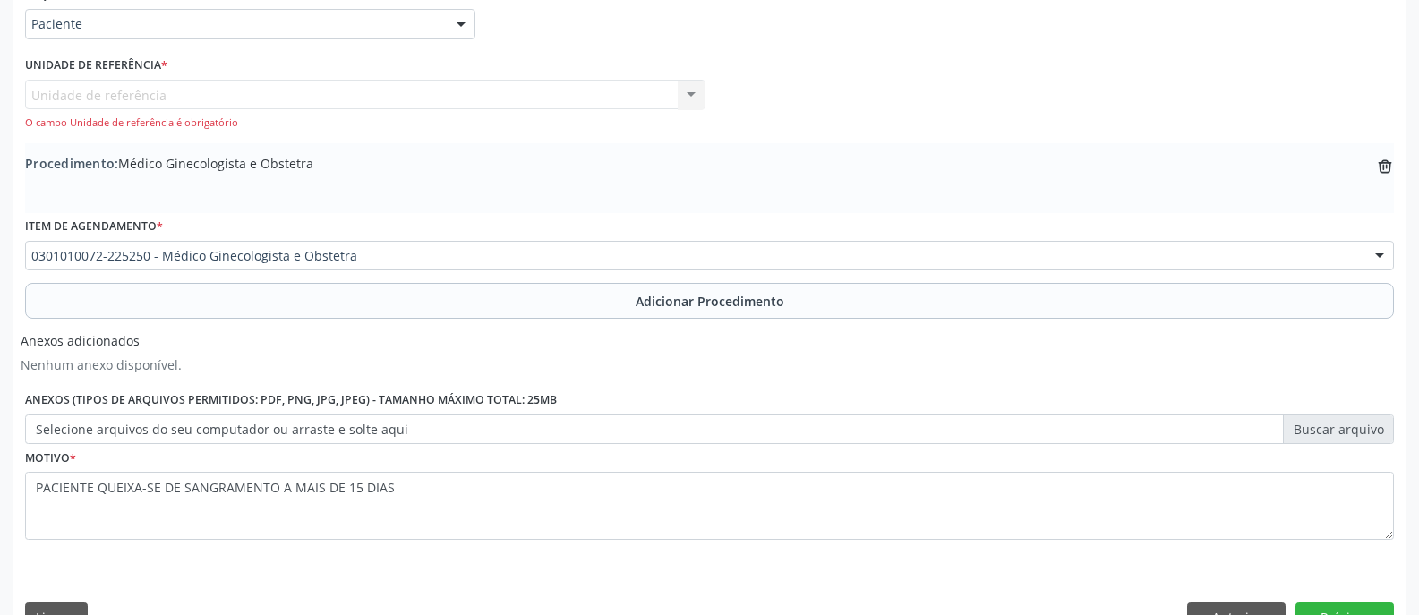
click at [175, 103] on div "Requerente * Paciente Profissional de Saúde Paciente Nenhum resultado encontrad…" at bounding box center [709, 272] width 1369 height 583
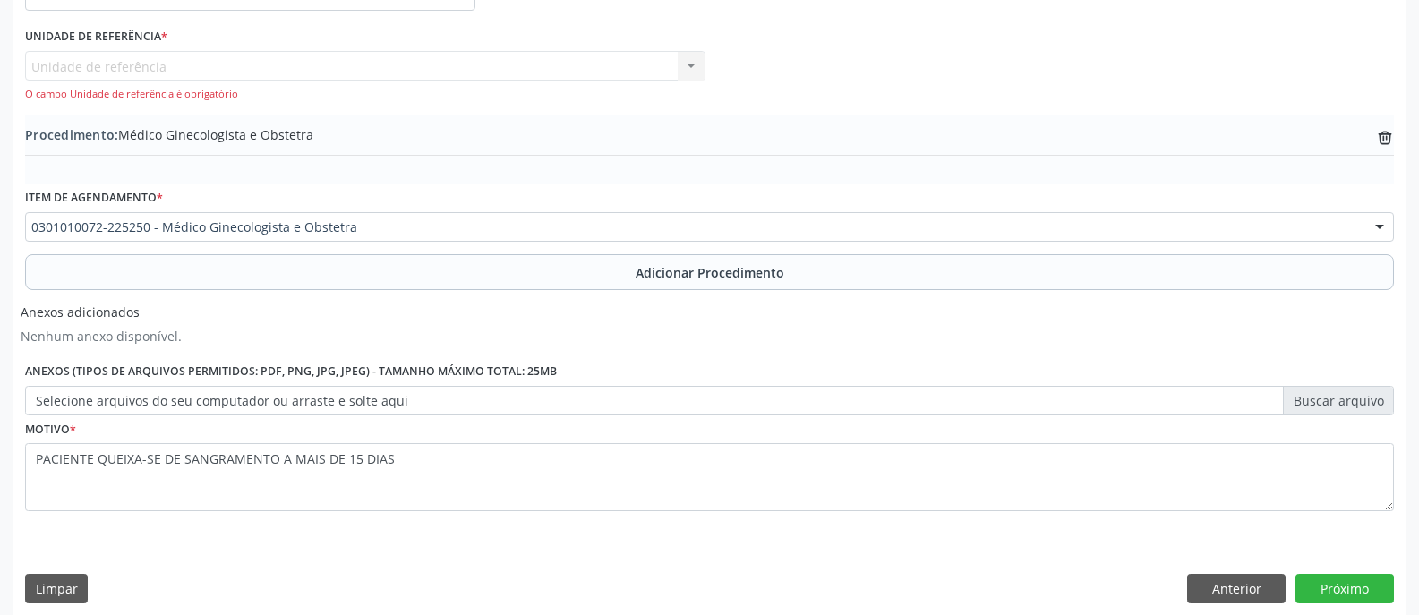
scroll to position [474, 0]
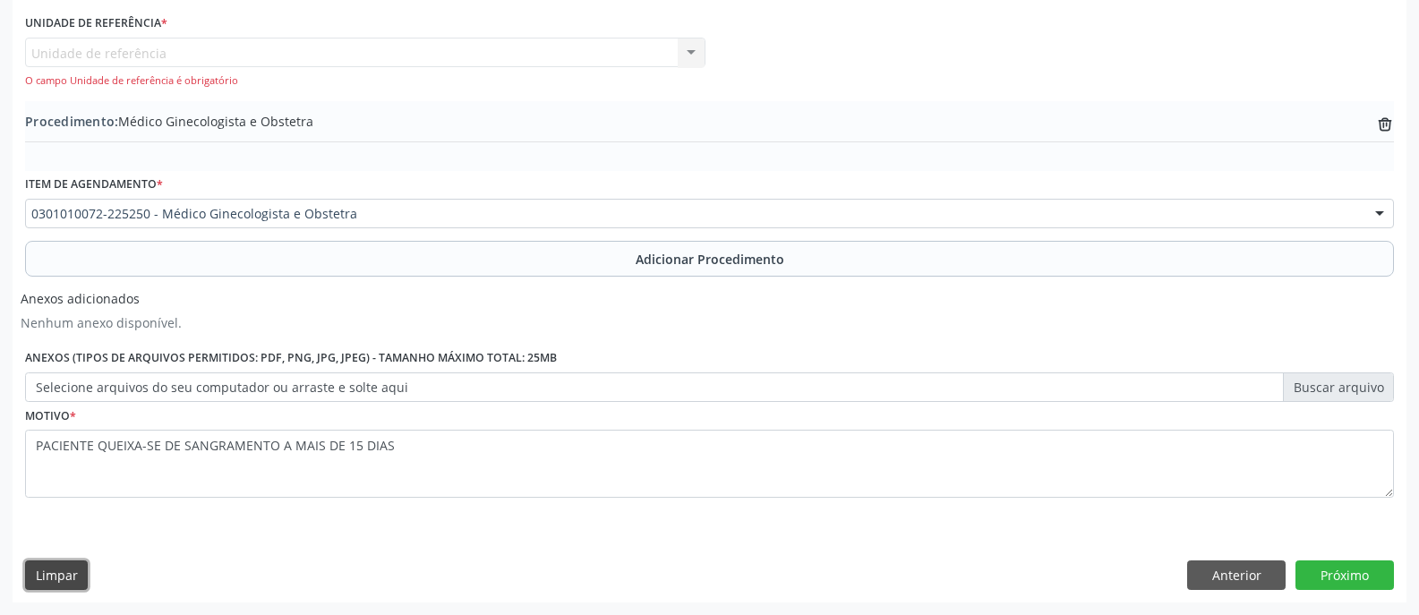
drag, startPoint x: 49, startPoint y: 576, endPoint x: 113, endPoint y: 578, distance: 63.6
click at [51, 576] on button "Limpar" at bounding box center [56, 575] width 63 height 30
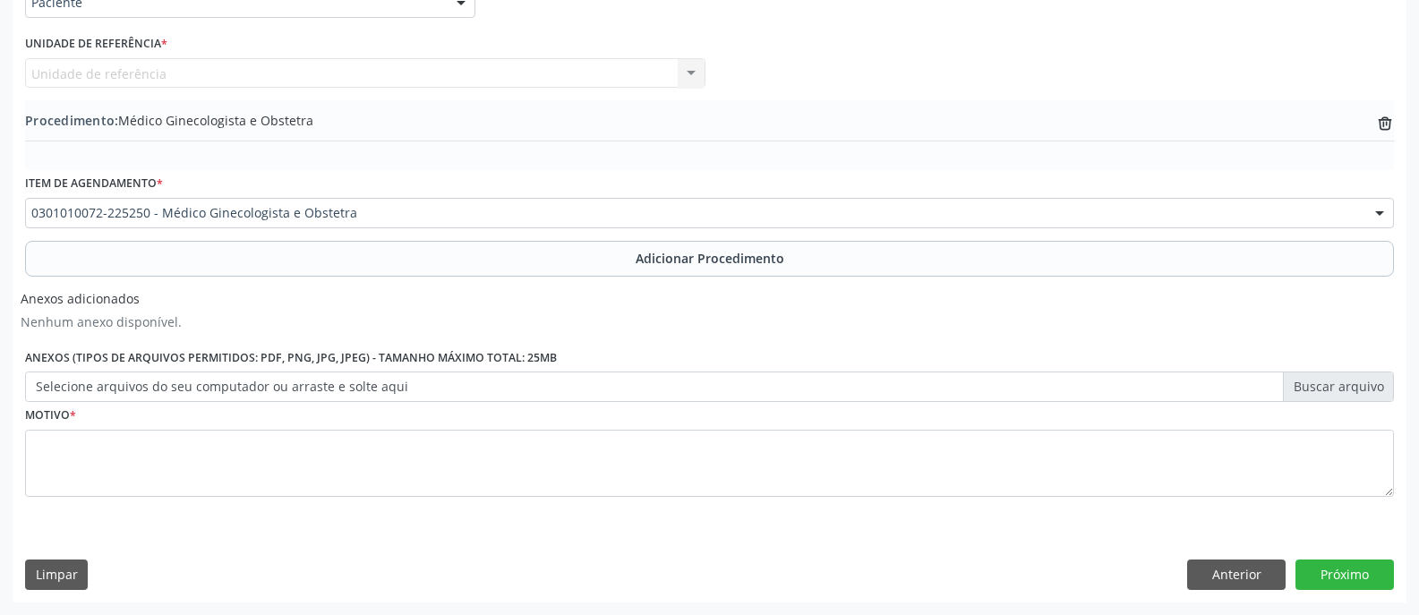
scroll to position [454, 0]
click at [1252, 576] on button "Anterior" at bounding box center [1236, 574] width 98 height 30
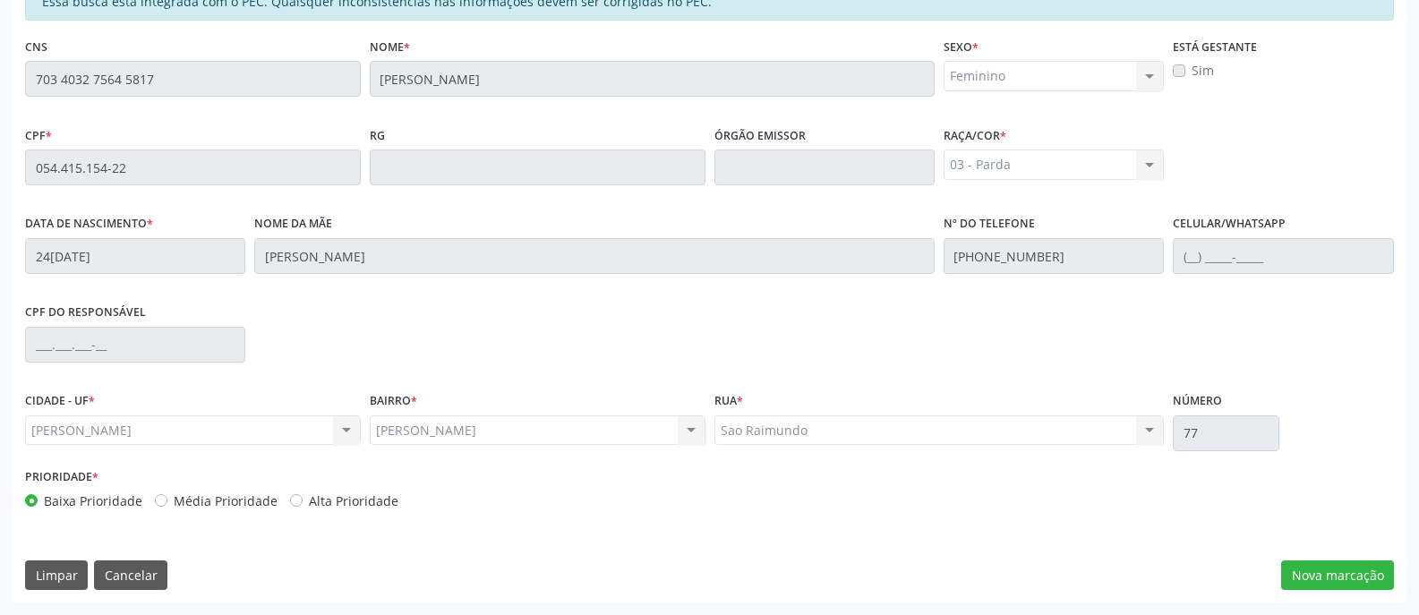
scroll to position [432, 0]
click at [123, 573] on button "Cancelar" at bounding box center [130, 575] width 73 height 30
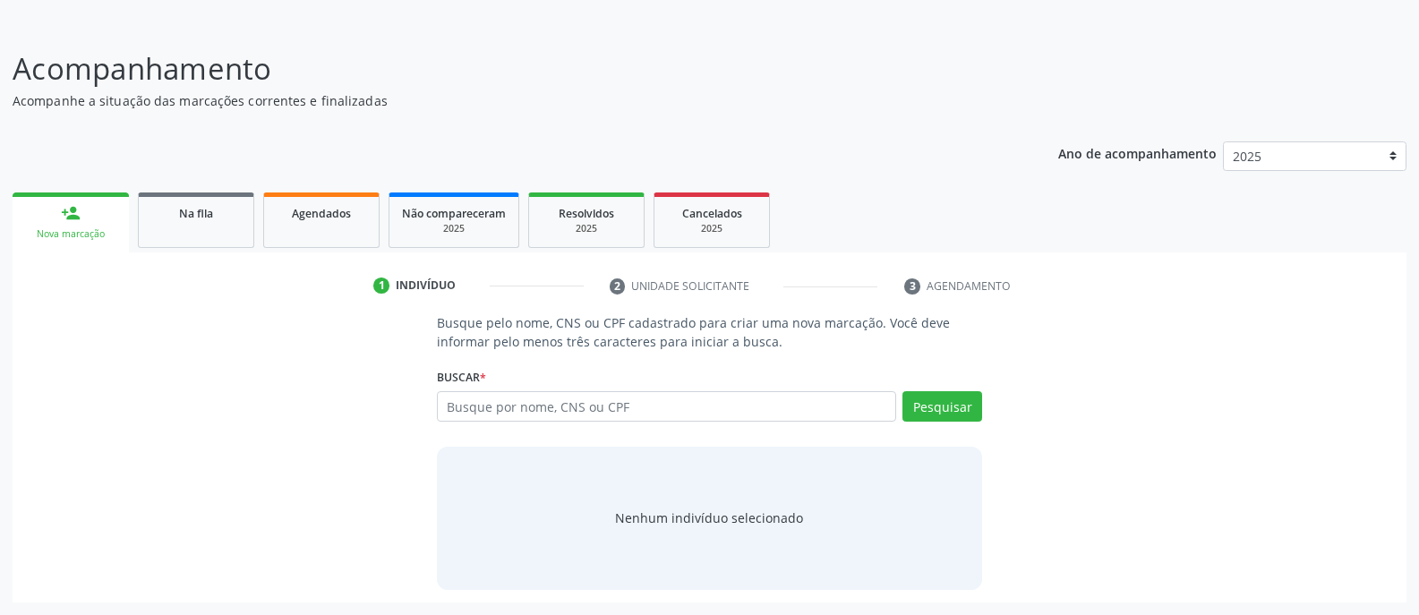
scroll to position [100, 0]
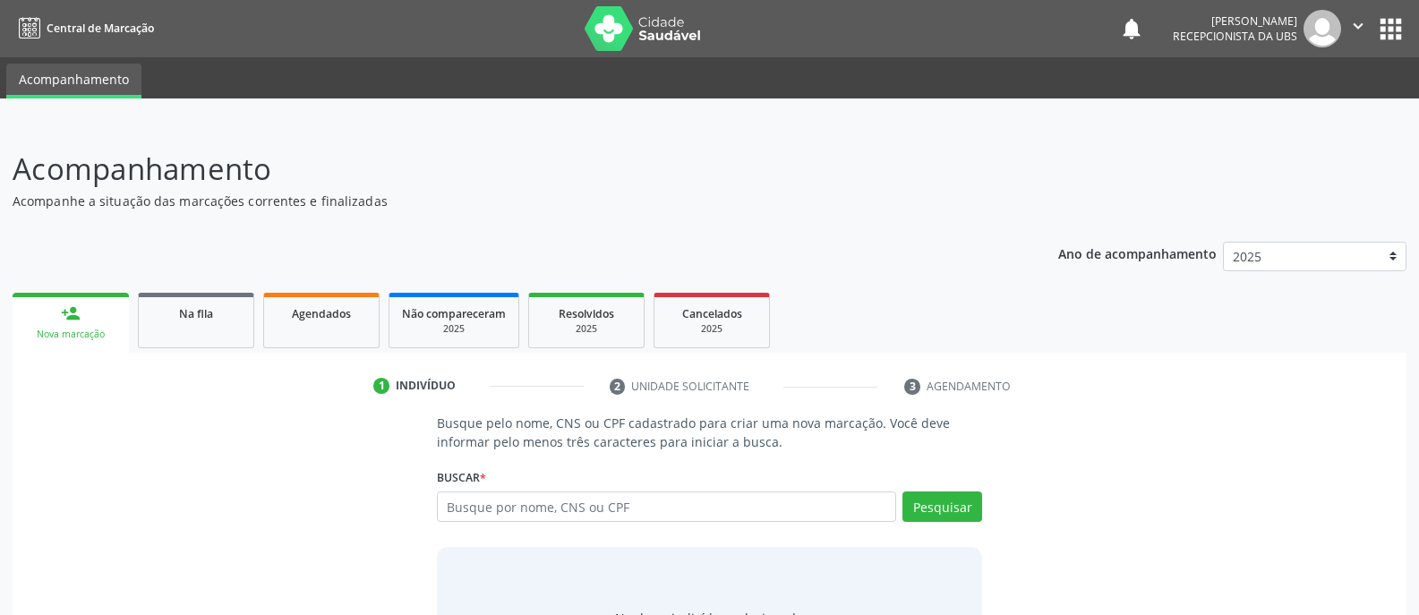
scroll to position [100, 0]
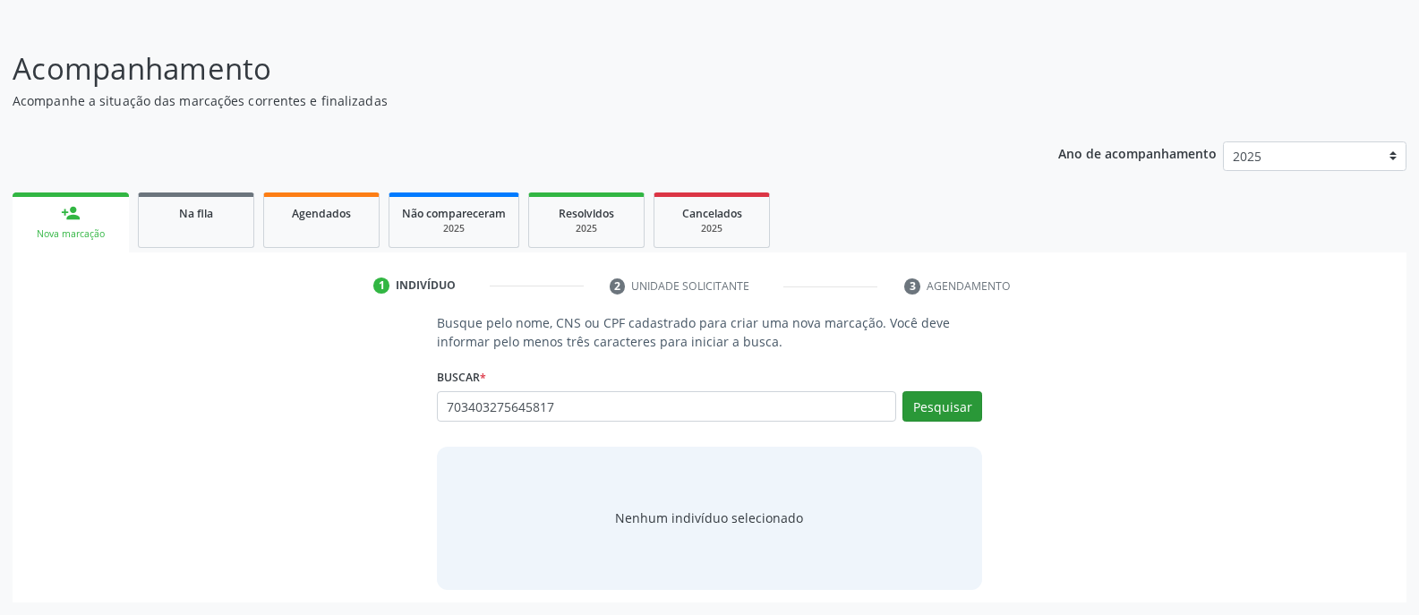
type input "703403275645817"
click at [960, 410] on button "Pesquisar" at bounding box center [942, 406] width 80 height 30
type input "703403275645817"
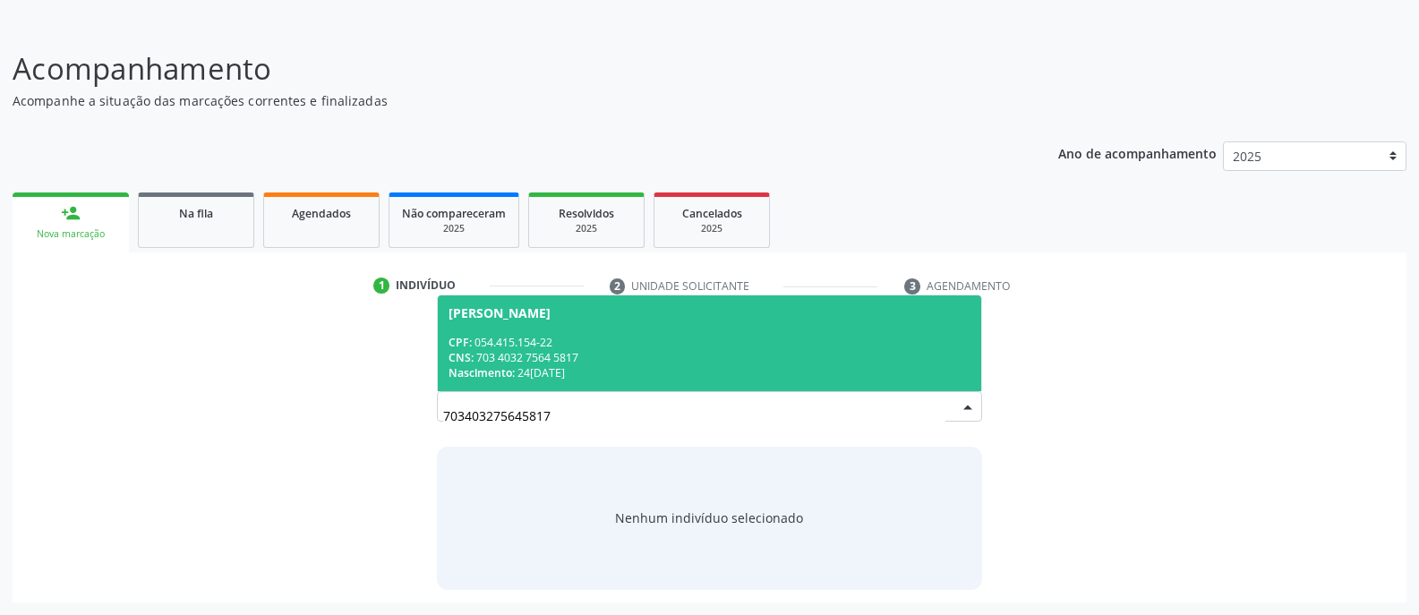
click at [562, 333] on span "Audigenes dos Santos CPF: 054.415.154-22 CNS: 703 4032 7564 5817 Nascimento: 24…" at bounding box center [709, 343] width 543 height 96
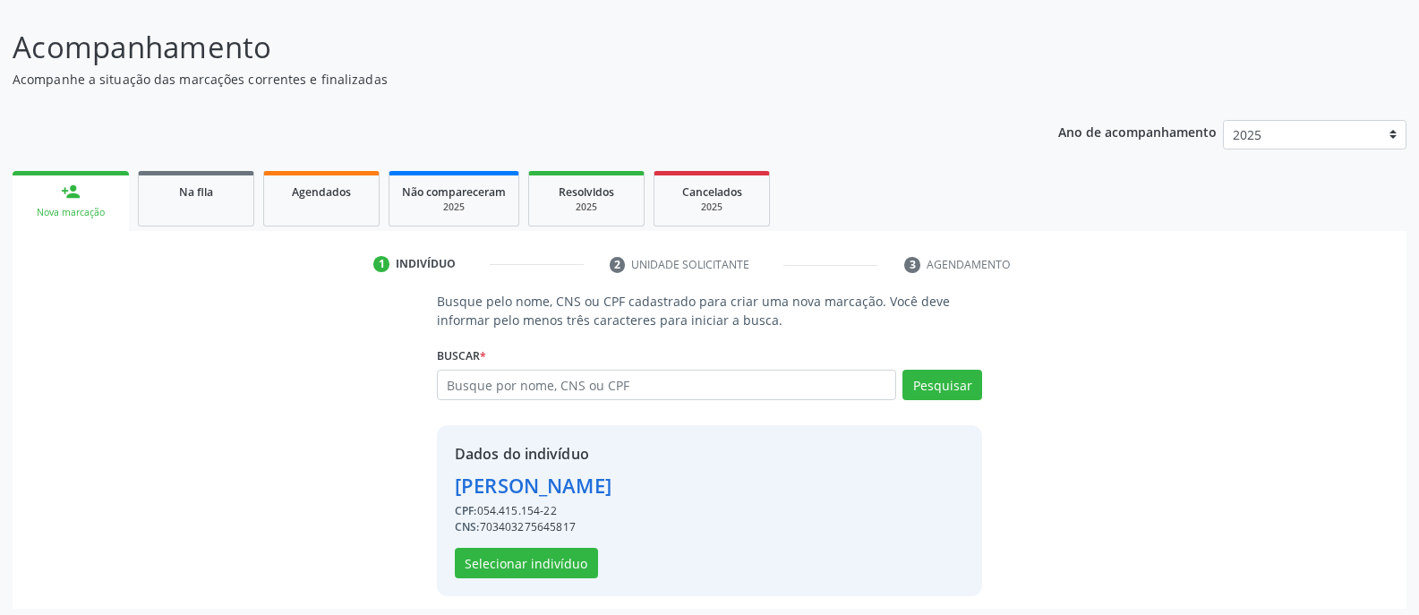
scroll to position [128, 0]
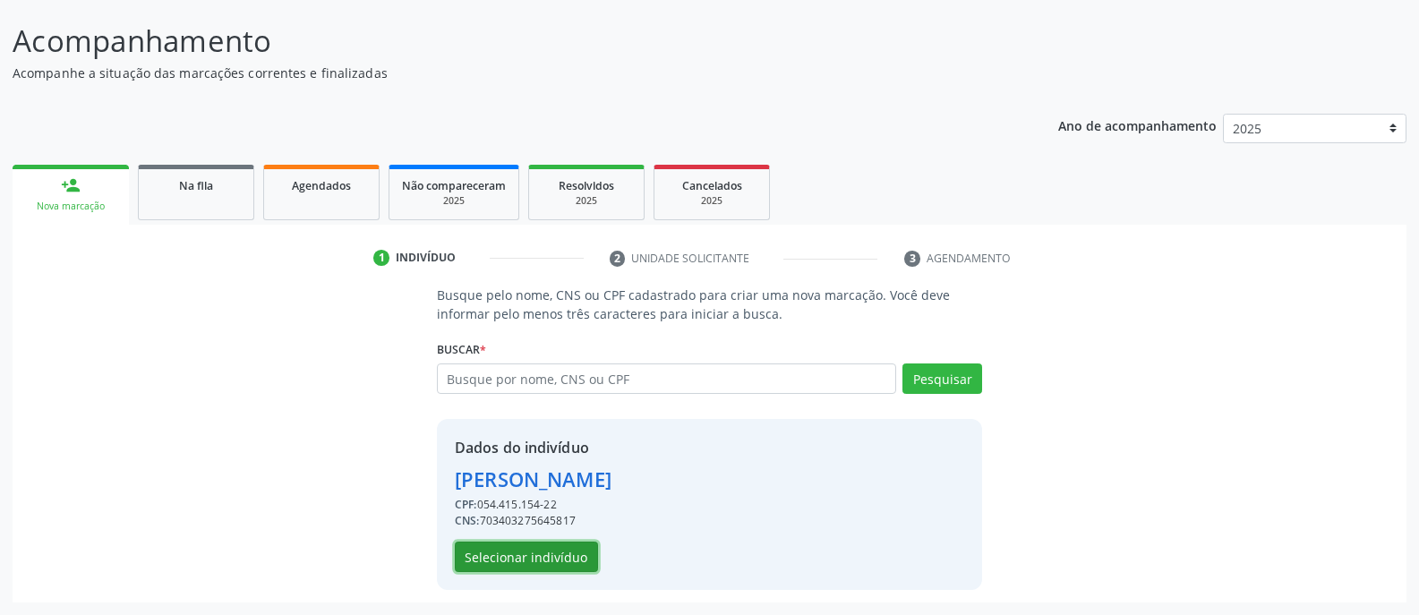
click at [545, 560] on button "Selecionar indivíduo" at bounding box center [526, 557] width 143 height 30
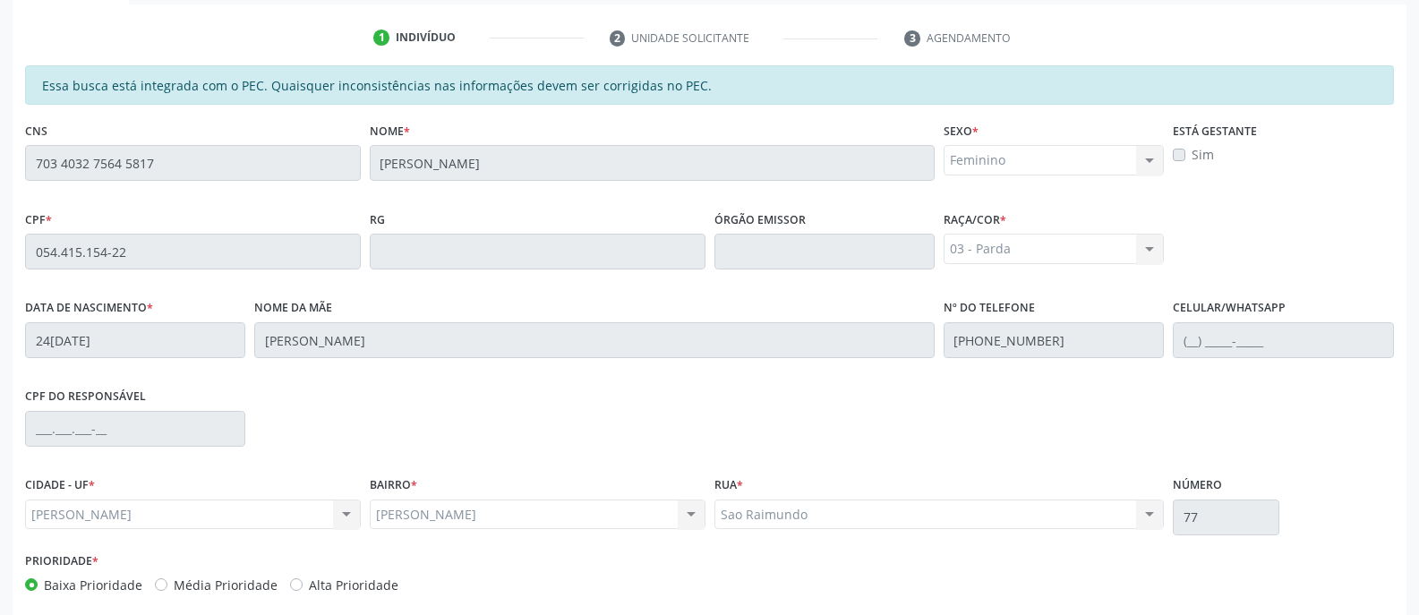
scroll to position [432, 0]
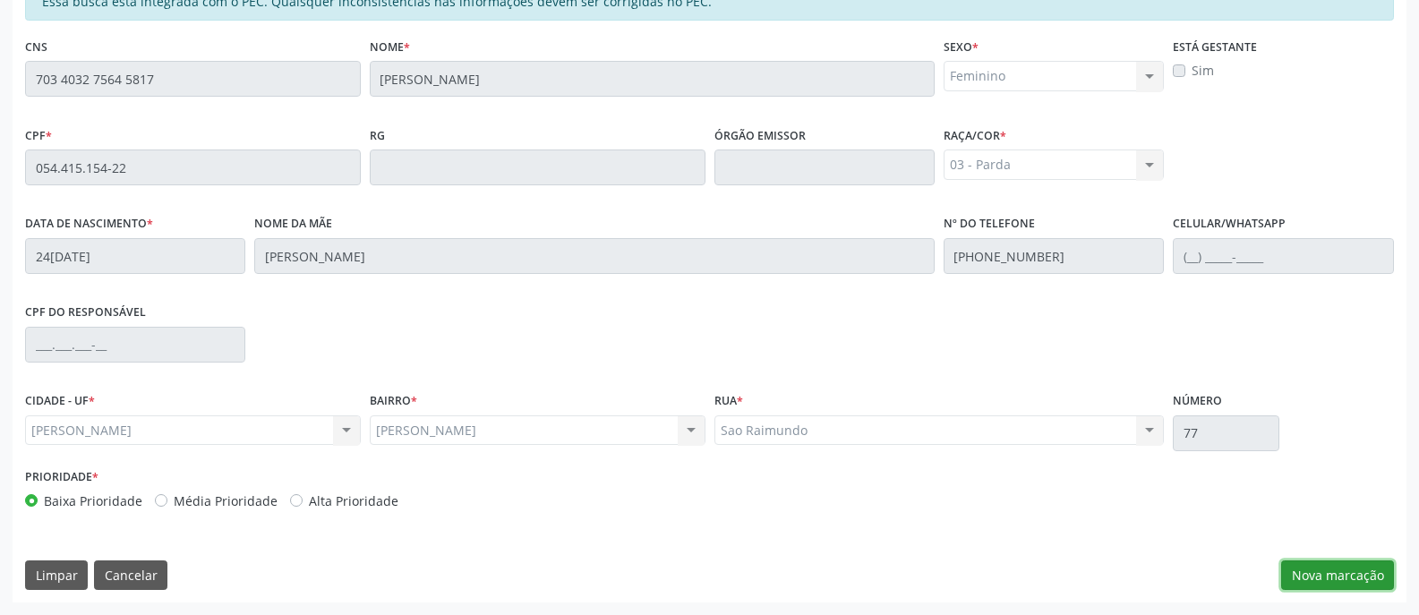
click at [1328, 578] on button "Nova marcação" at bounding box center [1337, 575] width 113 height 30
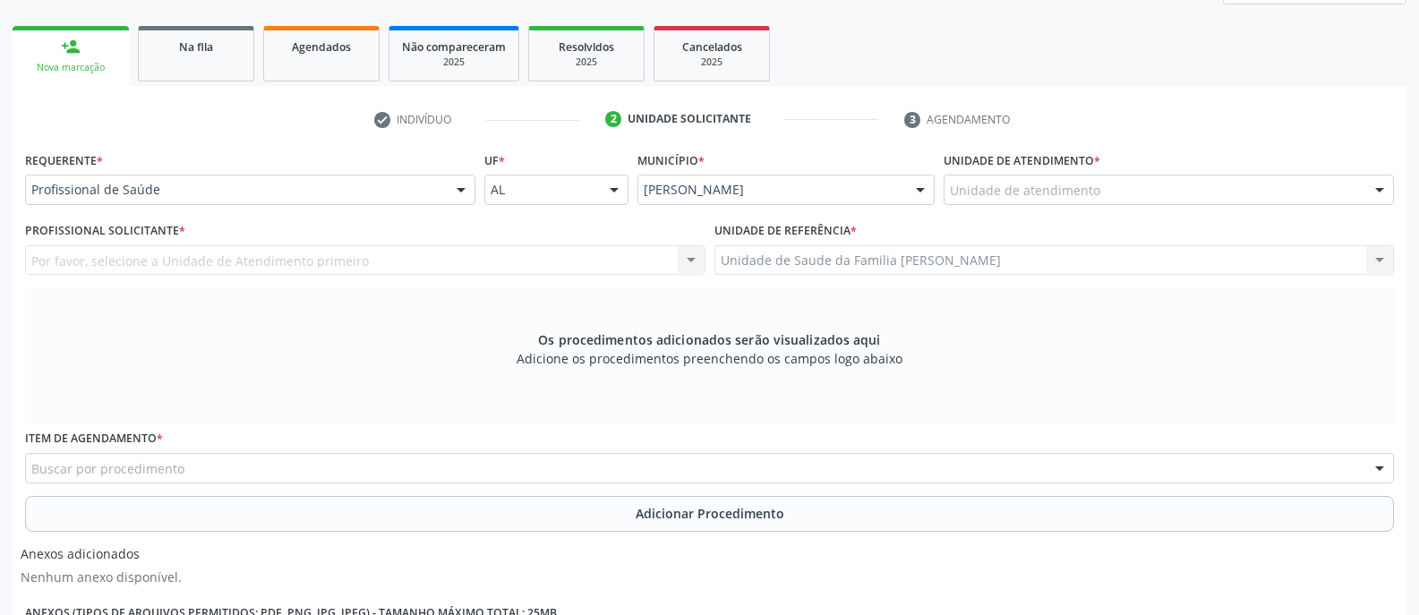
scroll to position [253, 0]
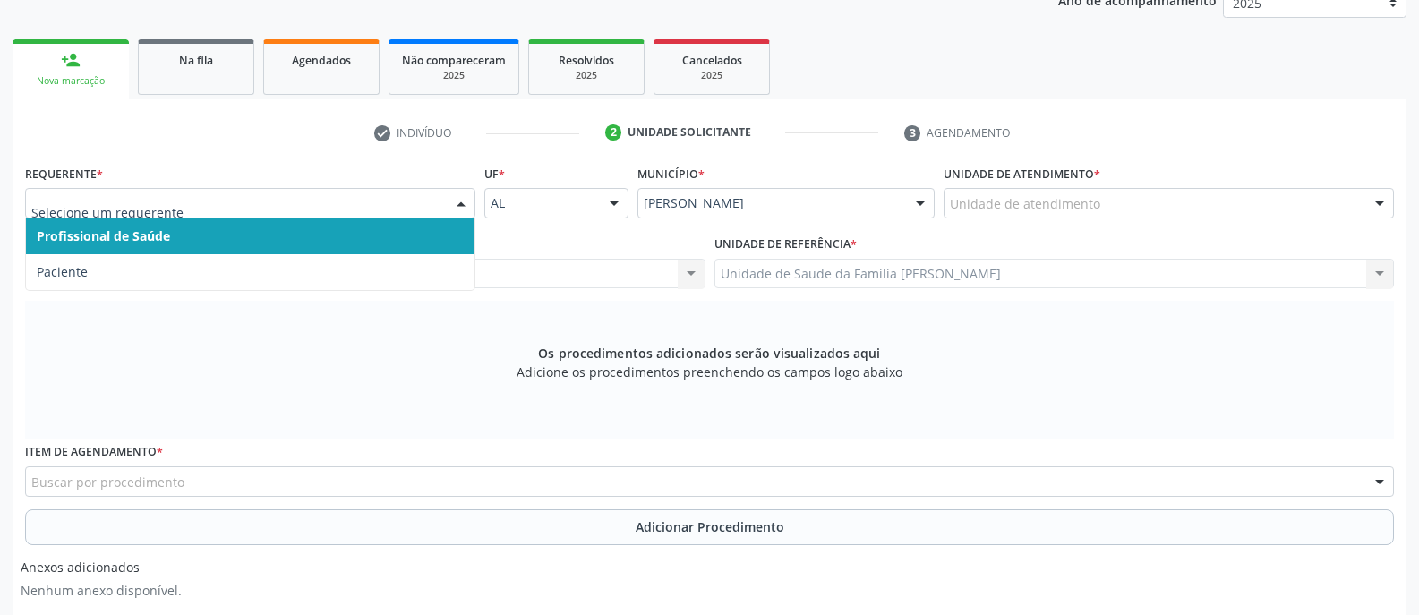
click at [465, 201] on div at bounding box center [461, 204] width 27 height 30
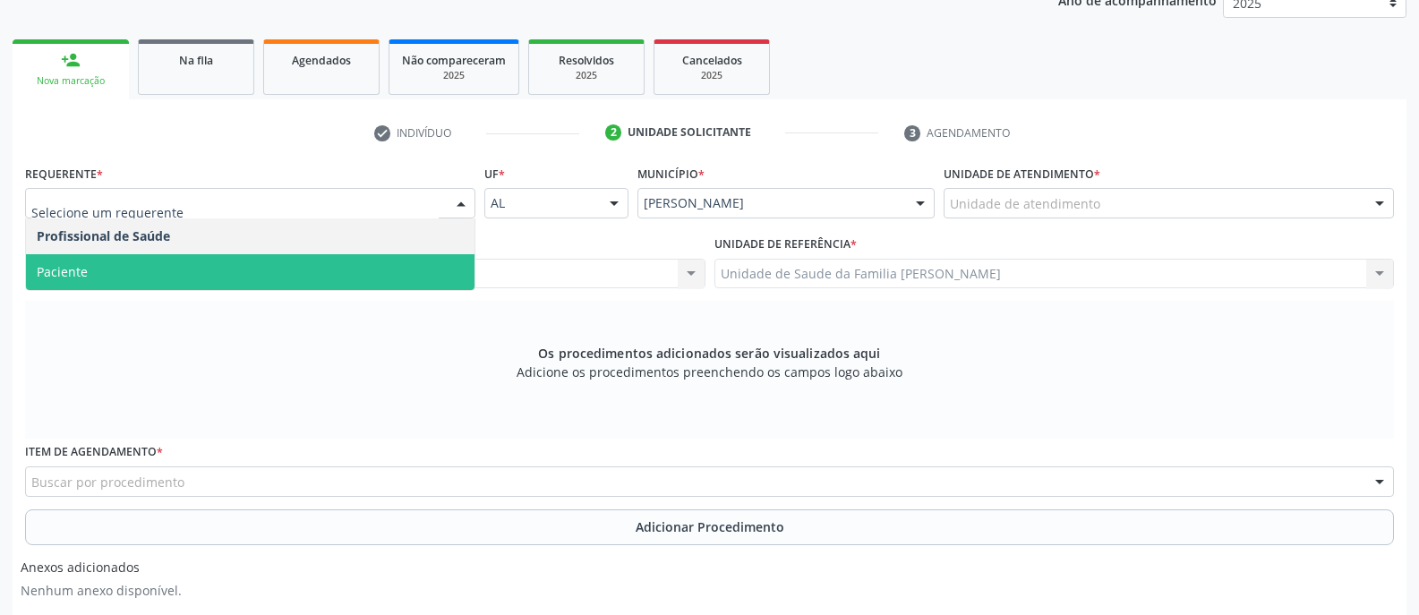
click at [457, 269] on span "Paciente" at bounding box center [250, 272] width 448 height 36
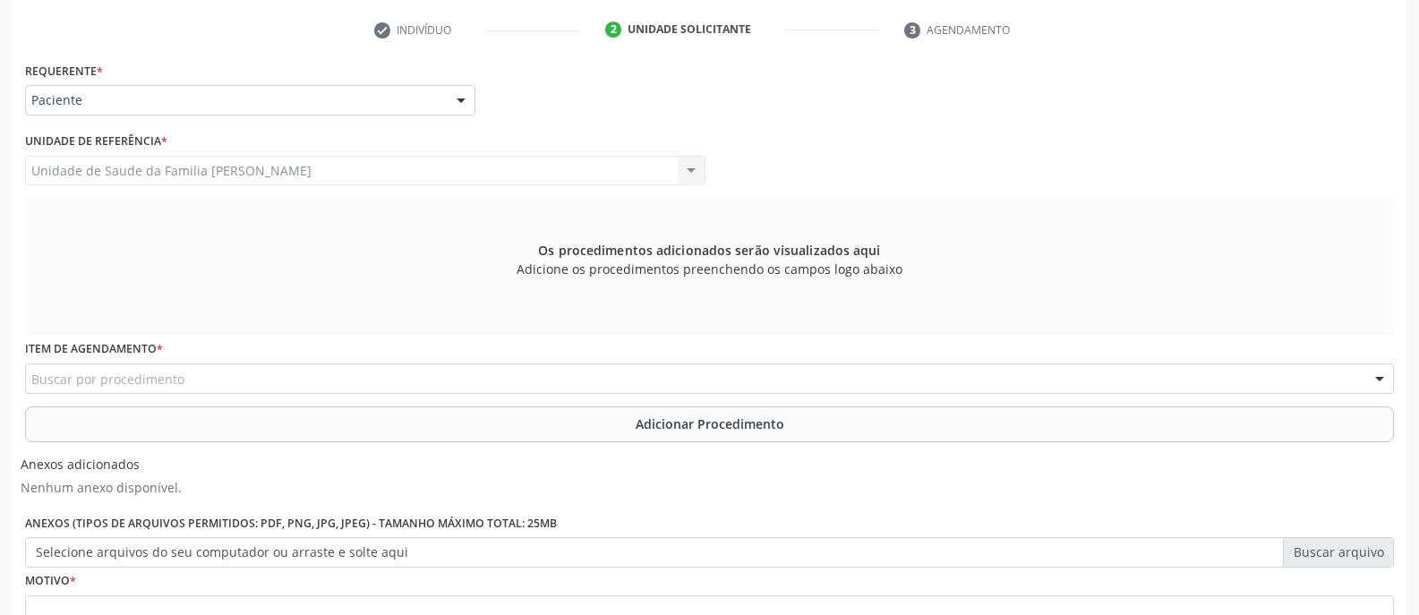
scroll to position [432, 0]
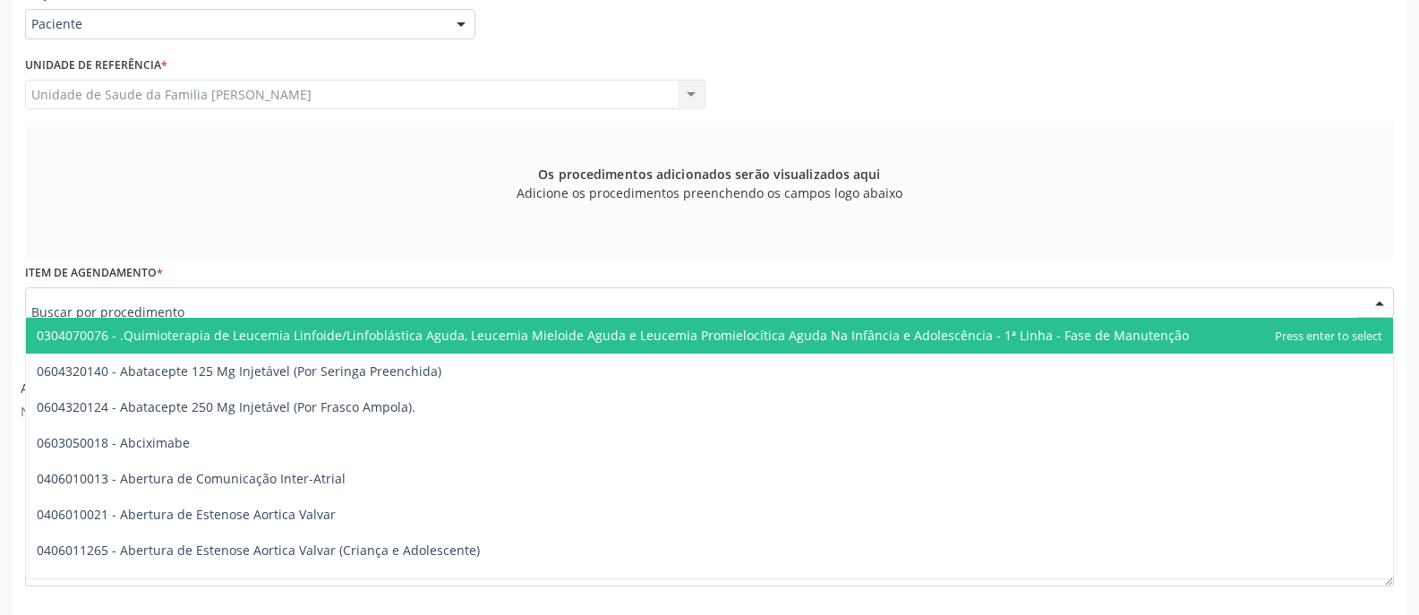
click at [465, 303] on div at bounding box center [709, 302] width 1369 height 30
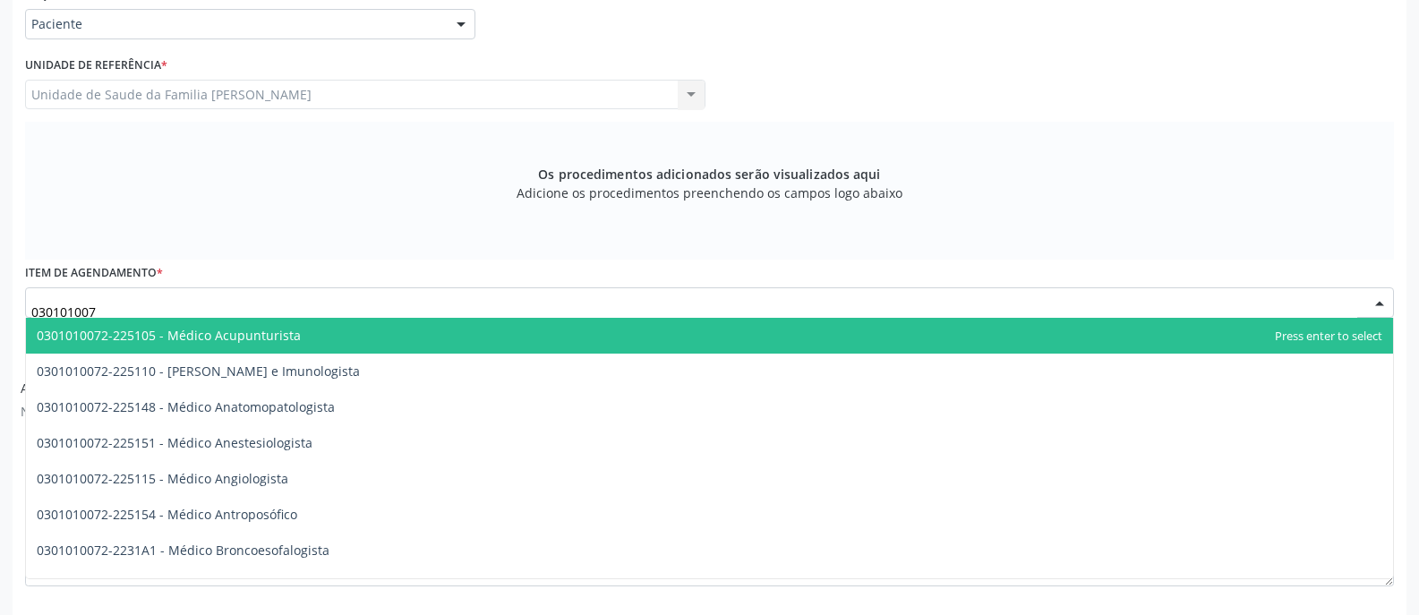
type input "0301010072"
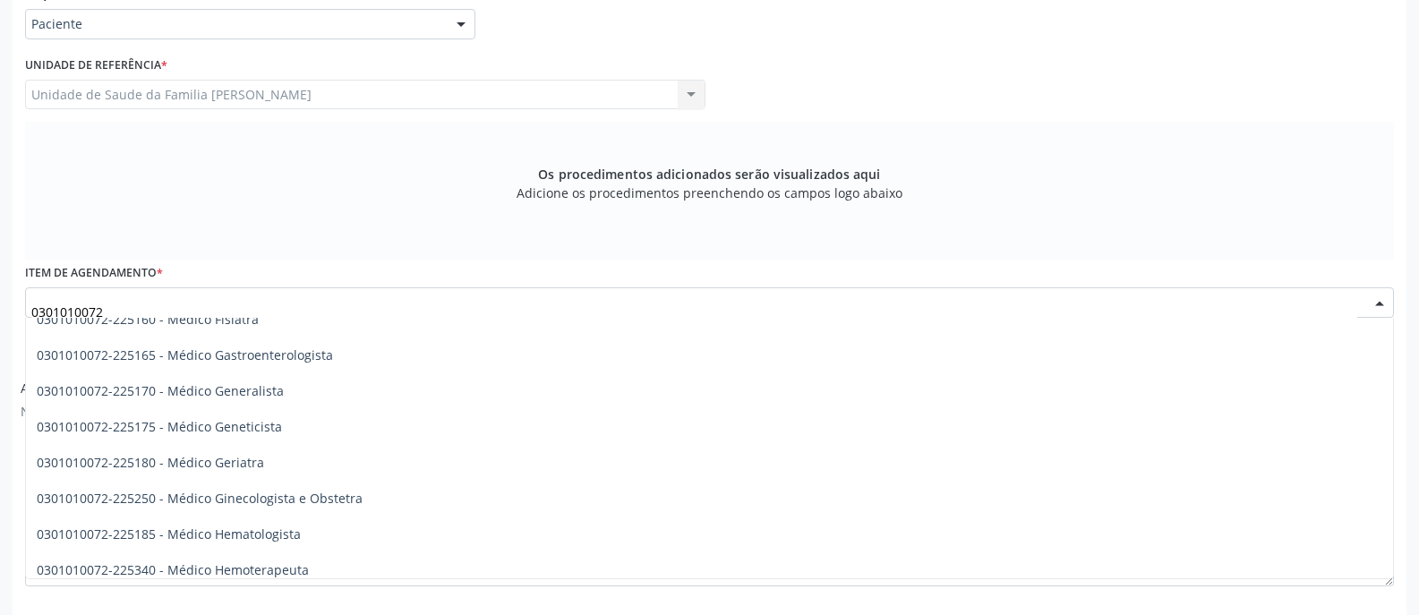
scroll to position [895, 0]
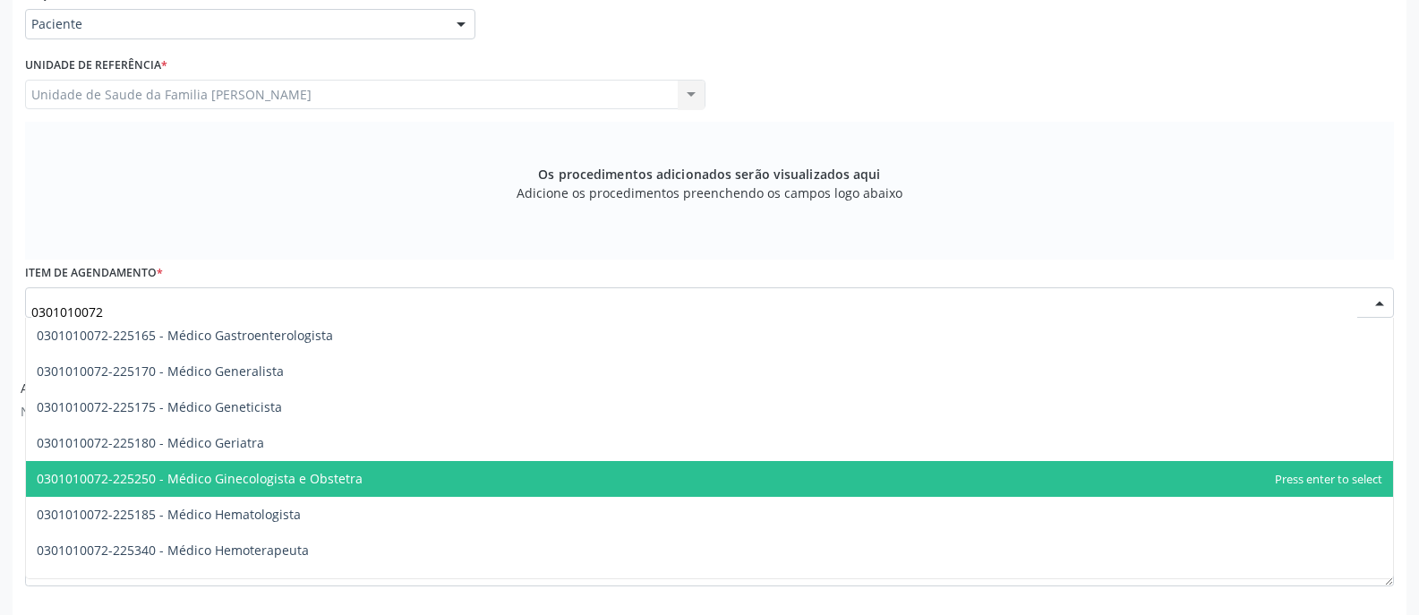
click at [325, 479] on span "0301010072-225250 - Médico Ginecologista e Obstetra" at bounding box center [200, 478] width 326 height 17
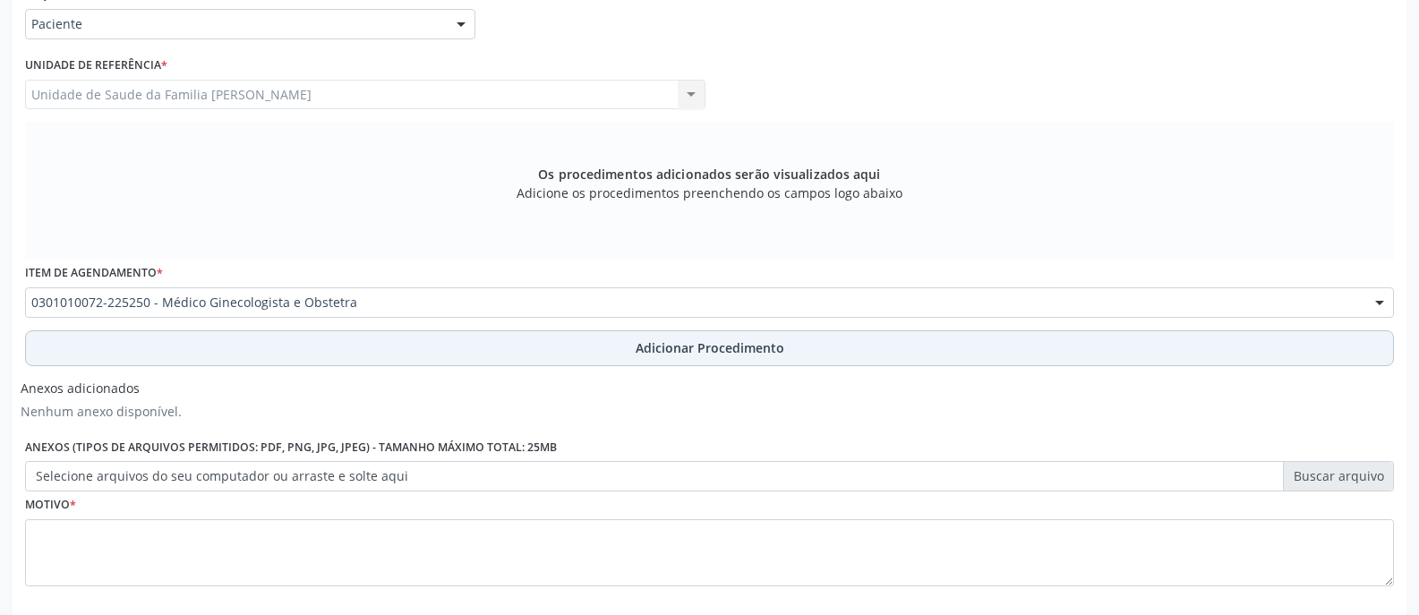
click at [694, 346] on span "Adicionar Procedimento" at bounding box center [710, 347] width 149 height 19
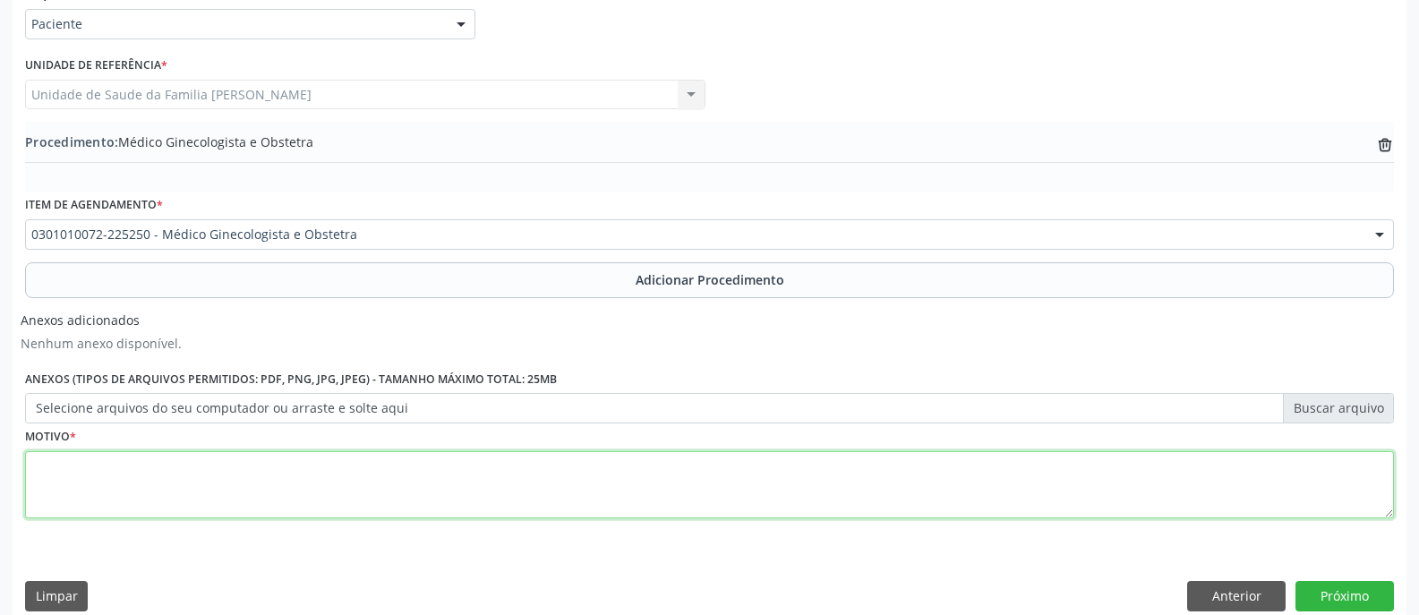
click at [499, 482] on textarea at bounding box center [709, 485] width 1369 height 68
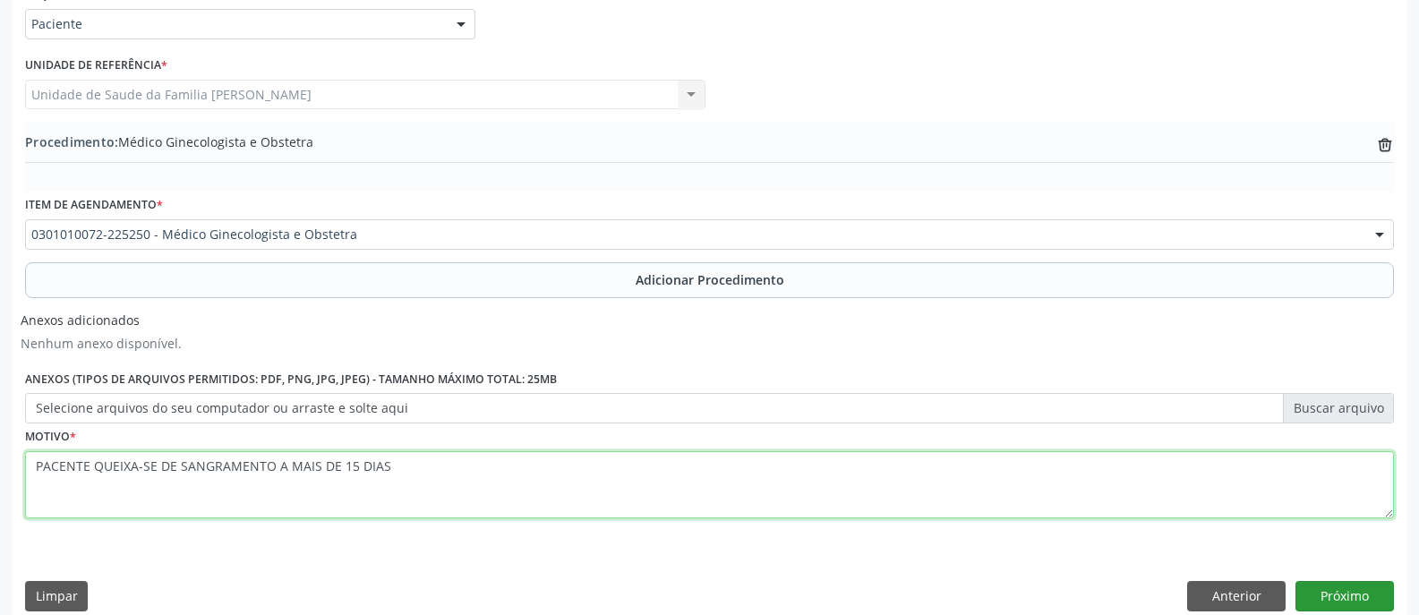
type textarea "PACENTE QUEIXA-SE DE SANGRAMENTO A MAIS DE 15 DIAS"
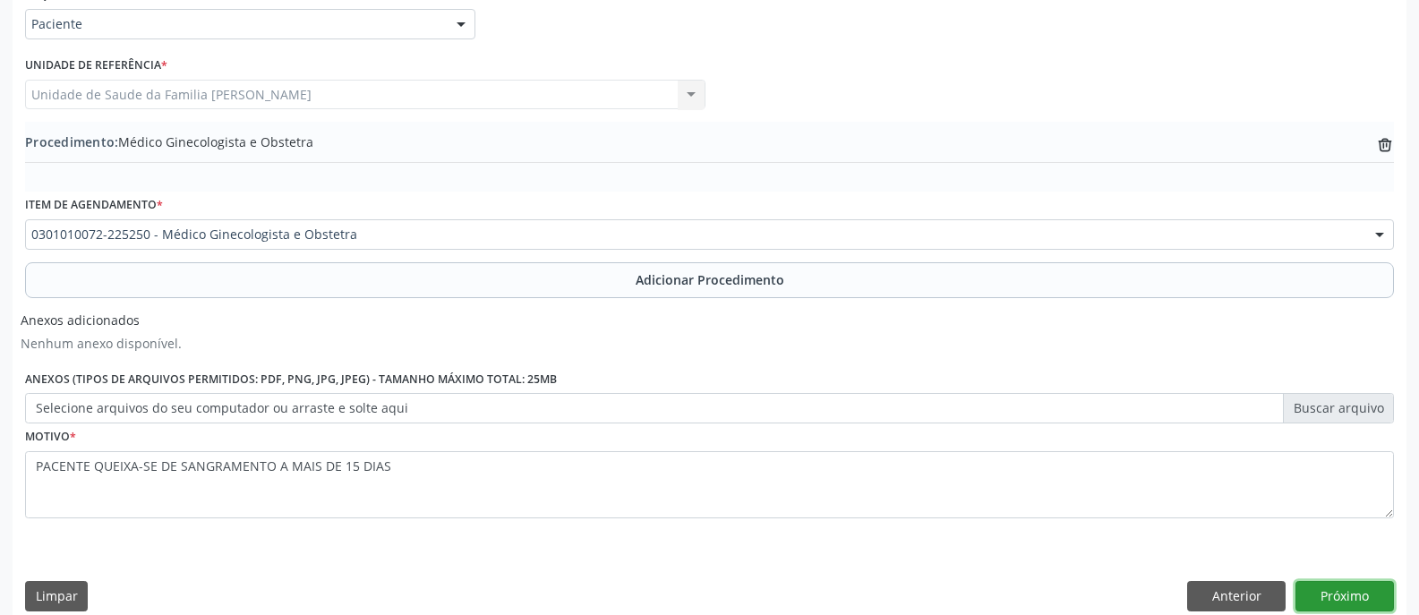
click at [1354, 597] on button "Próximo" at bounding box center [1344, 596] width 98 height 30
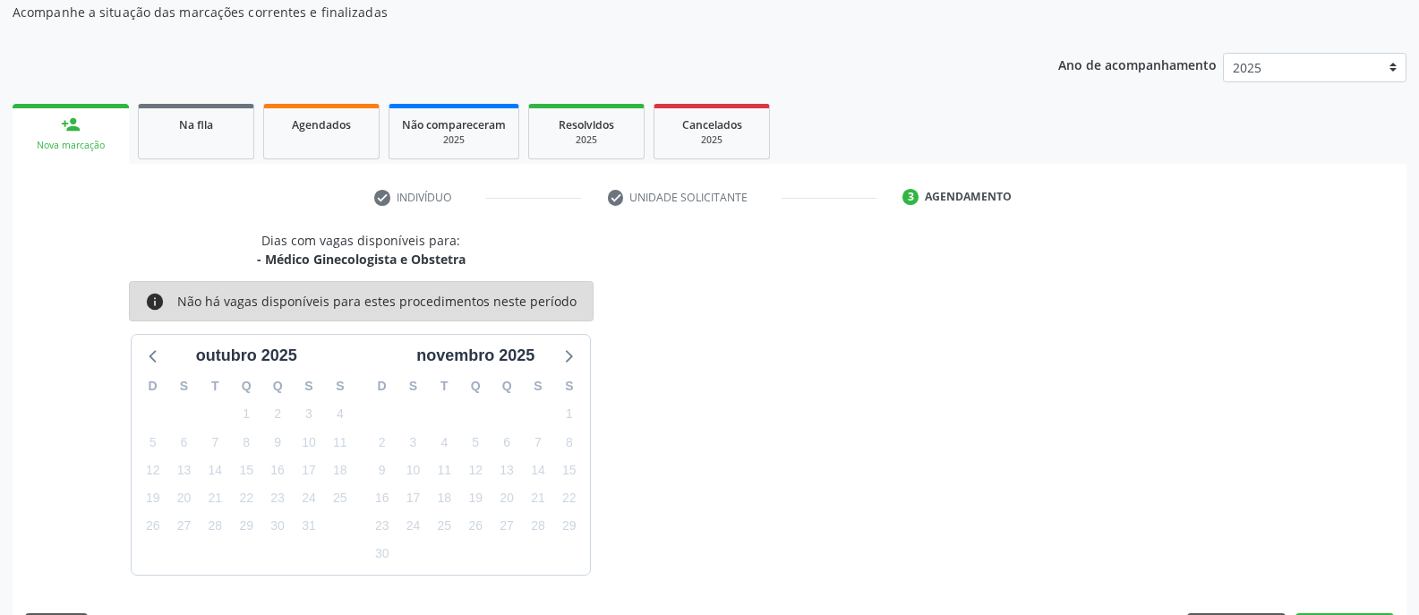
scroll to position [242, 0]
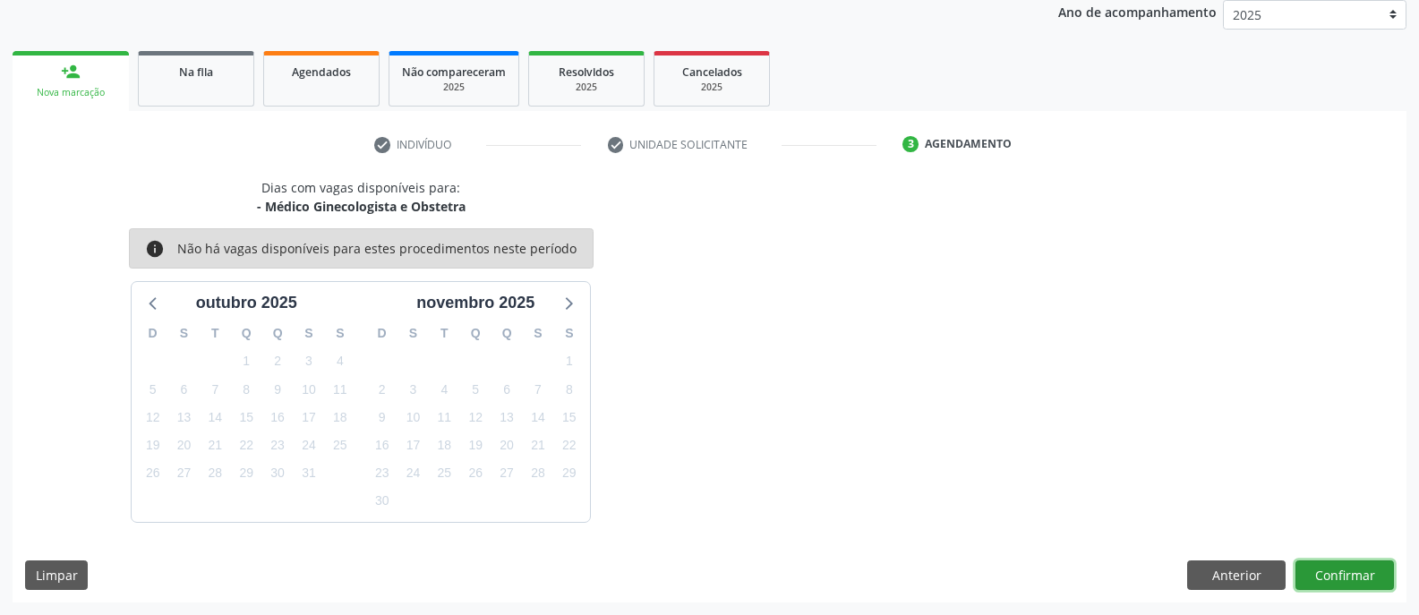
click at [1343, 575] on button "Confirmar" at bounding box center [1344, 575] width 98 height 30
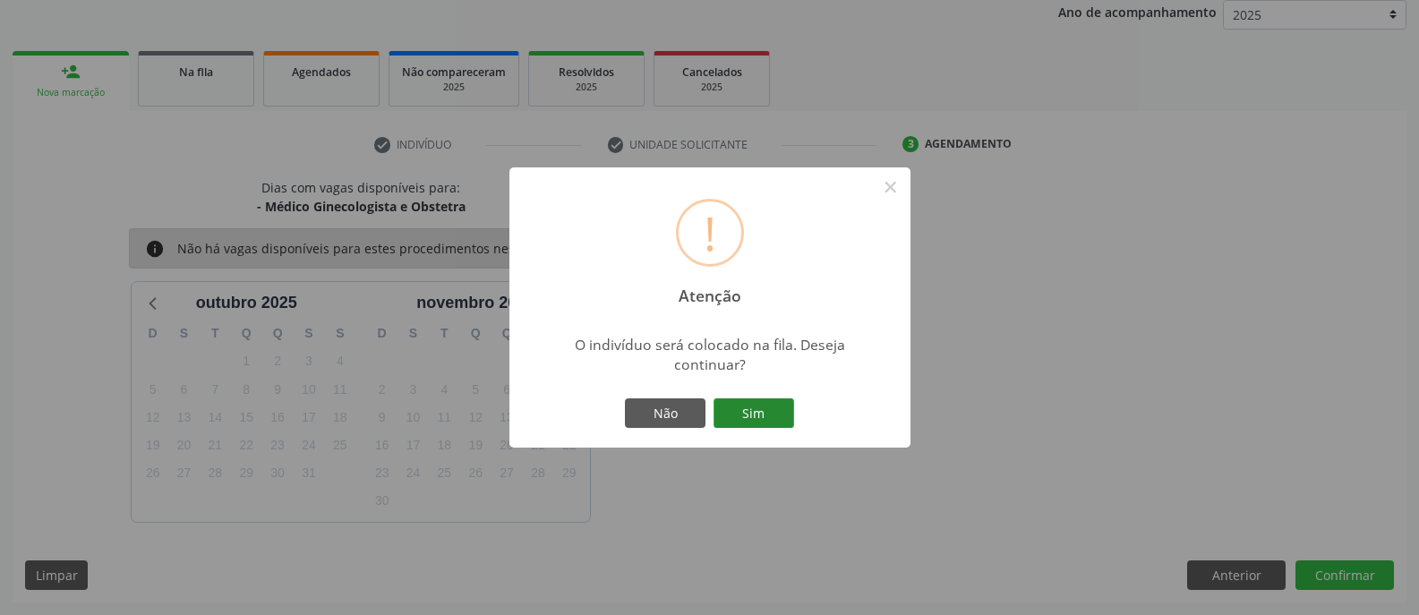
click at [755, 408] on button "Sim" at bounding box center [753, 413] width 81 height 30
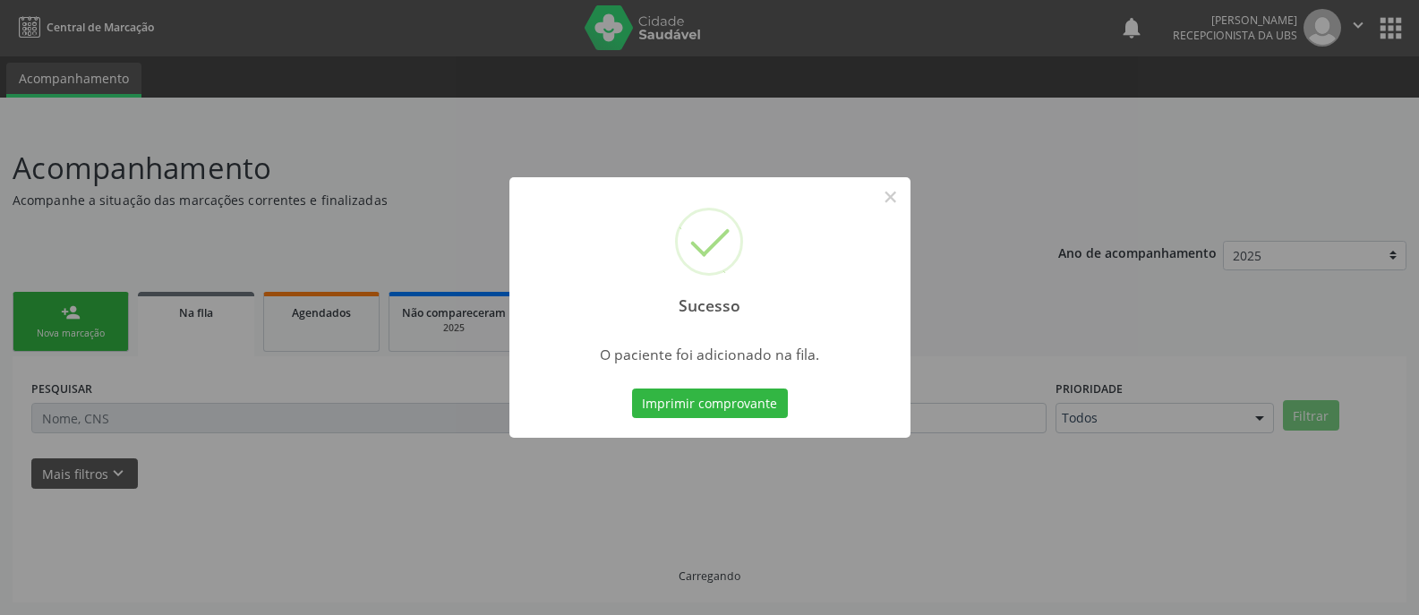
scroll to position [1, 0]
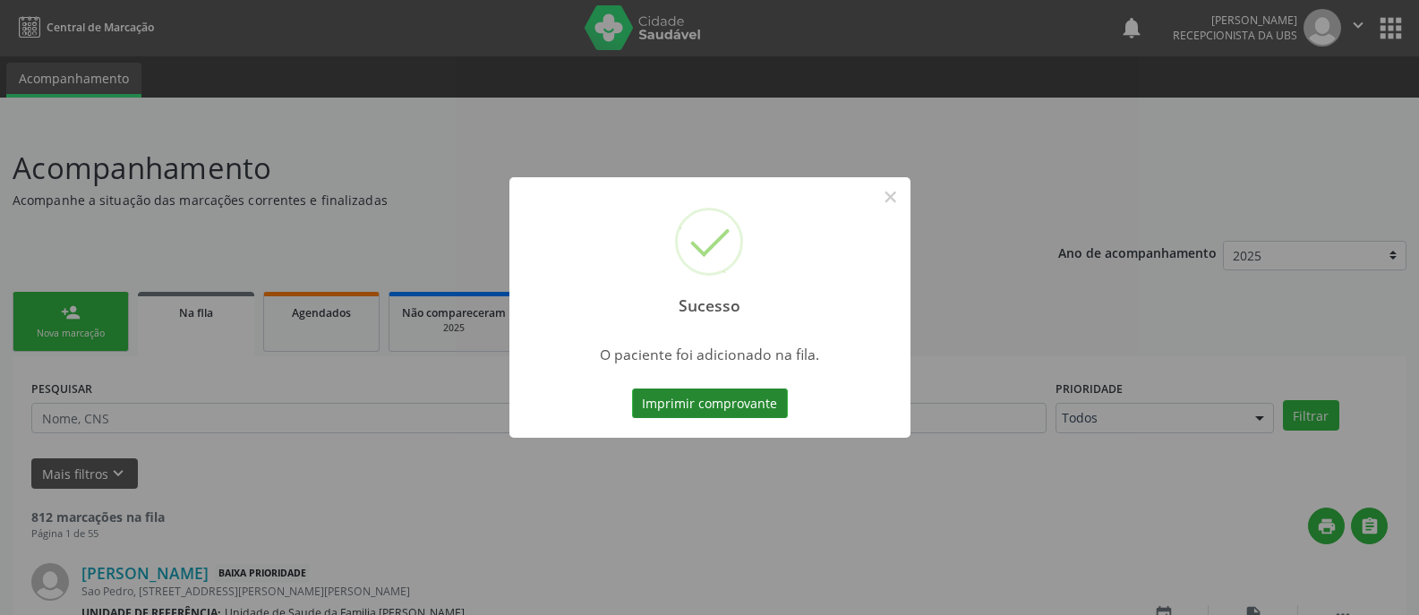
click at [705, 397] on button "Imprimir comprovante" at bounding box center [710, 403] width 156 height 30
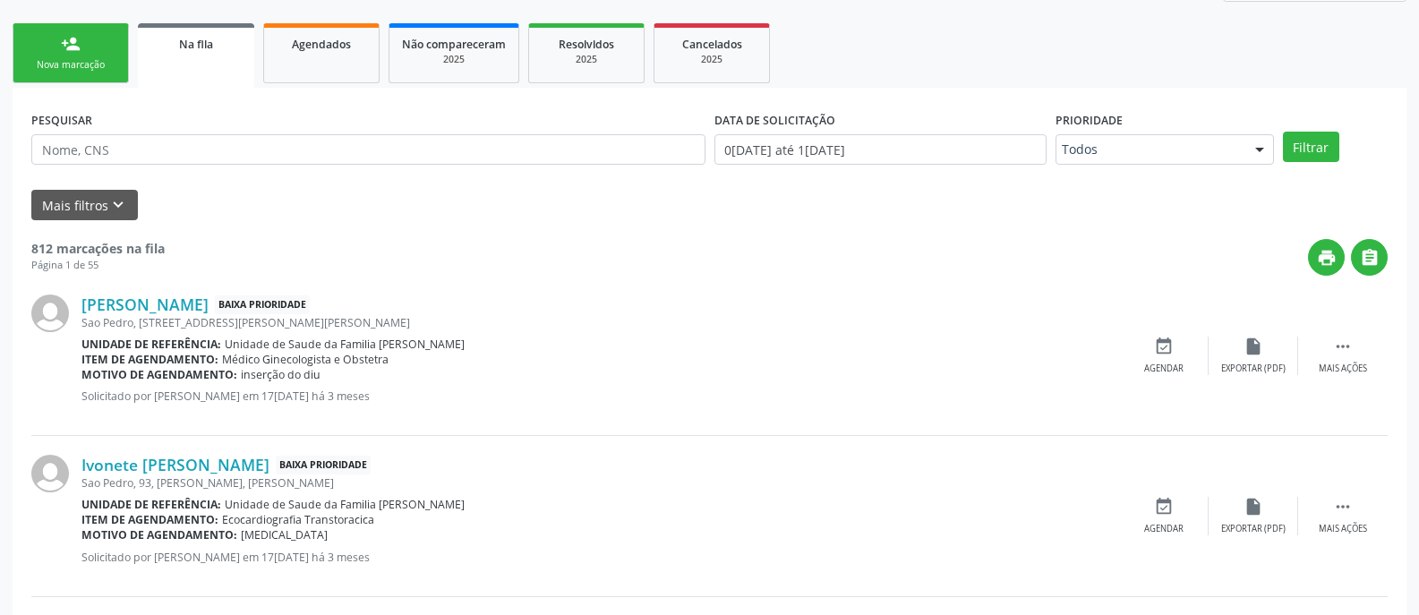
scroll to position [180, 0]
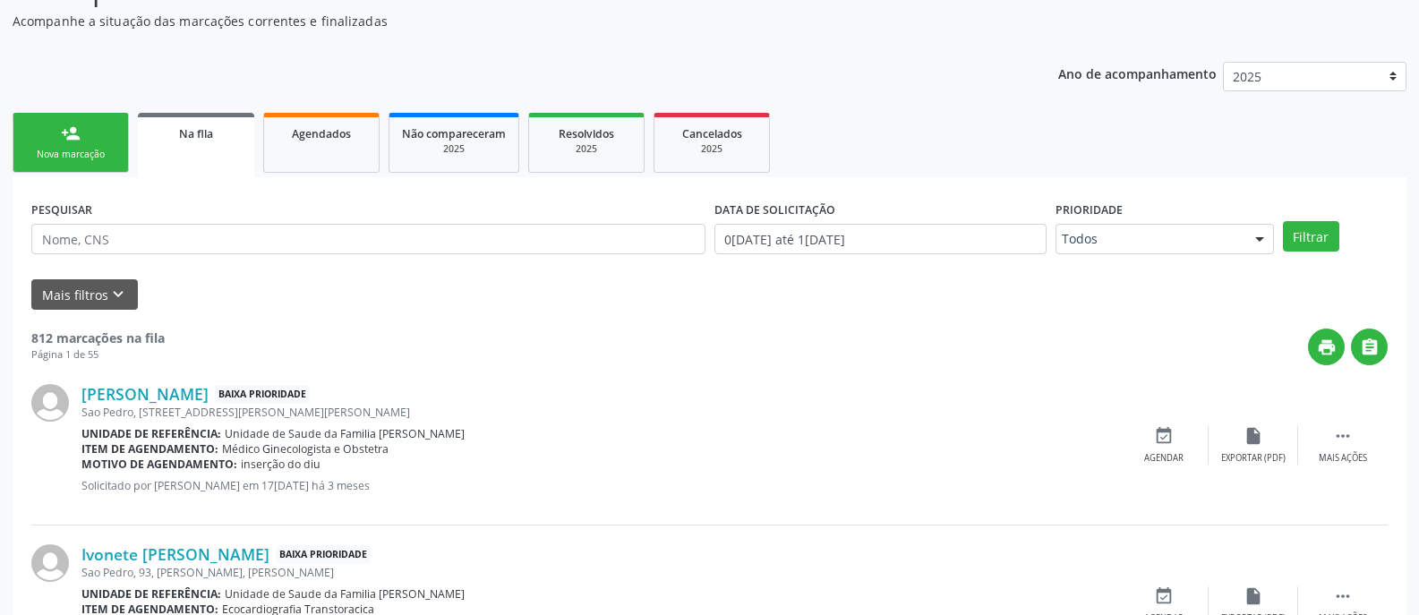
click at [98, 148] on div "Nova marcação" at bounding box center [71, 154] width 90 height 13
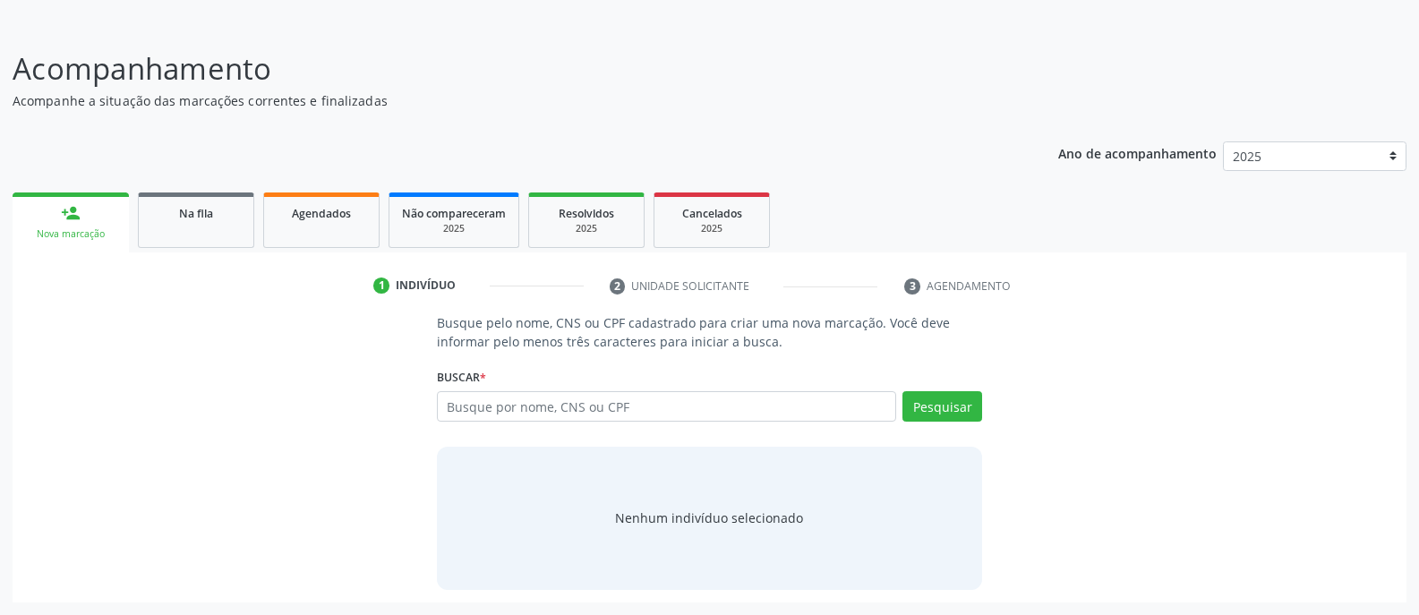
scroll to position [100, 0]
click at [602, 411] on input "text" at bounding box center [666, 406] width 459 height 30
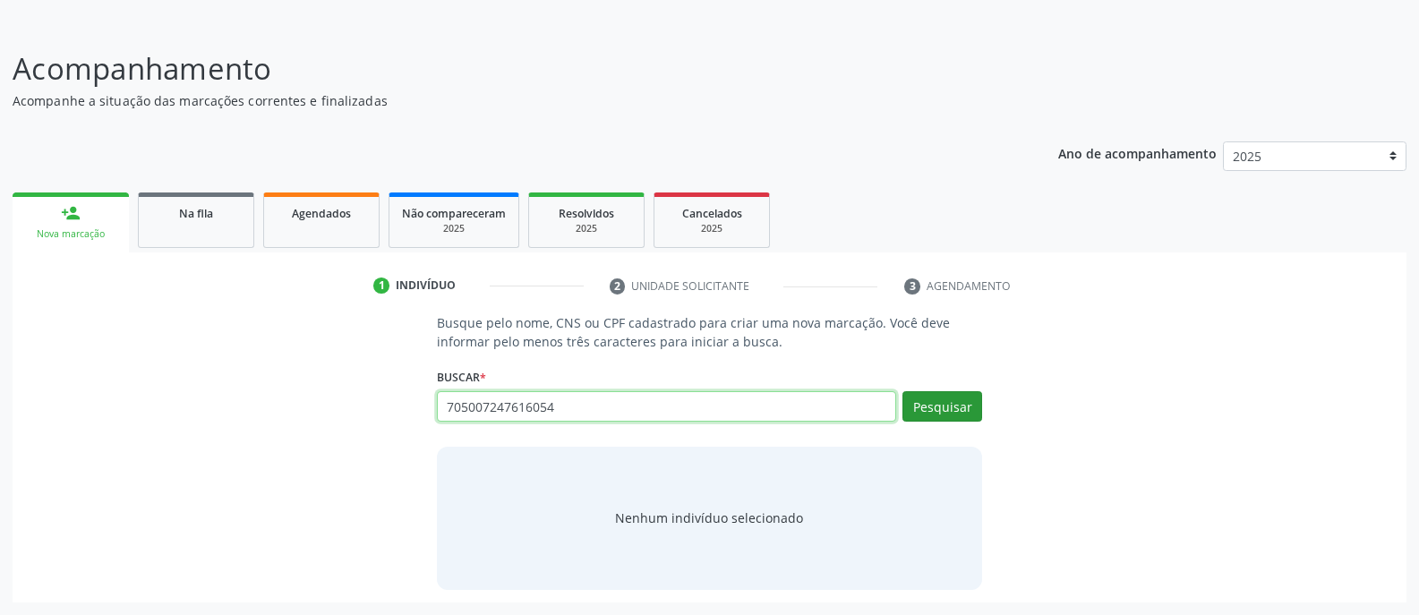
type input "705007247616054"
click at [941, 420] on button "Pesquisar" at bounding box center [942, 406] width 80 height 30
type input "705007247616054"
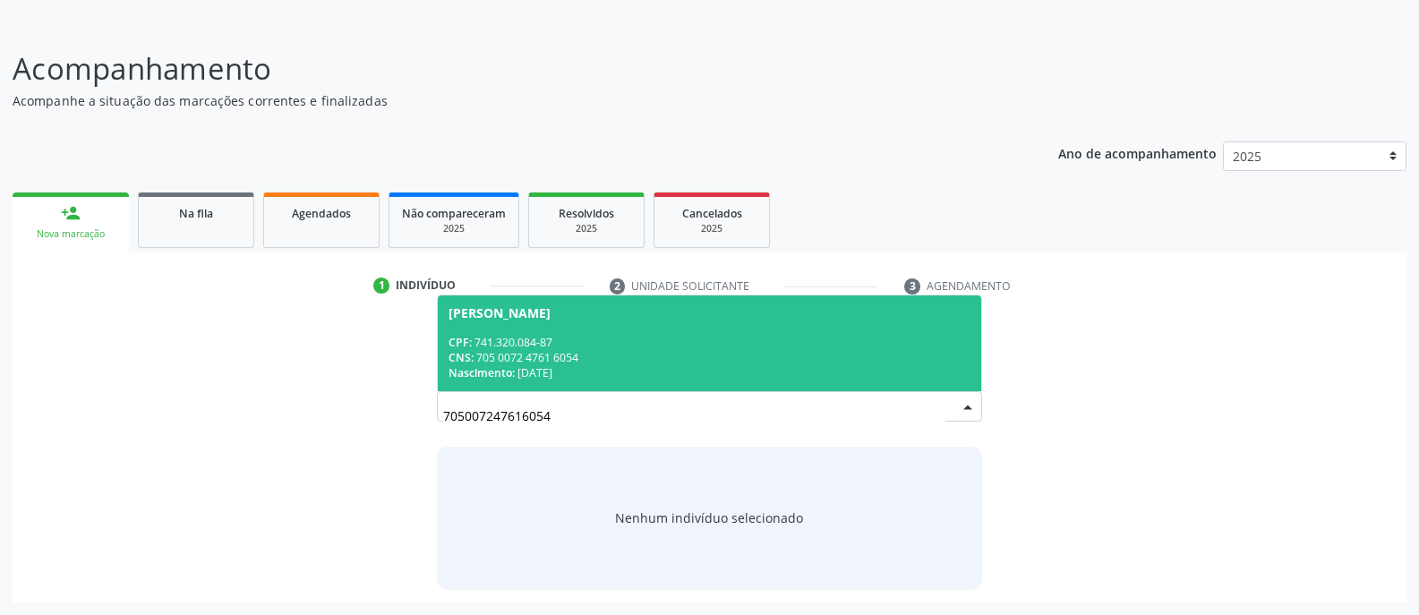
click at [691, 331] on span "Maria de Fátima dos Santos CPF: 741.320.084-87 CNS: 705 0072 4761 6054 Nascimen…" at bounding box center [709, 343] width 543 height 96
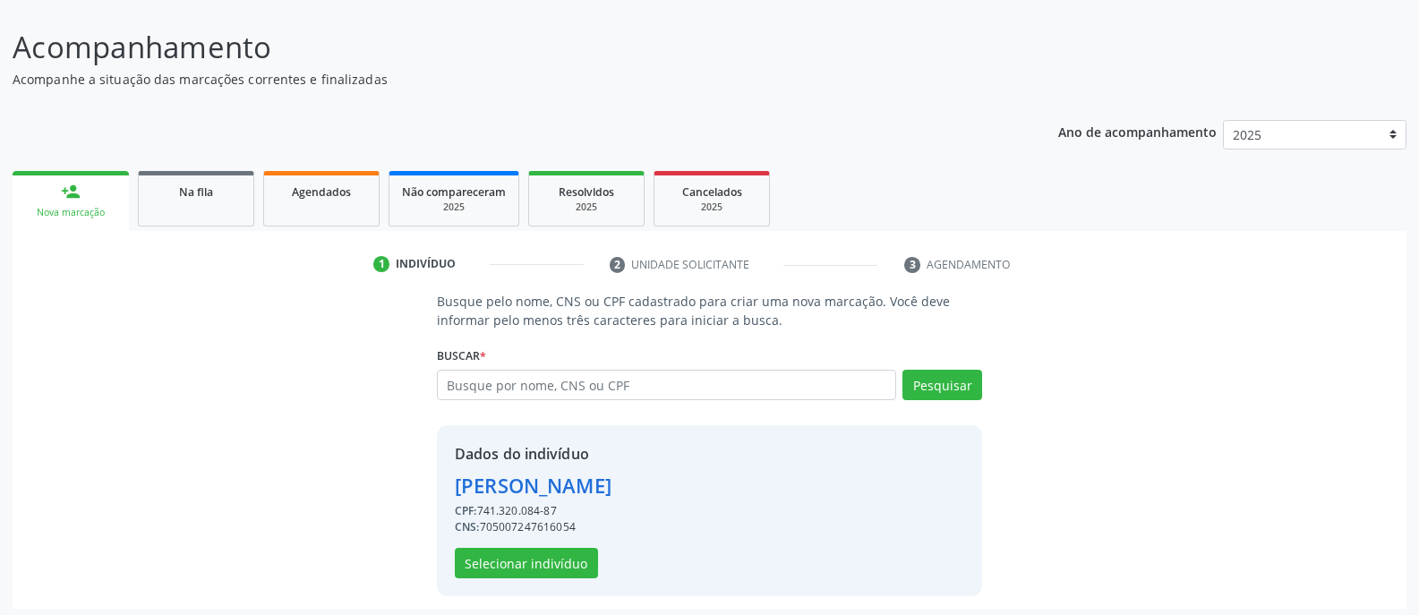
scroll to position [128, 0]
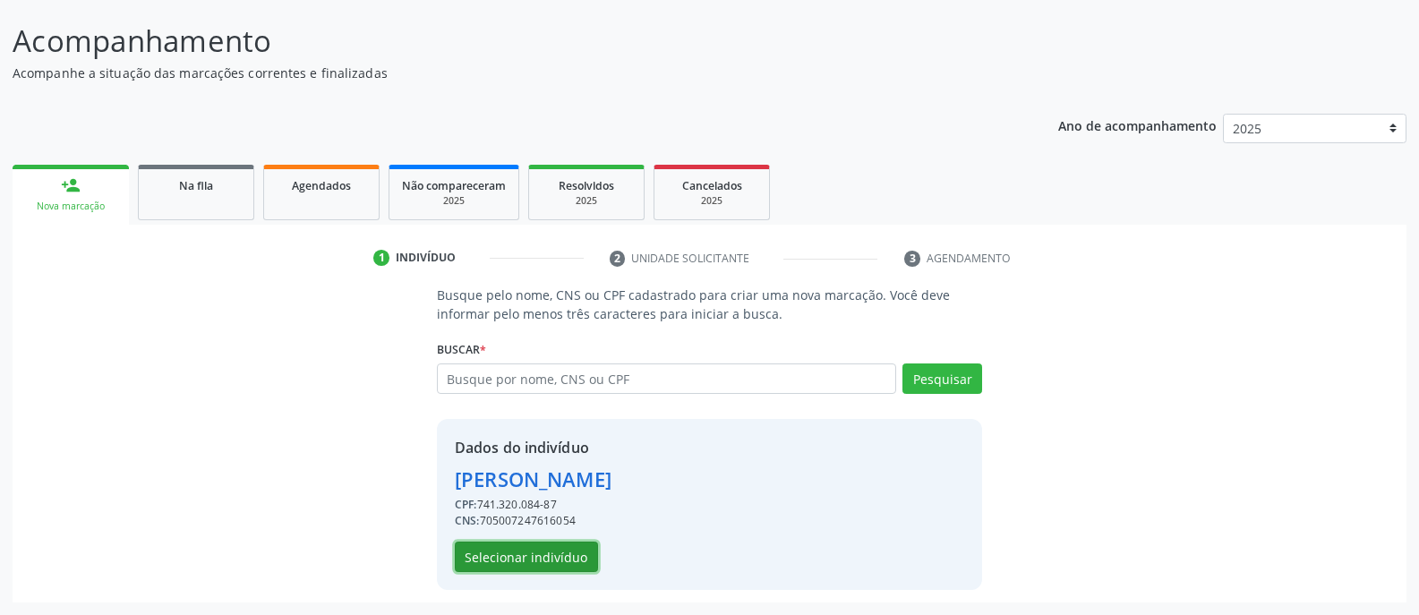
click at [544, 558] on button "Selecionar indivíduo" at bounding box center [526, 557] width 143 height 30
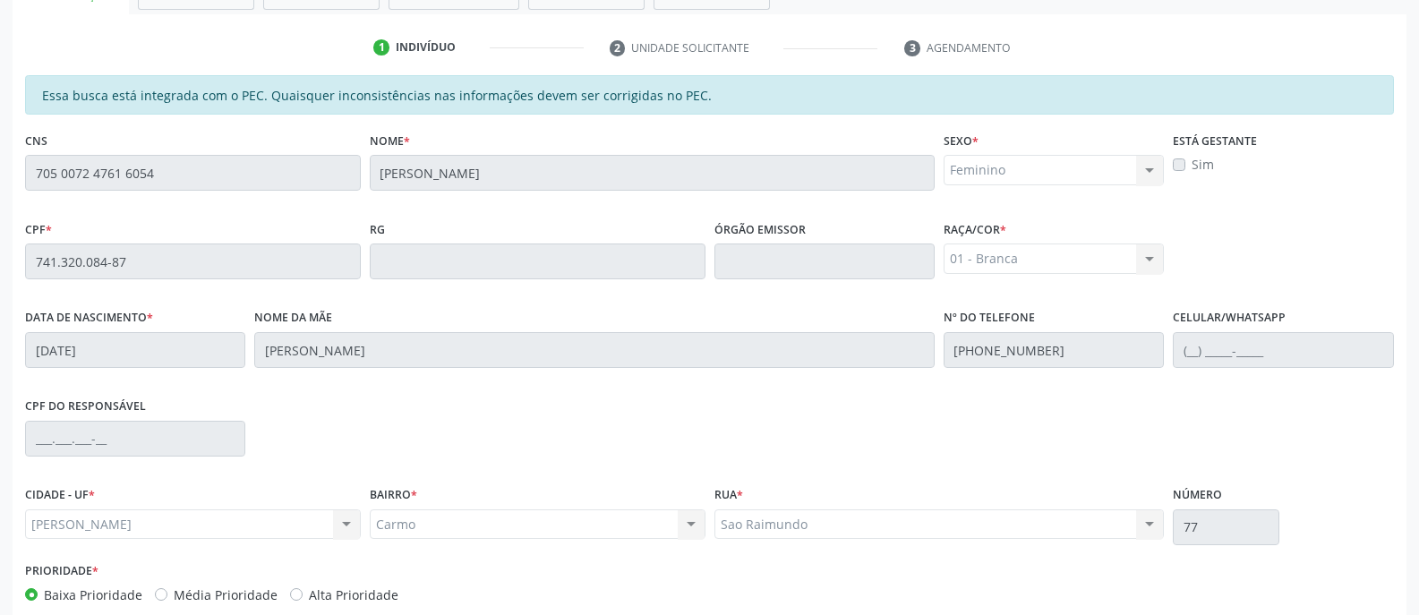
scroll to position [432, 0]
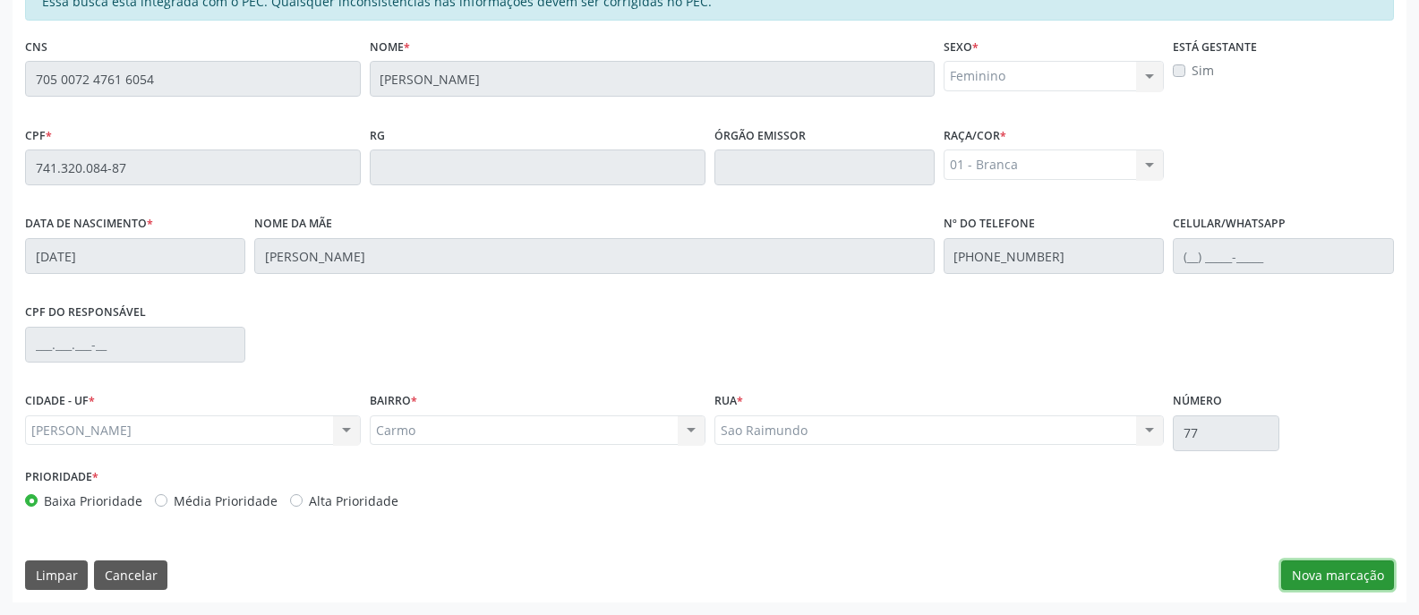
click at [1342, 575] on button "Nova marcação" at bounding box center [1337, 575] width 113 height 30
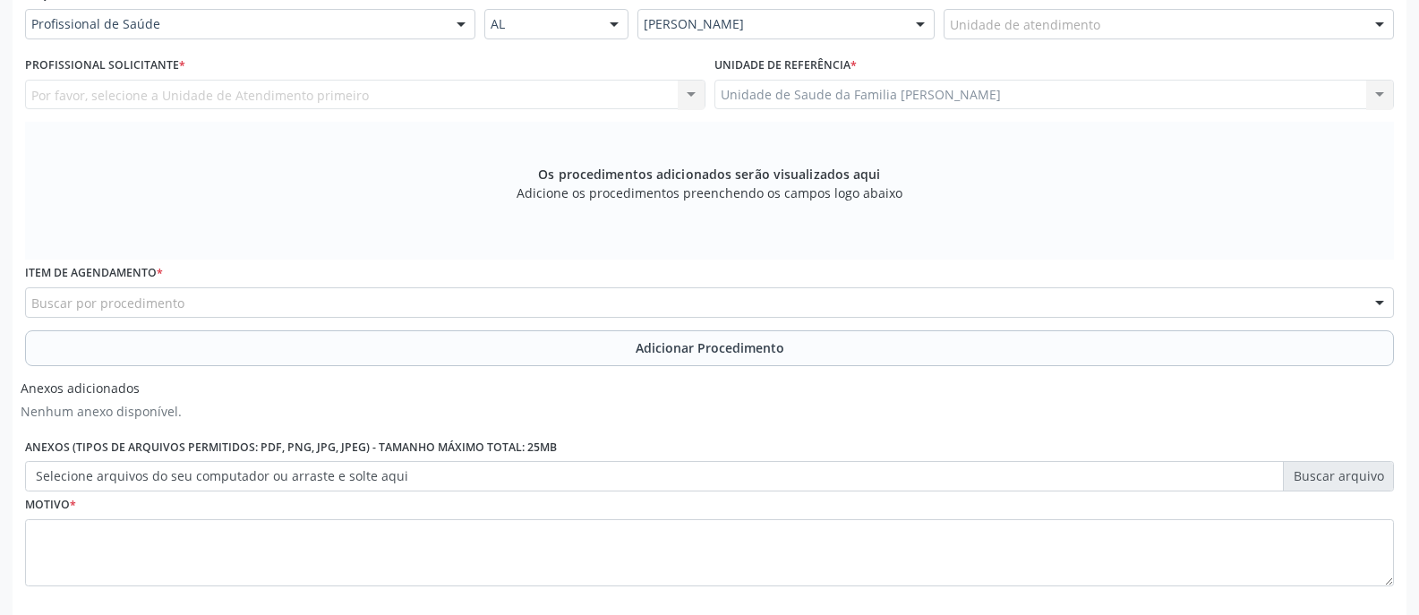
click at [460, 22] on div at bounding box center [461, 25] width 27 height 30
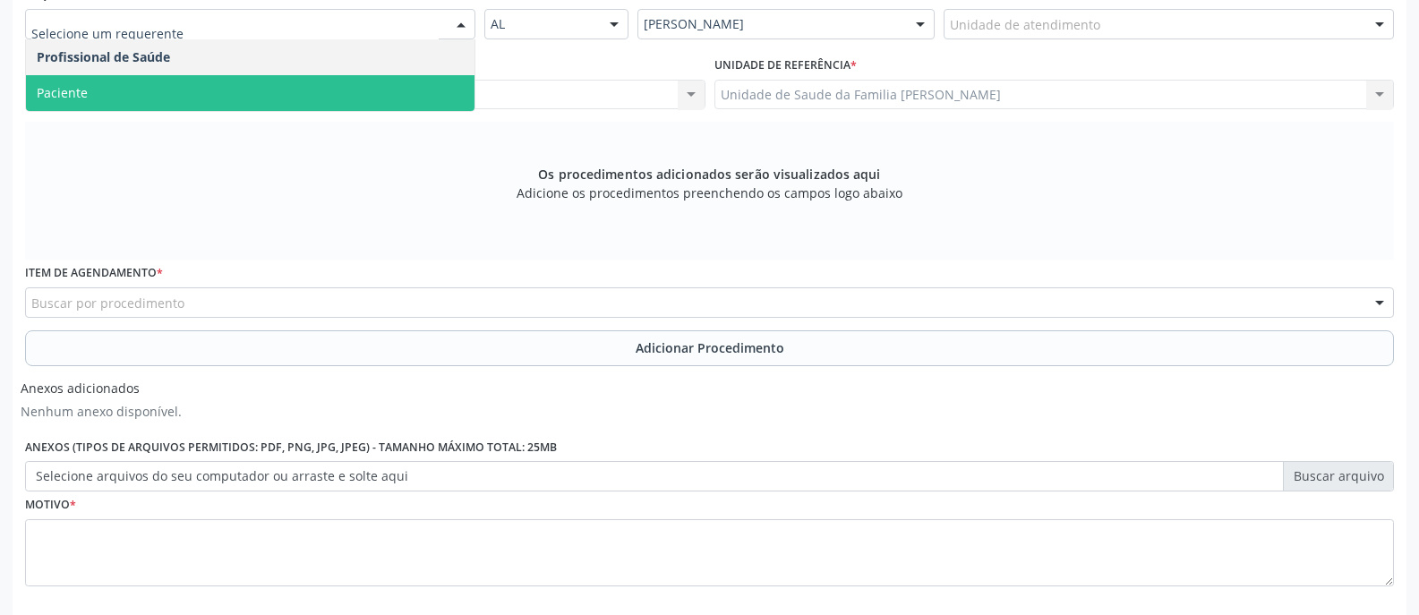
click at [412, 93] on span "Paciente" at bounding box center [250, 93] width 448 height 36
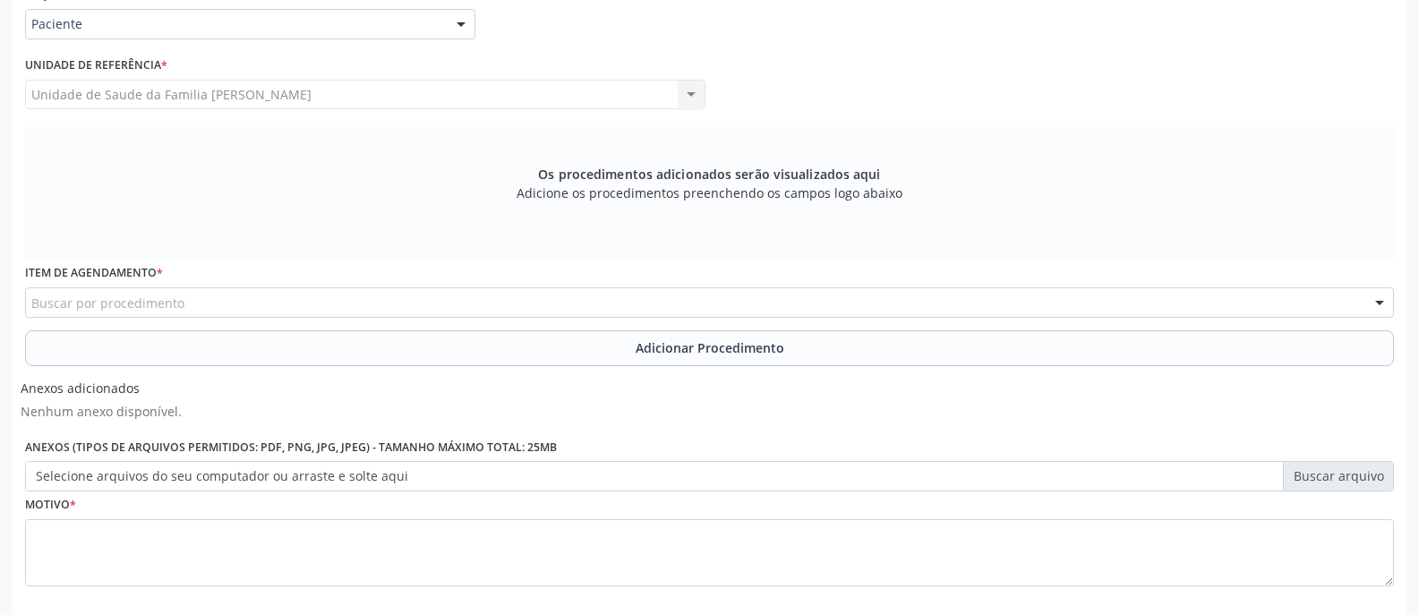
click at [380, 298] on div "Buscar por procedimento" at bounding box center [709, 302] width 1369 height 30
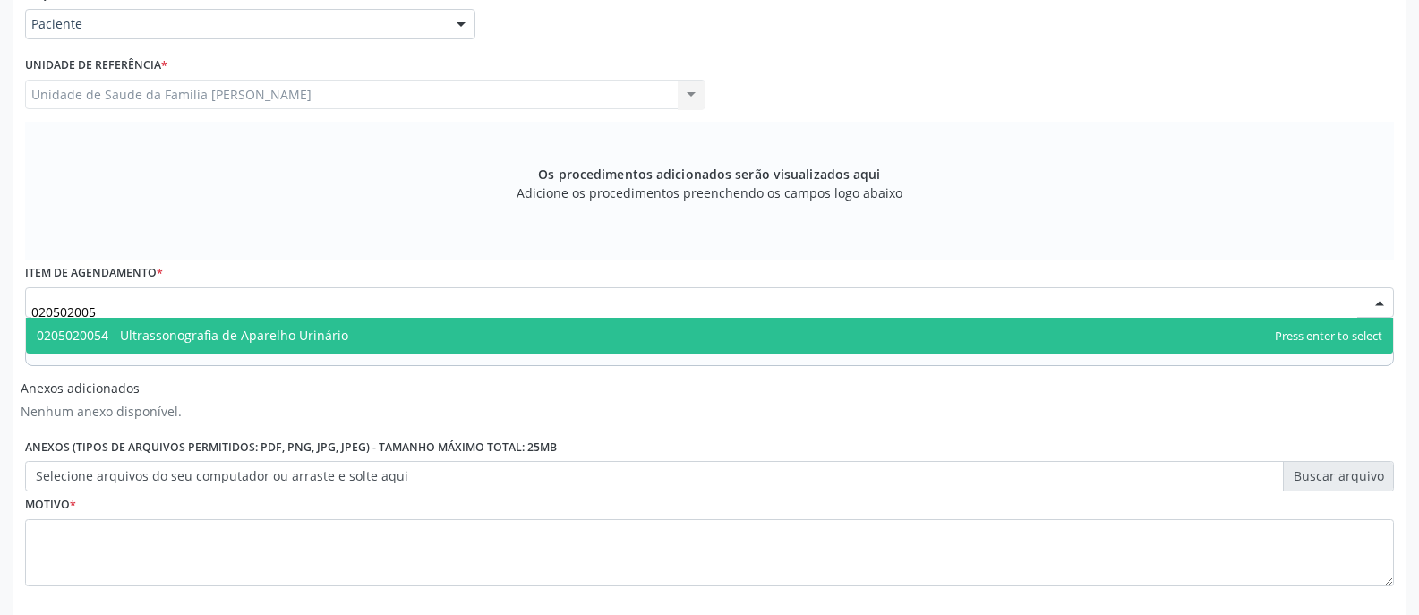
type input "0205020054"
click at [390, 334] on span "0205020054 - Ultrassonografia de Aparelho Urinário" at bounding box center [709, 336] width 1367 height 36
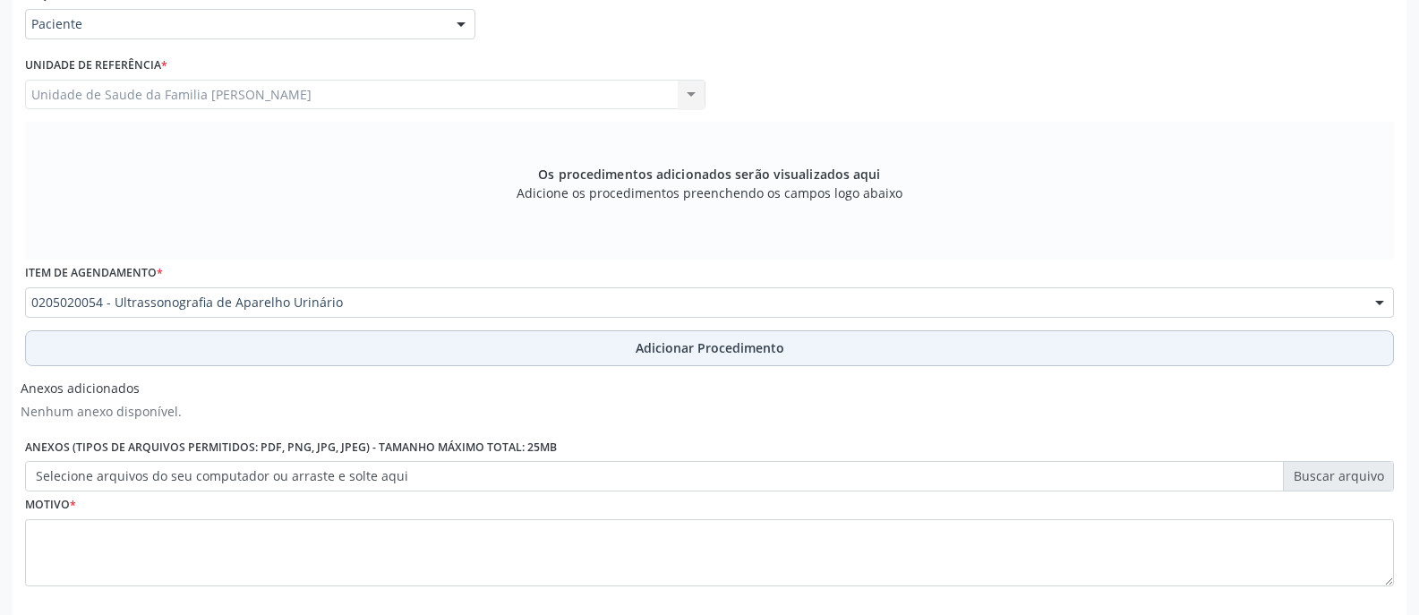
click at [663, 343] on span "Adicionar Procedimento" at bounding box center [710, 347] width 149 height 19
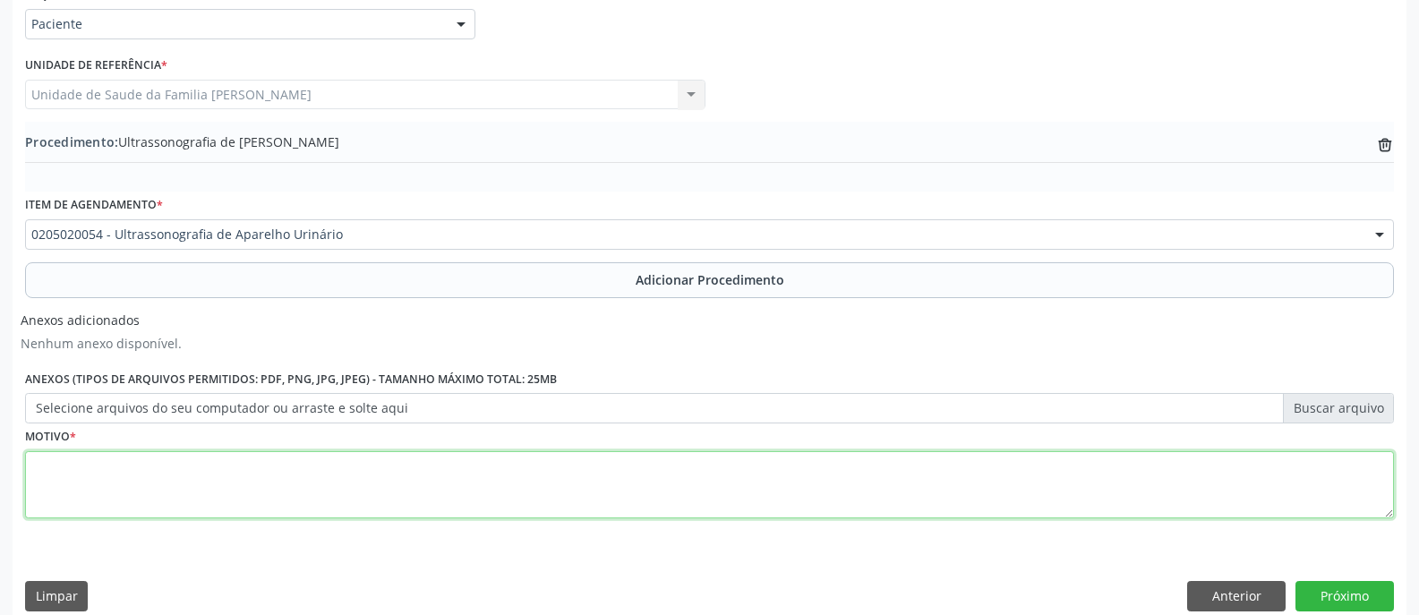
click at [645, 478] on textarea at bounding box center [709, 485] width 1369 height 68
type textarea "ACOMPANHAMENTO DE RIM ÚNICO"
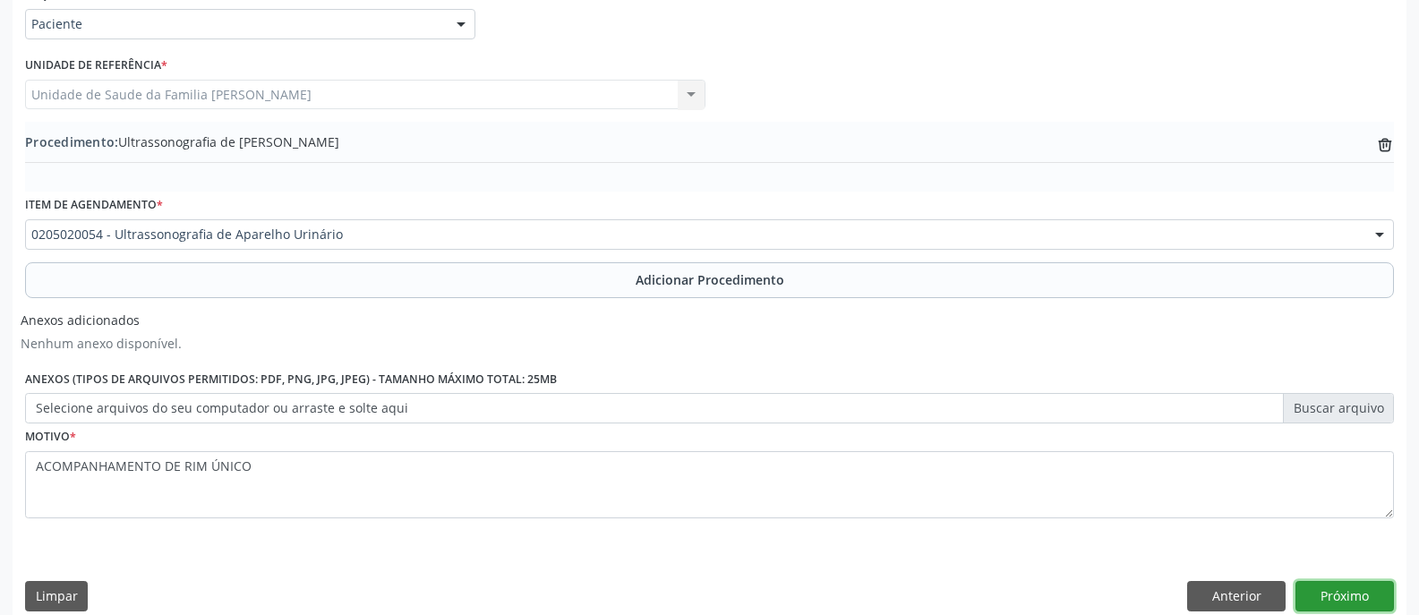
click at [1325, 593] on button "Próximo" at bounding box center [1344, 596] width 98 height 30
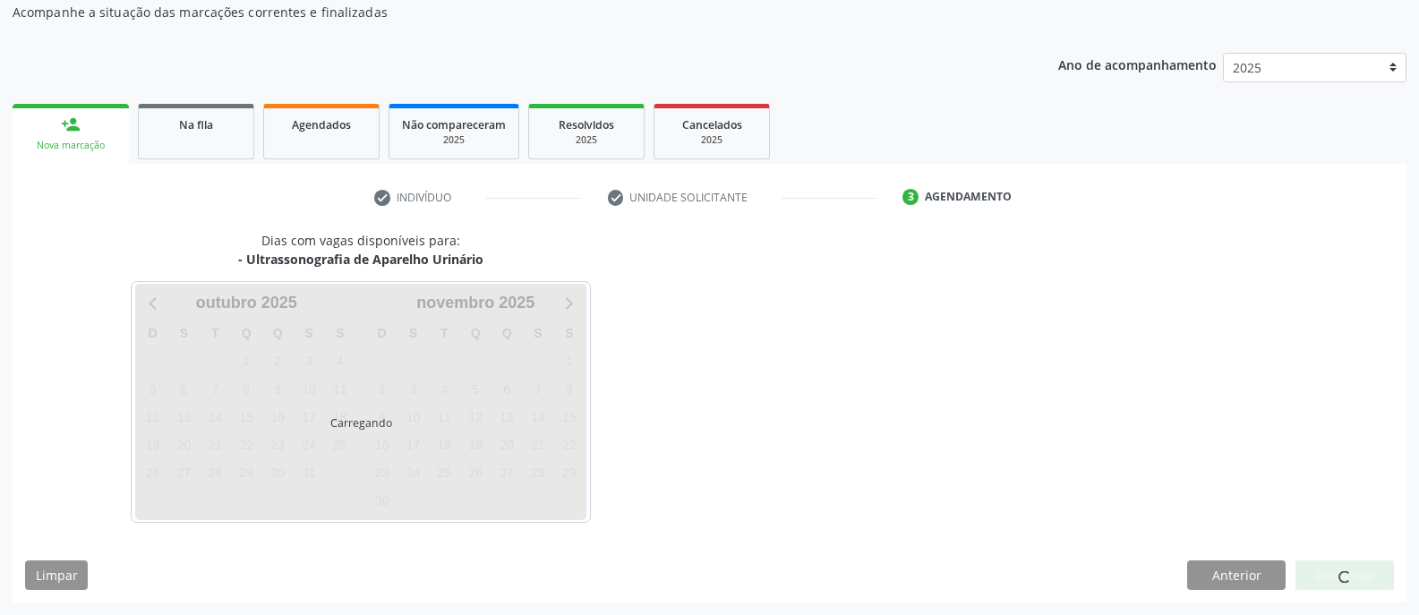
scroll to position [242, 0]
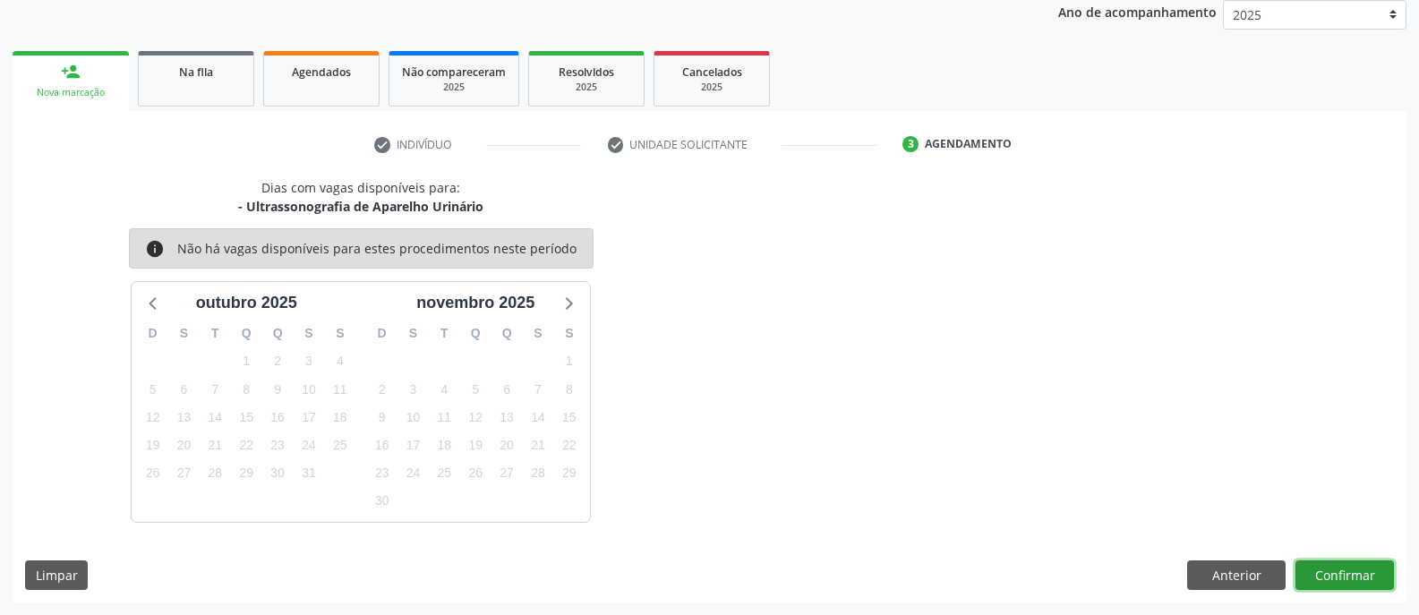
click at [1344, 579] on button "Confirmar" at bounding box center [1344, 575] width 98 height 30
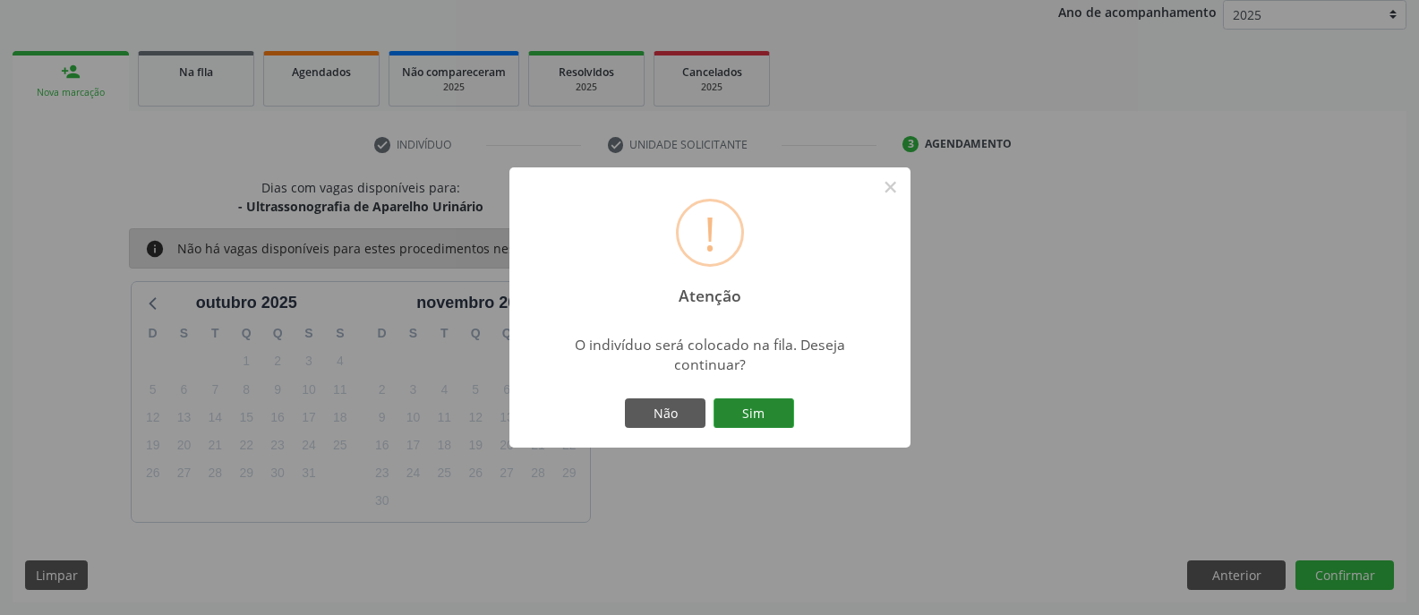
click at [754, 415] on button "Sim" at bounding box center [753, 413] width 81 height 30
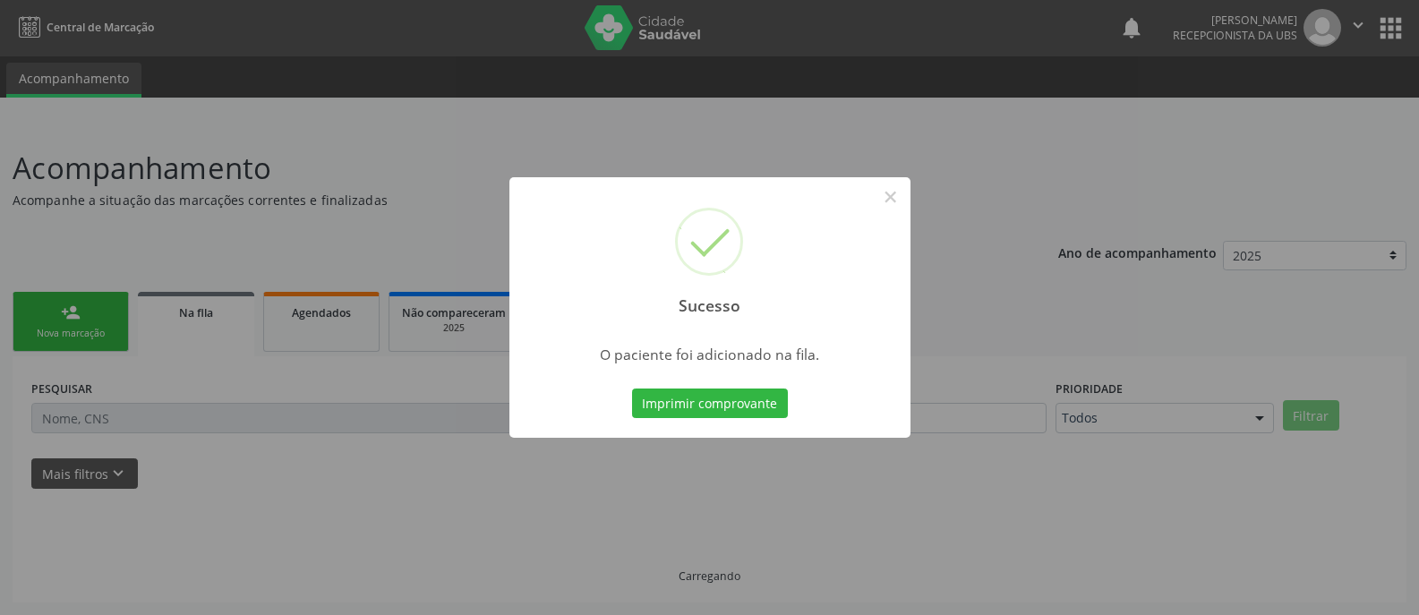
scroll to position [1, 0]
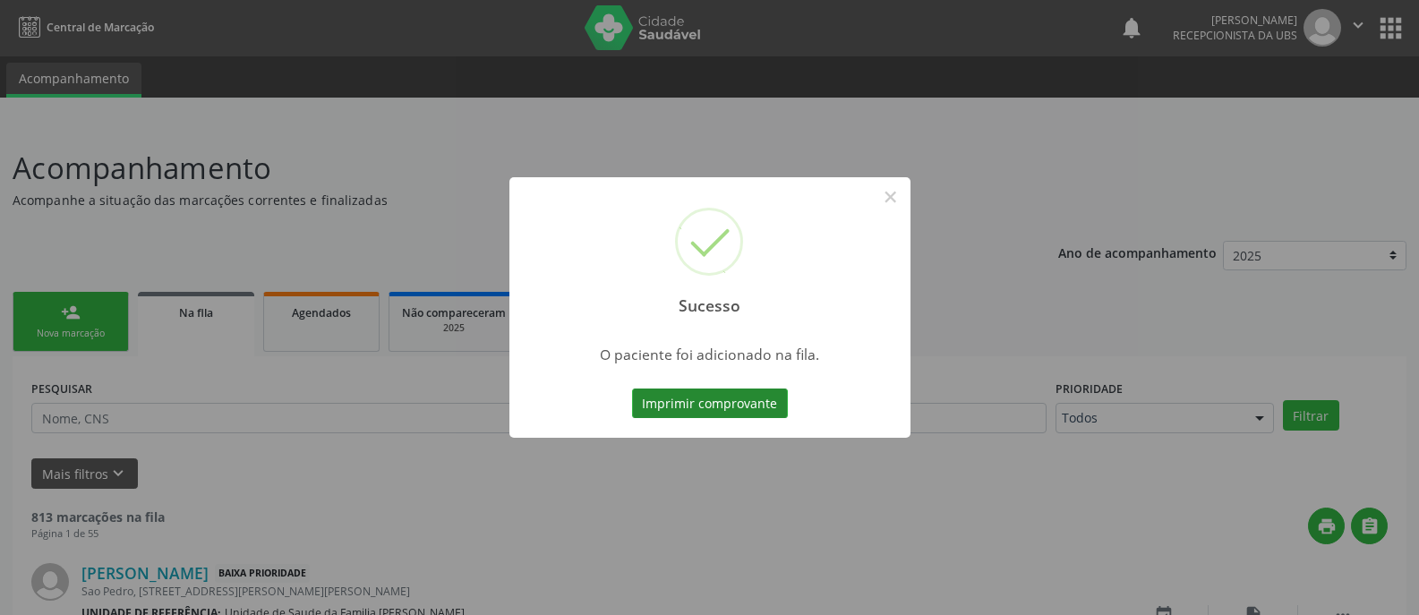
click at [741, 407] on button "Imprimir comprovante" at bounding box center [710, 403] width 156 height 30
